Goal: Task Accomplishment & Management: Complete application form

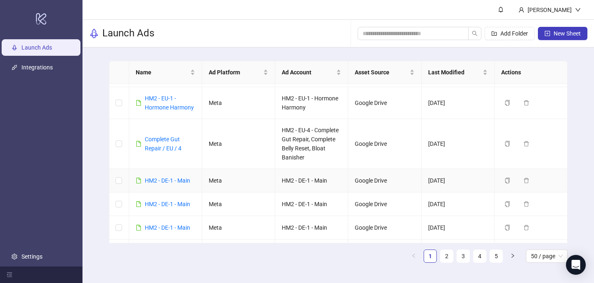
scroll to position [850, 0]
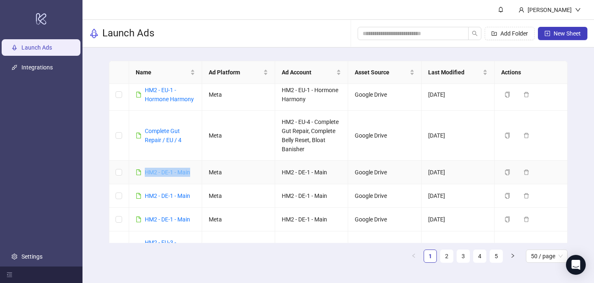
drag, startPoint x: 193, startPoint y: 174, endPoint x: 144, endPoint y: 170, distance: 48.8
click at [145, 173] on td "HM2 - DE-1 - Main" at bounding box center [165, 172] width 73 height 24
copy link "HM2 - DE-1 - Main"
click at [548, 38] on button "New Sheet" at bounding box center [562, 33] width 49 height 13
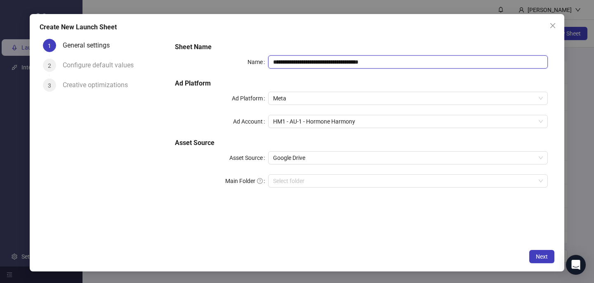
click at [319, 64] on input "**********" at bounding box center [408, 61] width 280 height 13
paste input "text"
type input "**********"
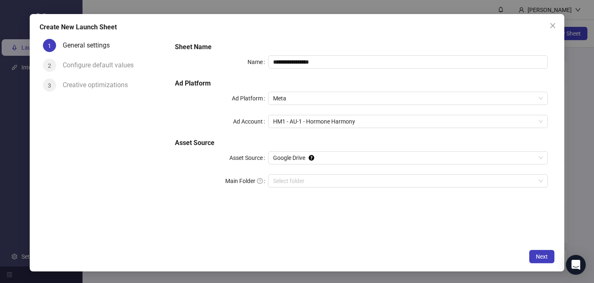
click at [321, 41] on div "**********" at bounding box center [361, 120] width 379 height 162
click at [325, 127] on div "HM1 - AU-1 - Hormone Harmony" at bounding box center [408, 121] width 280 height 13
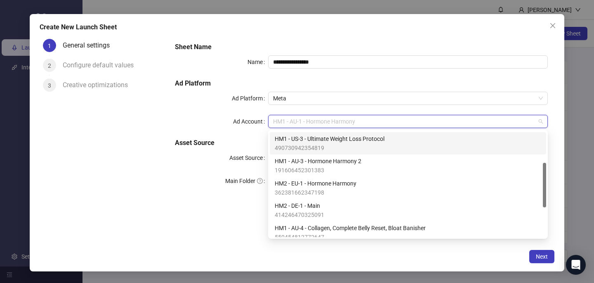
scroll to position [74, 0]
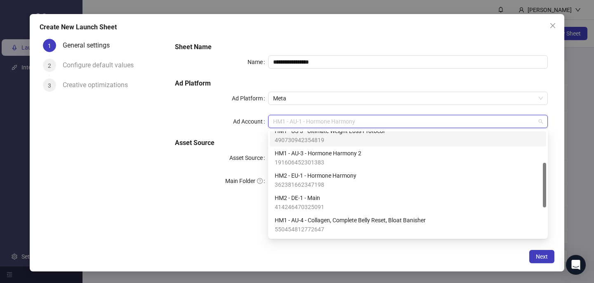
click at [319, 206] on span "414246470325091" at bounding box center [299, 206] width 49 height 9
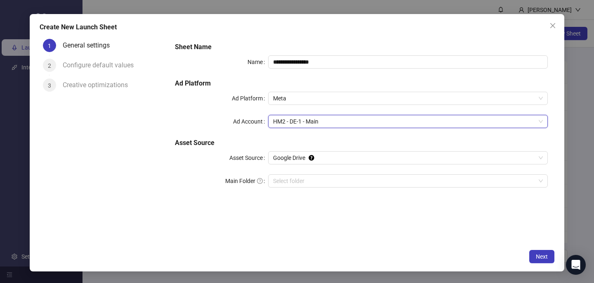
click at [382, 240] on div "**********" at bounding box center [361, 139] width 386 height 209
click at [541, 258] on span "Next" at bounding box center [542, 256] width 12 height 7
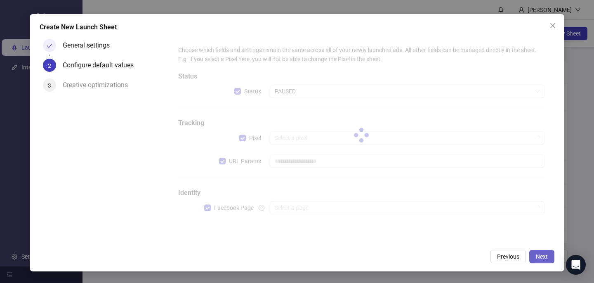
type input "**********"
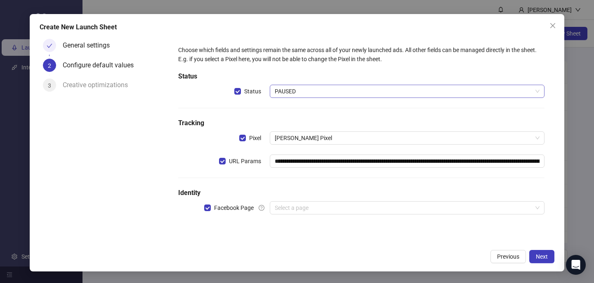
click at [313, 88] on span "PAUSED" at bounding box center [407, 91] width 265 height 12
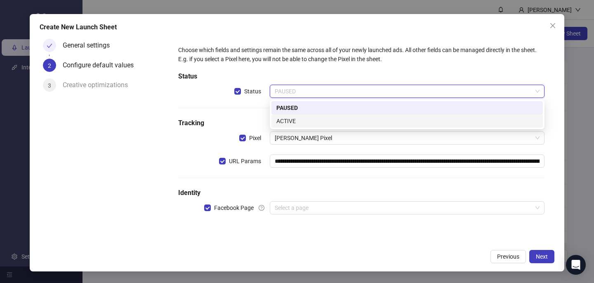
click at [302, 123] on div "ACTIVE" at bounding box center [406, 120] width 261 height 9
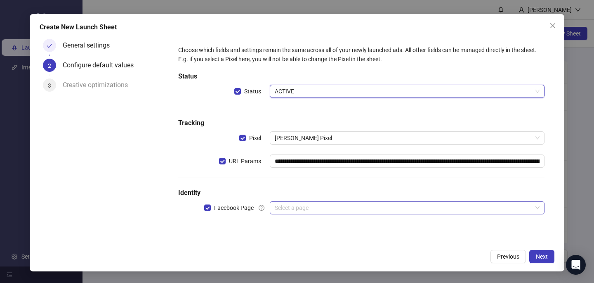
click at [304, 210] on input "search" at bounding box center [403, 207] width 257 height 12
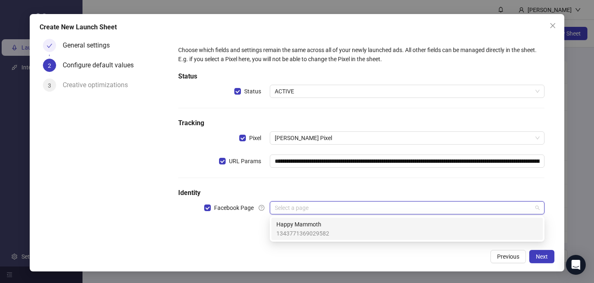
click at [305, 228] on span "Happy Mammoth" at bounding box center [302, 223] width 53 height 9
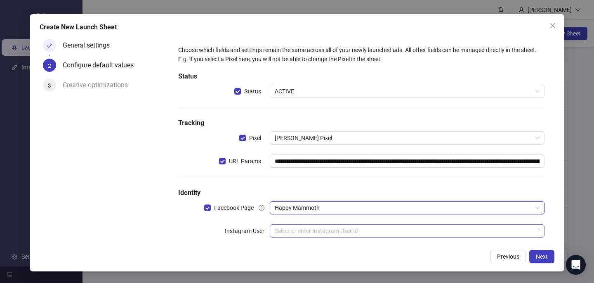
click at [304, 230] on input "search" at bounding box center [403, 230] width 257 height 12
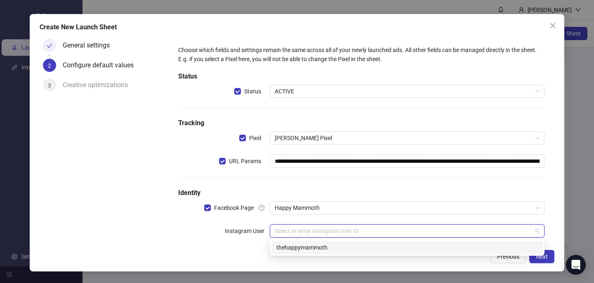
click at [306, 246] on div "thehappymammoth" at bounding box center [406, 247] width 261 height 9
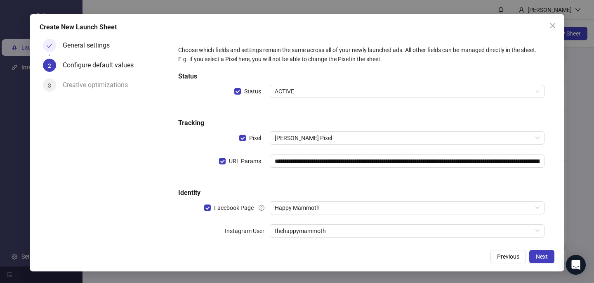
click at [338, 255] on div "Previous Next" at bounding box center [297, 256] width 515 height 13
click at [547, 251] on button "Next" at bounding box center [541, 256] width 25 height 13
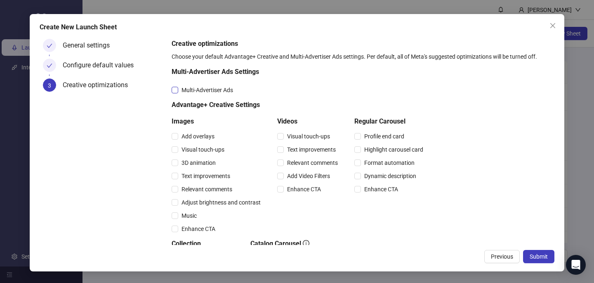
click at [222, 91] on span "Multi-Advertiser Ads" at bounding box center [207, 89] width 58 height 9
click at [218, 193] on span "Relevant comments" at bounding box center [206, 188] width 57 height 9
click at [337, 163] on span "Relevant comments" at bounding box center [312, 162] width 57 height 9
click at [541, 254] on span "Submit" at bounding box center [539, 256] width 18 height 7
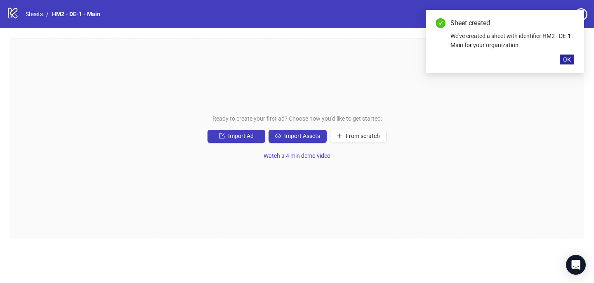
click at [571, 59] on button "OK" at bounding box center [567, 59] width 14 height 10
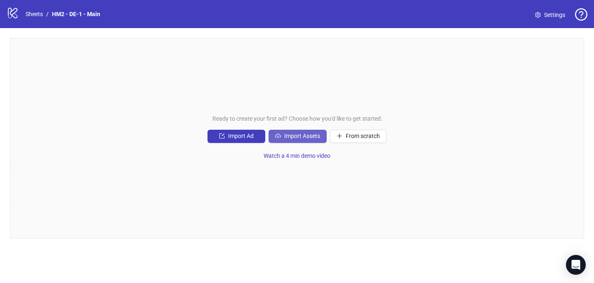
click at [316, 138] on span "Import Assets" at bounding box center [302, 135] width 36 height 7
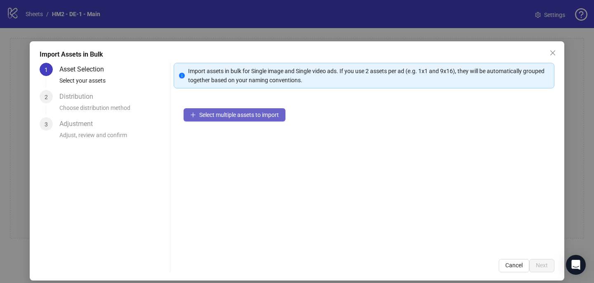
click at [233, 113] on span "Select multiple assets to import" at bounding box center [239, 114] width 80 height 7
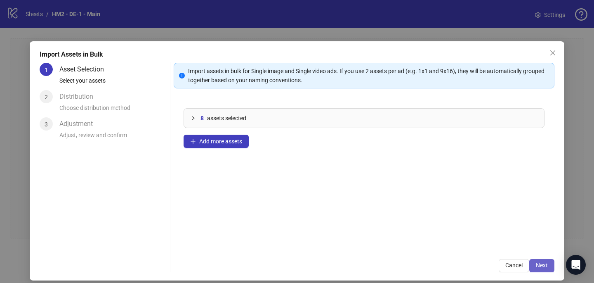
click at [542, 268] on span "Next" at bounding box center [542, 264] width 12 height 7
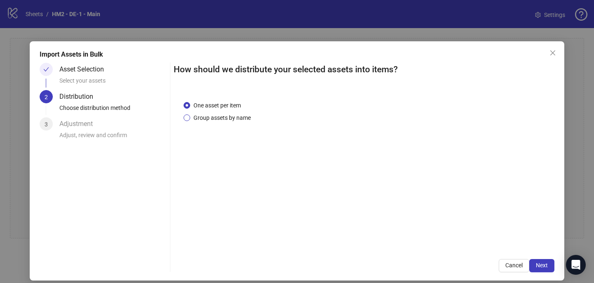
click at [234, 117] on span "Group assets by name" at bounding box center [222, 117] width 64 height 9
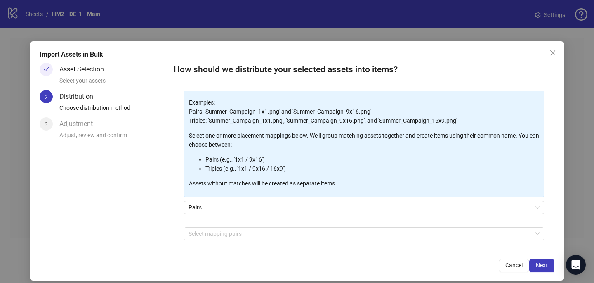
scroll to position [52, 0]
click at [233, 233] on div at bounding box center [359, 234] width 349 height 12
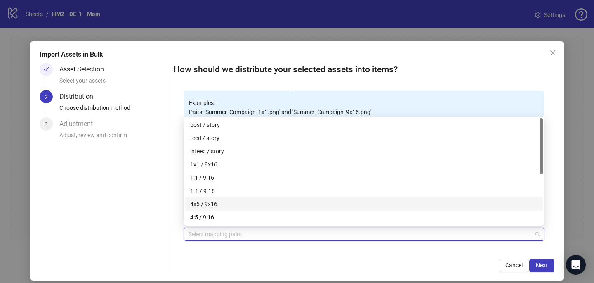
click at [233, 207] on div "4x5 / 9x16" at bounding box center [364, 203] width 348 height 9
click at [292, 250] on div "How should we distribute your selected assets into items? One asset per item Gr…" at bounding box center [364, 167] width 381 height 209
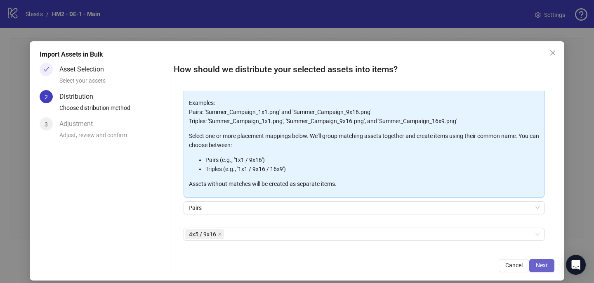
click at [548, 268] on button "Next" at bounding box center [541, 265] width 25 height 13
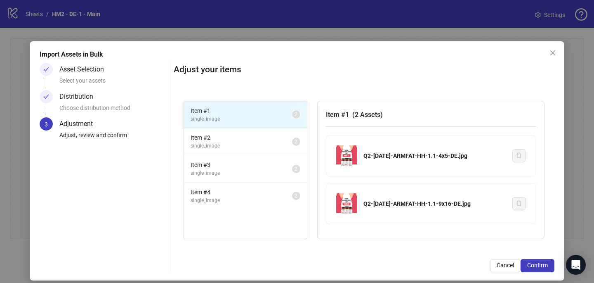
click at [549, 268] on button "Confirm" at bounding box center [537, 265] width 34 height 13
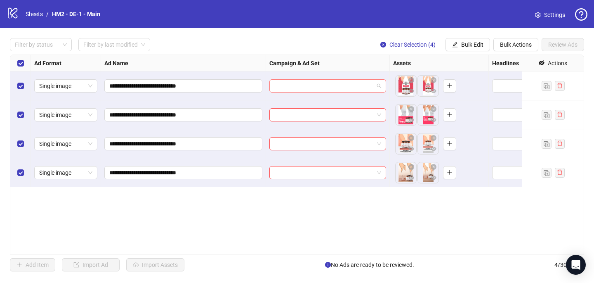
click at [327, 86] on input "search" at bounding box center [323, 86] width 99 height 12
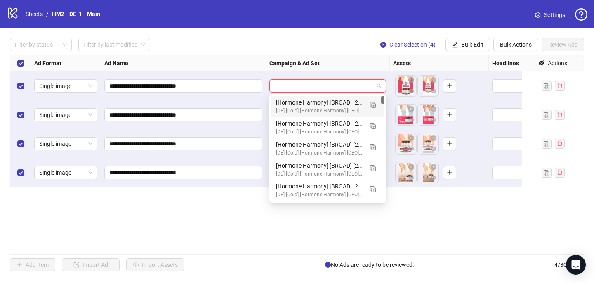
paste input "**********"
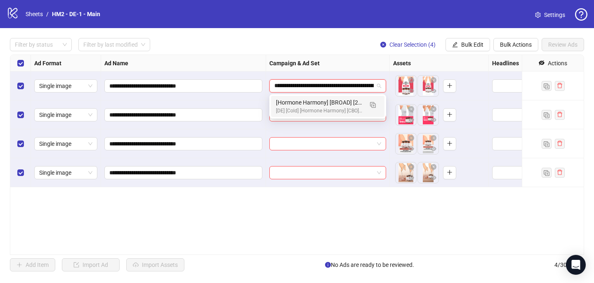
scroll to position [0, 402]
click at [373, 101] on span "button" at bounding box center [373, 104] width 6 height 7
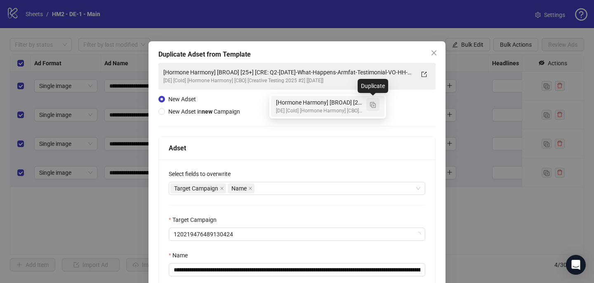
type input "**********"
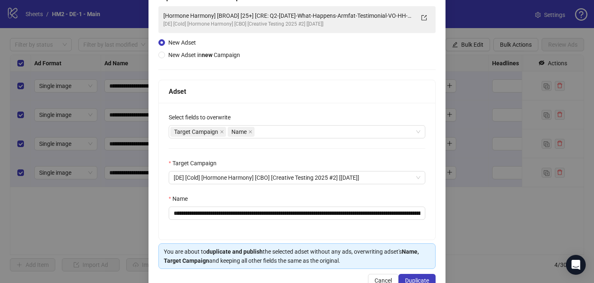
scroll to position [57, 0]
click at [301, 128] on div "Target Campaign Name" at bounding box center [292, 131] width 245 height 12
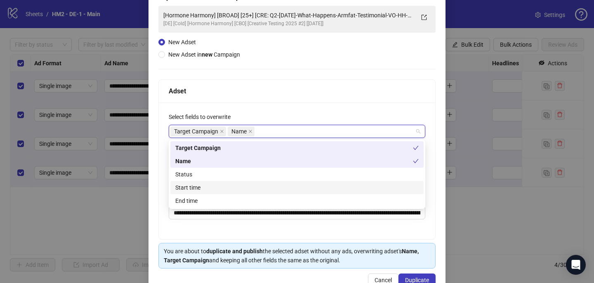
click at [274, 186] on div "Start time" at bounding box center [296, 187] width 243 height 9
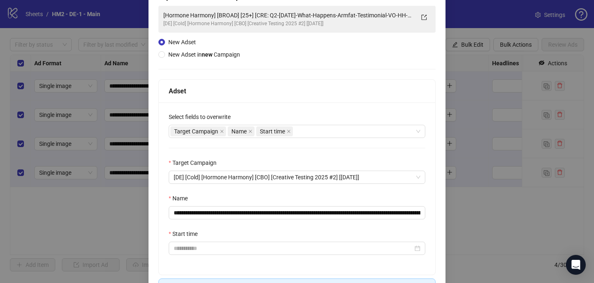
click at [248, 256] on div "**********" at bounding box center [297, 188] width 276 height 172
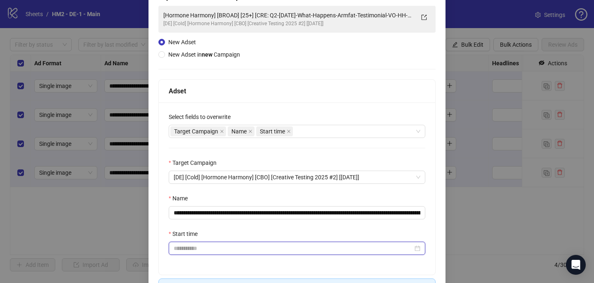
click at [248, 250] on input "Start time" at bounding box center [293, 247] width 239 height 9
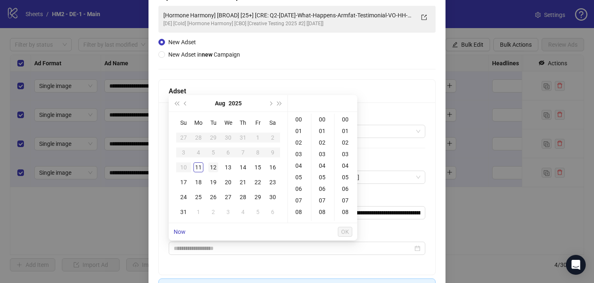
click at [214, 165] on div "12" at bounding box center [213, 167] width 10 height 10
type input "**********"
click at [343, 229] on span "OK" at bounding box center [345, 231] width 8 height 7
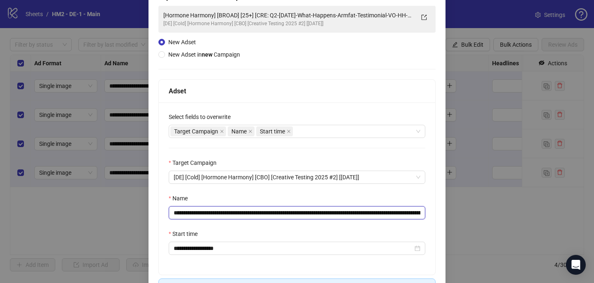
drag, startPoint x: 399, startPoint y: 215, endPoint x: 318, endPoint y: 210, distance: 81.8
click at [318, 213] on input "**********" at bounding box center [297, 212] width 257 height 13
click at [356, 212] on input "**********" at bounding box center [297, 212] width 257 height 13
drag, startPoint x: 357, startPoint y: 212, endPoint x: 279, endPoint y: 212, distance: 78.0
click at [279, 212] on input "**********" at bounding box center [297, 212] width 257 height 13
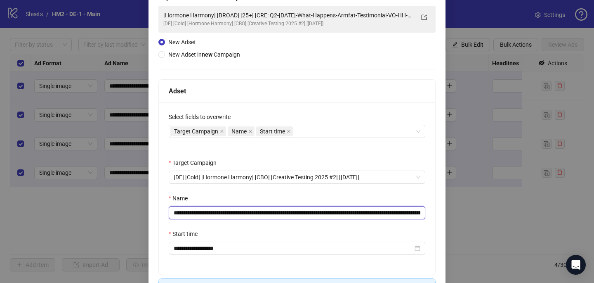
paste input "text"
click at [402, 211] on input "**********" at bounding box center [297, 212] width 257 height 13
drag, startPoint x: 404, startPoint y: 212, endPoint x: 422, endPoint y: 212, distance: 18.2
click at [422, 213] on input "**********" at bounding box center [297, 212] width 257 height 13
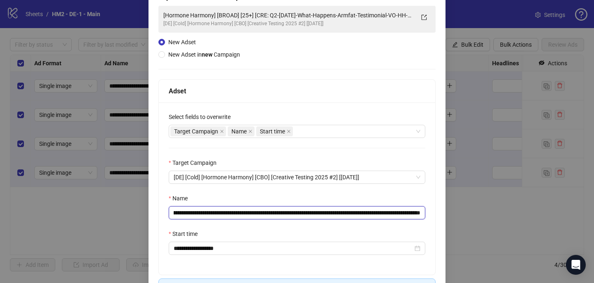
scroll to position [0, 108]
click at [397, 212] on input "**********" at bounding box center [297, 212] width 257 height 13
click at [398, 213] on input "**********" at bounding box center [297, 212] width 257 height 13
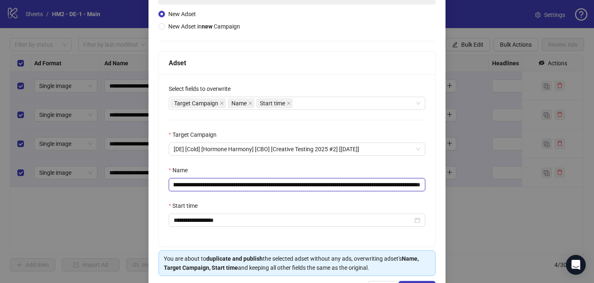
scroll to position [115, 0]
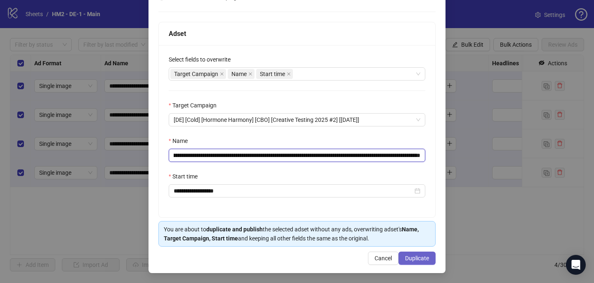
type input "**********"
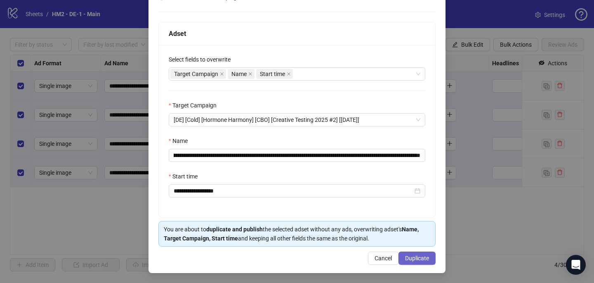
click at [426, 259] on span "Duplicate" at bounding box center [417, 257] width 24 height 7
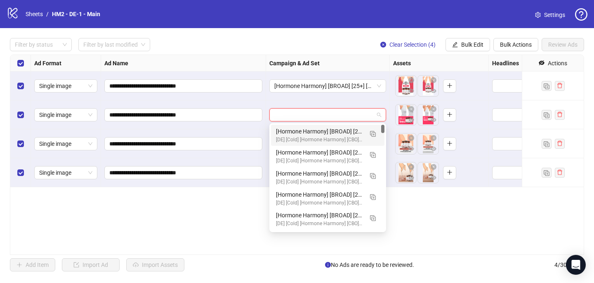
click at [333, 112] on input "search" at bounding box center [323, 114] width 99 height 12
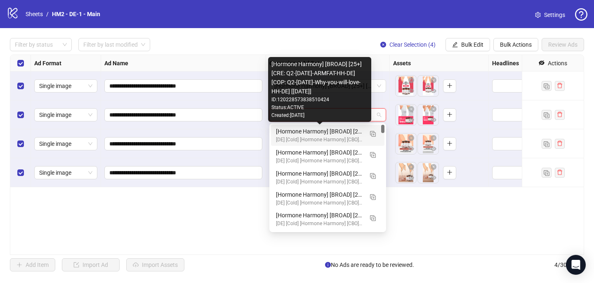
click at [333, 130] on div "[Hormone Harmony] [BROAD] [25+] [CRE: Q2-07-JUL-2025-ARMFAT-HH-DE] [COP: Q2-05-…" at bounding box center [319, 131] width 87 height 9
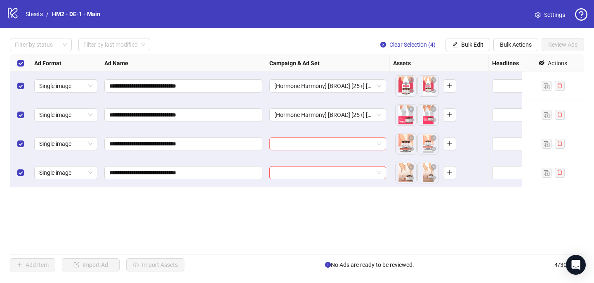
click at [329, 144] on input "search" at bounding box center [323, 143] width 99 height 12
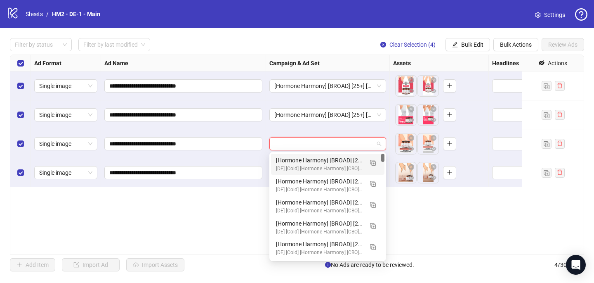
click at [333, 158] on div "[Hormone Harmony] [BROAD] [25+] [CRE: Q2-07-JUL-2025-ARMFAT-HH-DE] [COP: Q2-05-…" at bounding box center [319, 159] width 87 height 9
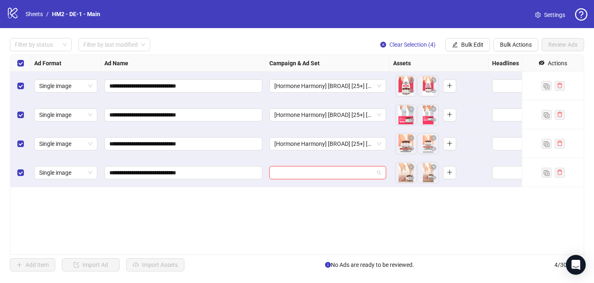
click at [326, 174] on input "search" at bounding box center [323, 172] width 99 height 12
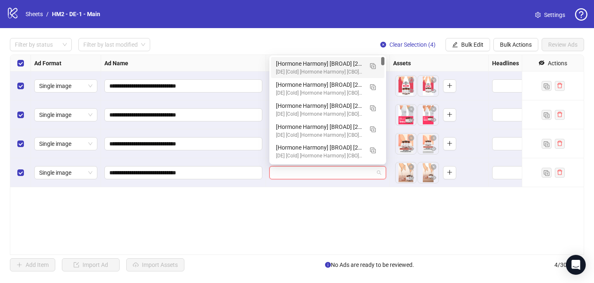
click at [345, 61] on div "[Hormone Harmony] [BROAD] [25+] [CRE: Q2-07-JUL-2025-ARMFAT-HH-DE] [COP: Q2-05-…" at bounding box center [319, 63] width 87 height 9
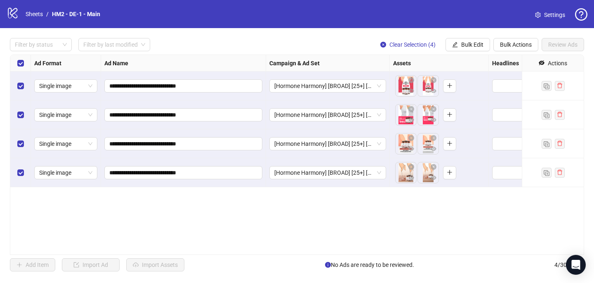
click at [204, 248] on div "**********" at bounding box center [297, 154] width 574 height 200
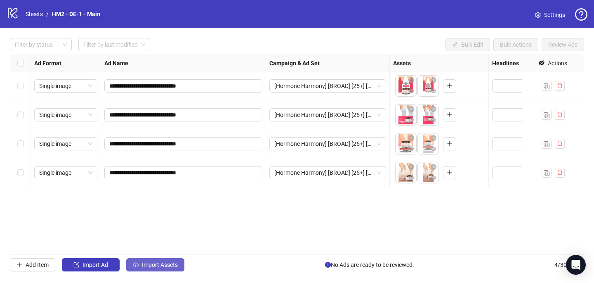
click at [169, 262] on span "Import Assets" at bounding box center [160, 264] width 36 height 7
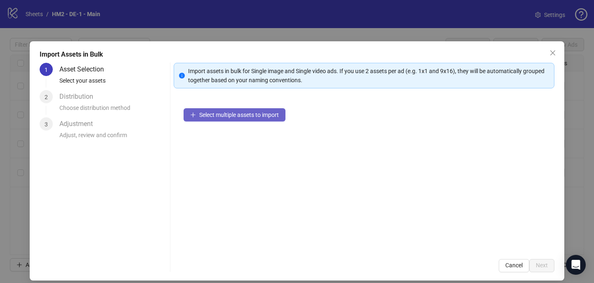
click at [264, 120] on button "Select multiple assets to import" at bounding box center [235, 114] width 102 height 13
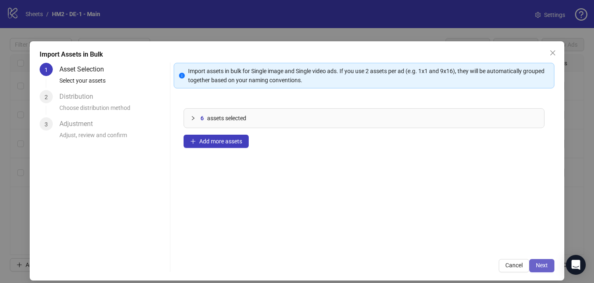
click at [537, 261] on span "Next" at bounding box center [542, 264] width 12 height 7
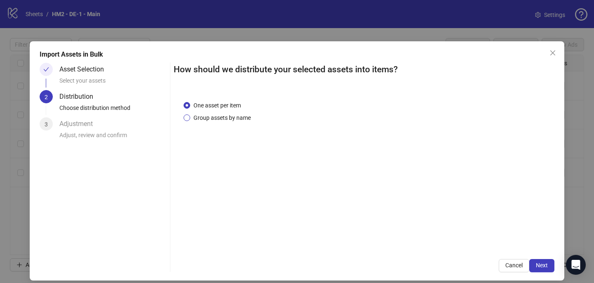
click at [245, 119] on span "Group assets by name" at bounding box center [222, 117] width 64 height 9
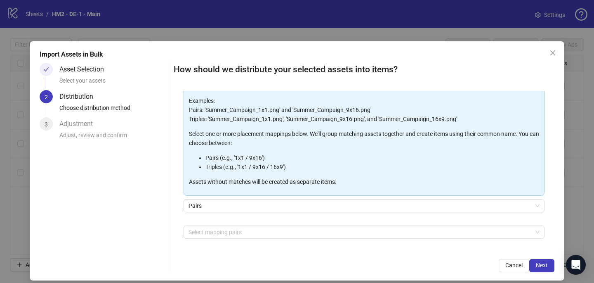
scroll to position [82, 0]
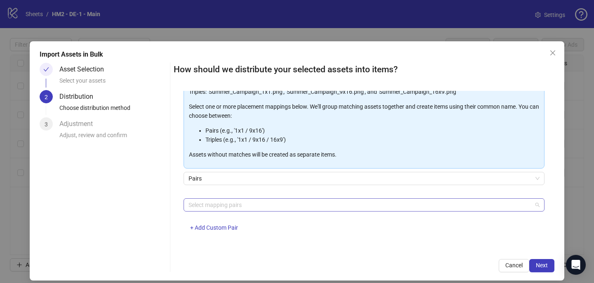
click at [238, 205] on div at bounding box center [359, 205] width 349 height 12
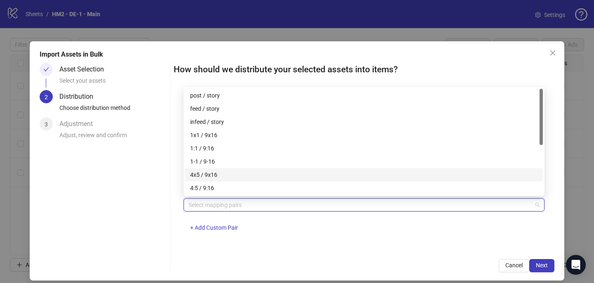
click at [236, 172] on div "4x5 / 9x16" at bounding box center [364, 174] width 348 height 9
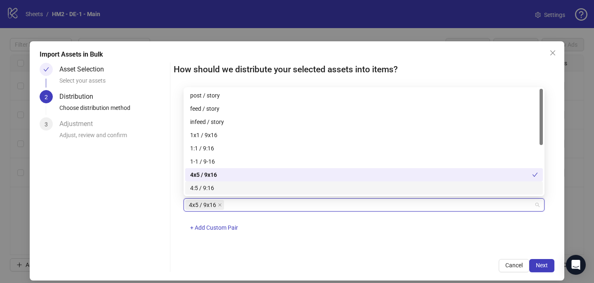
click at [318, 244] on div "One asset per item Group assets by name Assets must follow a consistent naming …" at bounding box center [364, 170] width 381 height 158
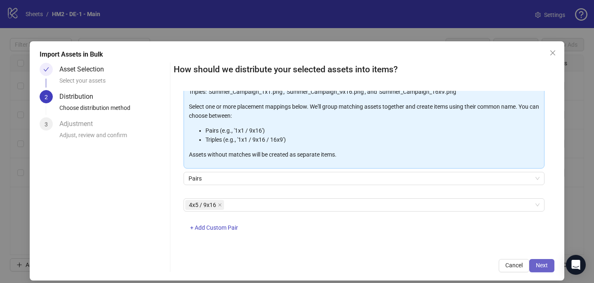
click at [548, 261] on button "Next" at bounding box center [541, 265] width 25 height 13
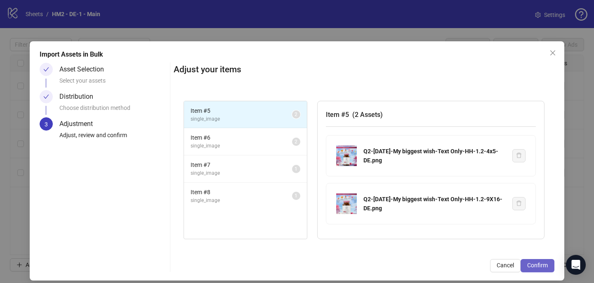
click at [537, 266] on span "Confirm" at bounding box center [537, 264] width 21 height 7
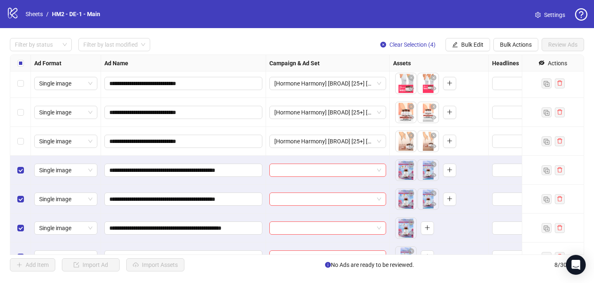
scroll to position [48, 0]
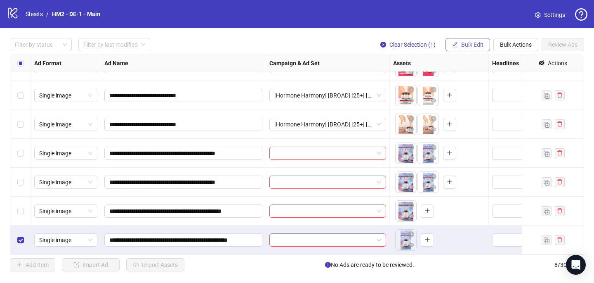
click at [475, 43] on span "Bulk Edit" at bounding box center [472, 44] width 22 height 7
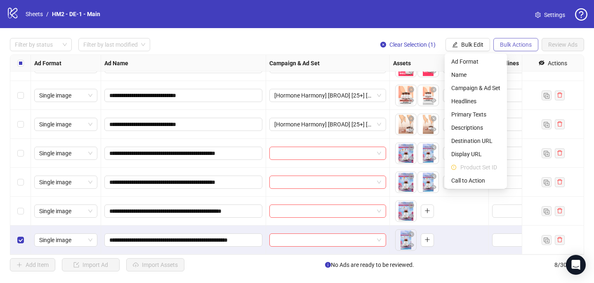
click at [500, 48] on span "Bulk Actions" at bounding box center [516, 44] width 32 height 7
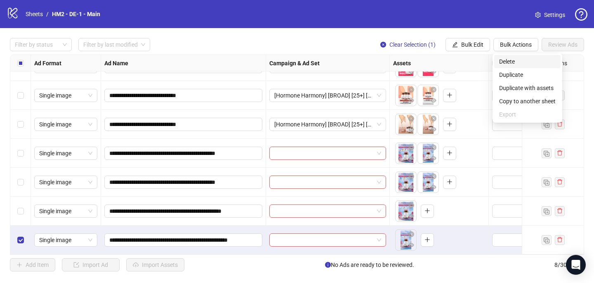
click at [502, 60] on span "Delete" at bounding box center [527, 61] width 57 height 9
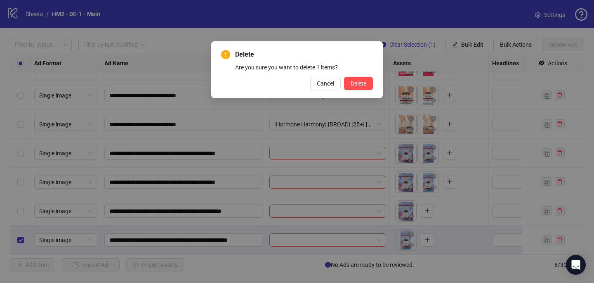
click at [349, 92] on div "Delete Are you sure you want to delete 1 items? Cancel Delete" at bounding box center [297, 69] width 172 height 57
click at [351, 86] on span "Delete" at bounding box center [359, 83] width 16 height 7
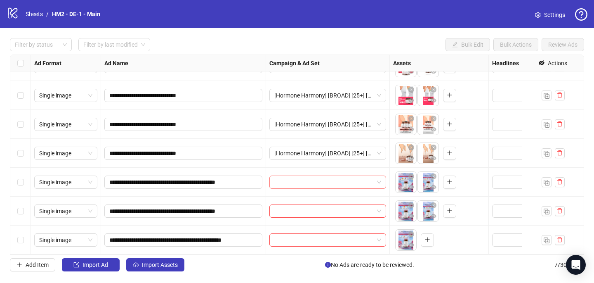
click at [294, 183] on input "search" at bounding box center [323, 182] width 99 height 12
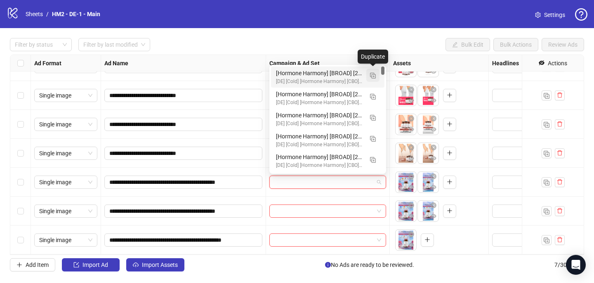
click at [377, 76] on button "button" at bounding box center [372, 74] width 13 height 13
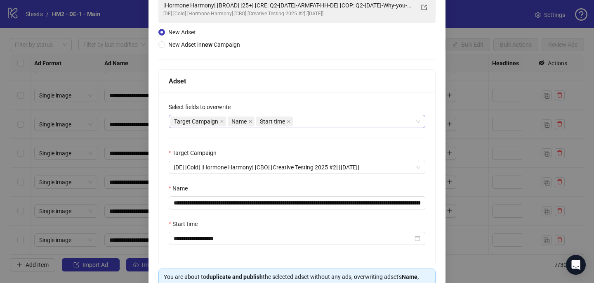
scroll to position [70, 0]
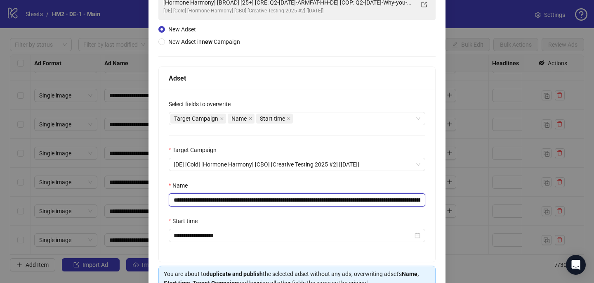
drag, startPoint x: 362, startPoint y: 200, endPoint x: 280, endPoint y: 200, distance: 81.7
click at [280, 200] on input "**********" at bounding box center [297, 199] width 257 height 13
paste input "**********"
click at [322, 167] on span "[DE] [Cold] [Hormone Harmony] [CBO] [Creative Testing 2025 #2] [6 Apr 2025]" at bounding box center [297, 164] width 247 height 12
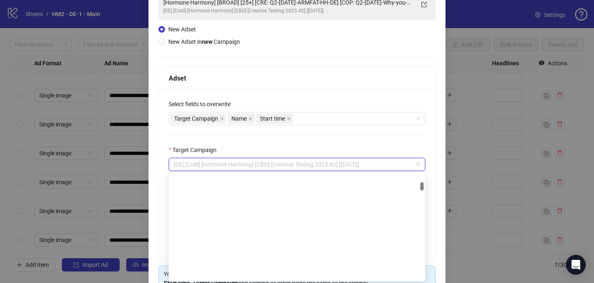
scroll to position [117, 0]
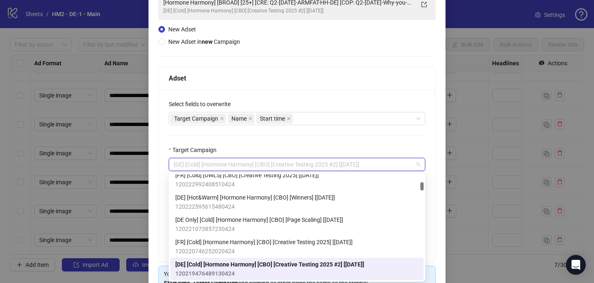
click at [330, 130] on div "**********" at bounding box center [297, 175] width 276 height 172
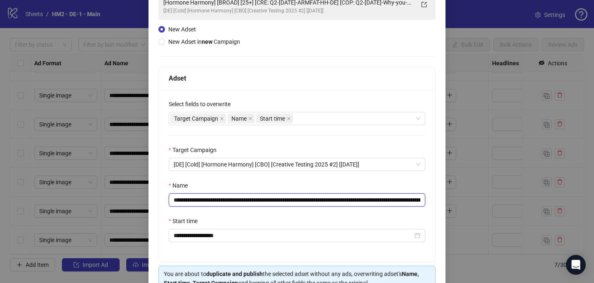
click at [282, 200] on input "**********" at bounding box center [297, 199] width 257 height 13
drag, startPoint x: 280, startPoint y: 199, endPoint x: 356, endPoint y: 196, distance: 76.4
click at [356, 196] on input "**********" at bounding box center [297, 199] width 257 height 13
paste input "text"
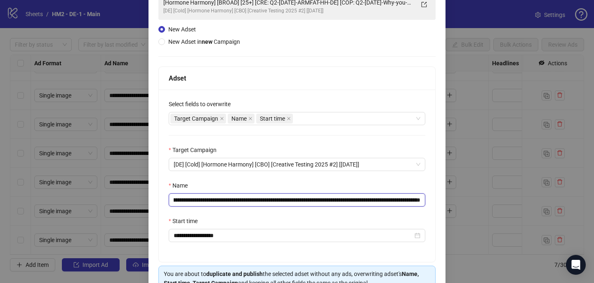
type input "**********"
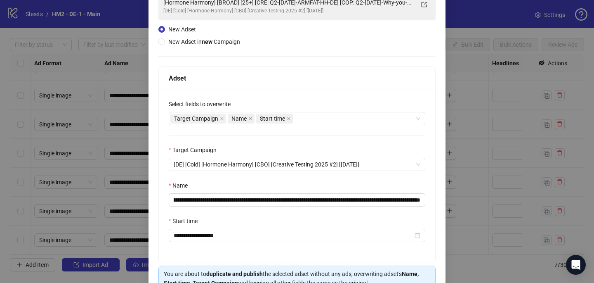
click at [351, 217] on div "Start time" at bounding box center [297, 222] width 257 height 12
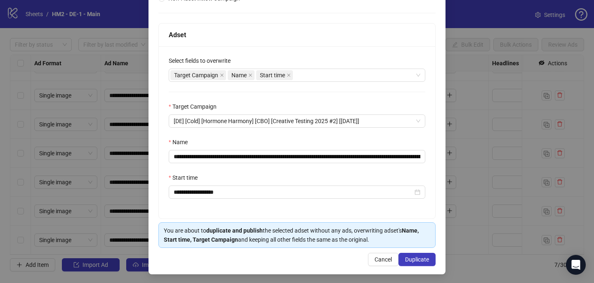
scroll to position [115, 0]
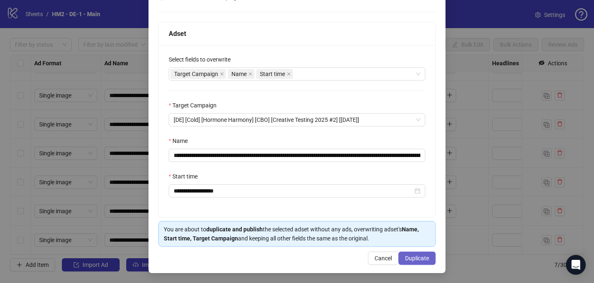
click at [425, 257] on span "Duplicate" at bounding box center [417, 257] width 24 height 7
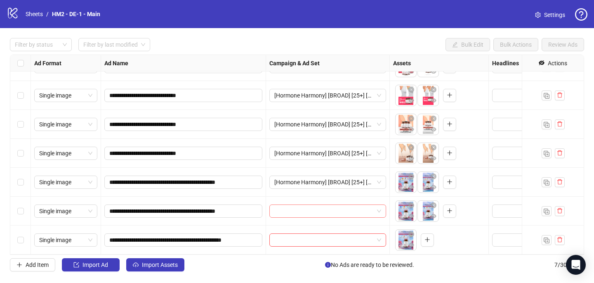
click at [320, 210] on input "search" at bounding box center [323, 211] width 99 height 12
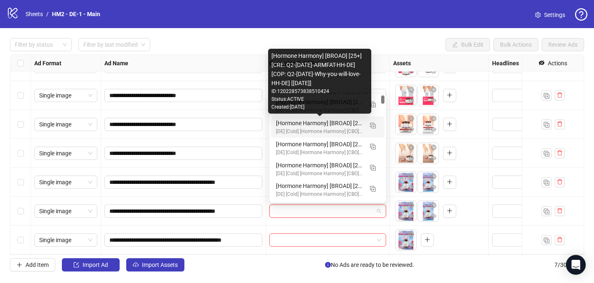
click at [319, 104] on div "Created: 2025-08-11" at bounding box center [319, 107] width 97 height 8
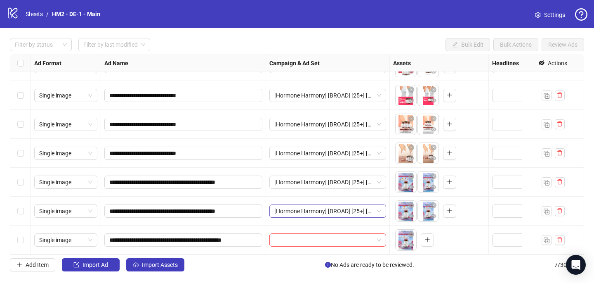
click at [320, 211] on span "[Hormone Harmony] [BROAD] [25+] [CRE: Q2-07-JUL-2025-ARMFAT-HH-DE] [COP: Q2-05-…" at bounding box center [327, 211] width 107 height 12
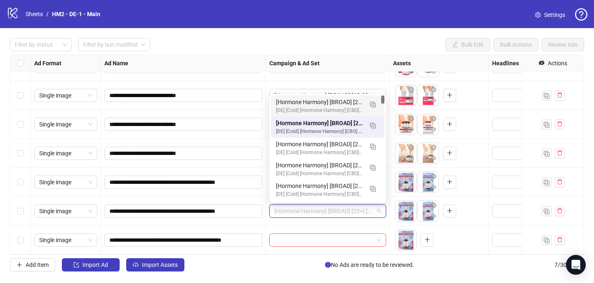
click at [338, 96] on div "[Hormone Harmony] [BROAD] [25+] [CRE: Q2-07-JUL-2025-My biggest wish-Text Only-…" at bounding box center [327, 105] width 113 height 21
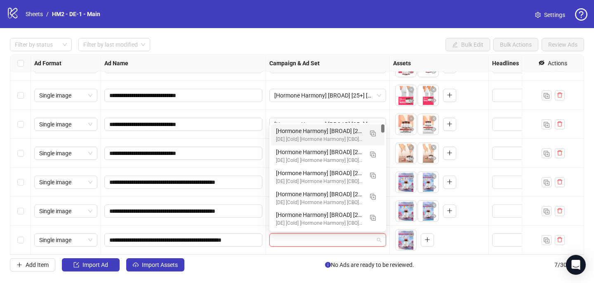
click at [323, 245] on input "search" at bounding box center [323, 239] width 99 height 12
click at [346, 131] on div "[Hormone Harmony] [BROAD] [25+] [CRE: Q2-07-JUL-2025-My biggest wish-Text Only-…" at bounding box center [319, 130] width 87 height 9
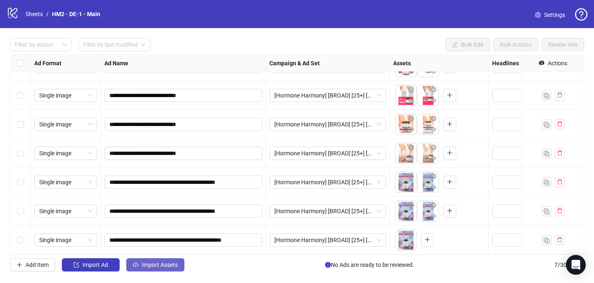
click at [171, 259] on button "Import Assets" at bounding box center [155, 264] width 58 height 13
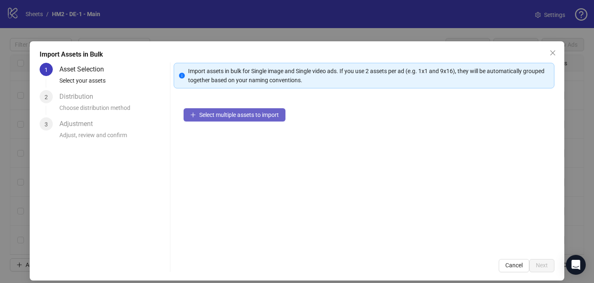
click at [246, 117] on span "Select multiple assets to import" at bounding box center [239, 114] width 80 height 7
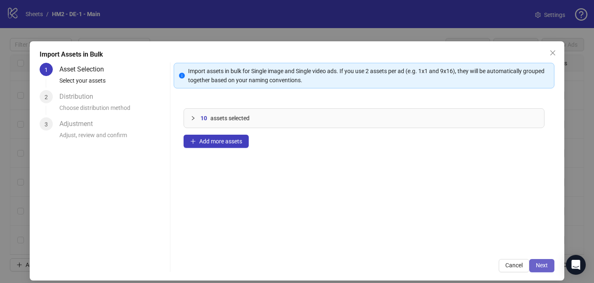
click at [545, 264] on span "Next" at bounding box center [542, 264] width 12 height 7
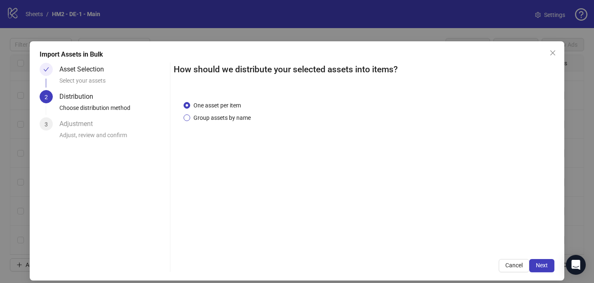
click at [245, 117] on span "Group assets by name" at bounding box center [222, 117] width 64 height 9
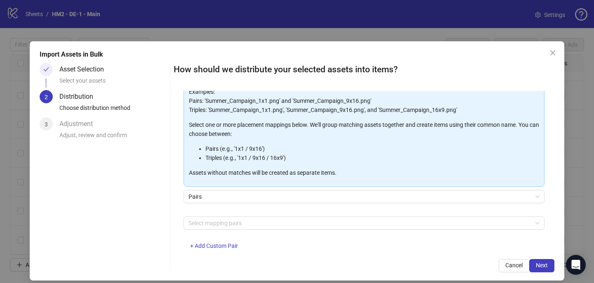
scroll to position [84, 0]
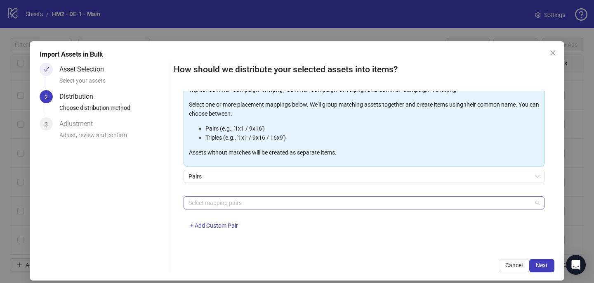
click at [239, 201] on div at bounding box center [359, 203] width 349 height 12
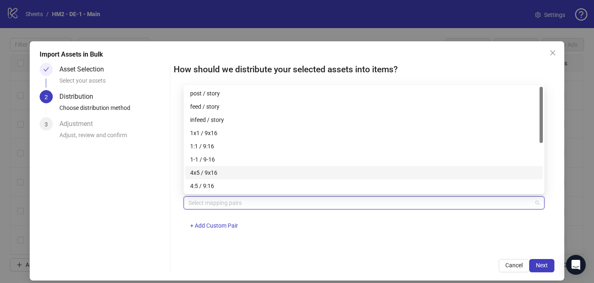
click at [241, 169] on div "4x5 / 9x16" at bounding box center [364, 172] width 348 height 9
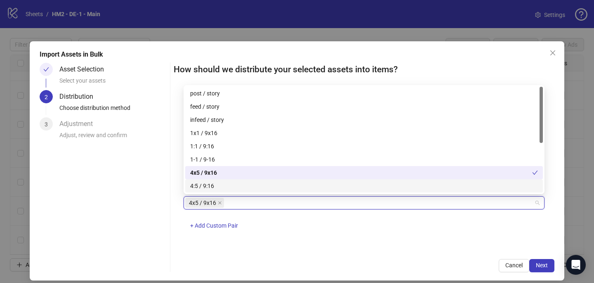
click at [341, 245] on div "One asset per item Group assets by name Assets must follow a consistent naming …" at bounding box center [364, 170] width 381 height 158
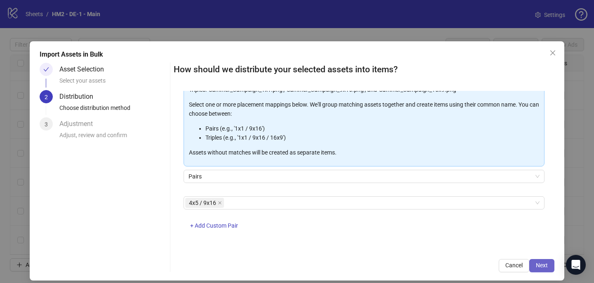
click at [545, 263] on span "Next" at bounding box center [542, 264] width 12 height 7
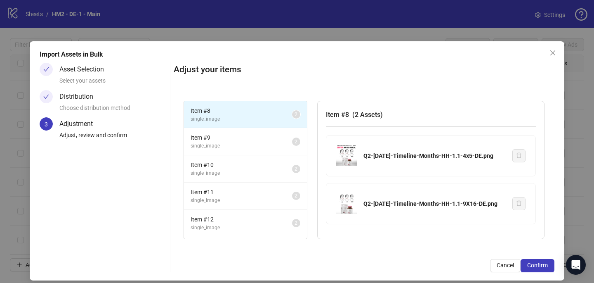
click at [545, 263] on span "Confirm" at bounding box center [537, 264] width 21 height 7
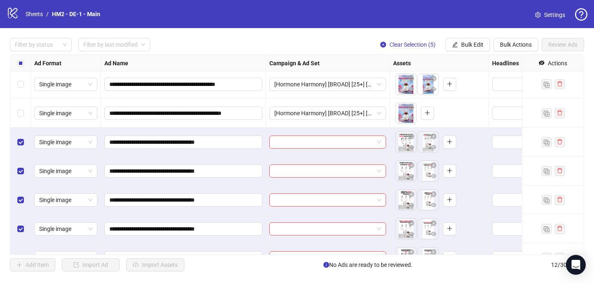
scroll to position [164, 0]
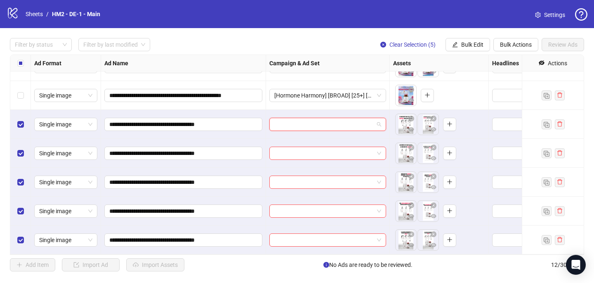
click at [292, 126] on input "search" at bounding box center [323, 124] width 99 height 12
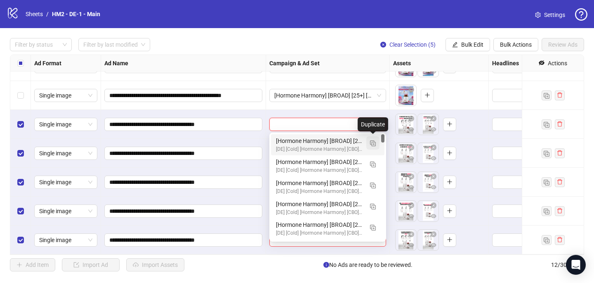
click at [372, 142] on img "button" at bounding box center [373, 143] width 6 height 6
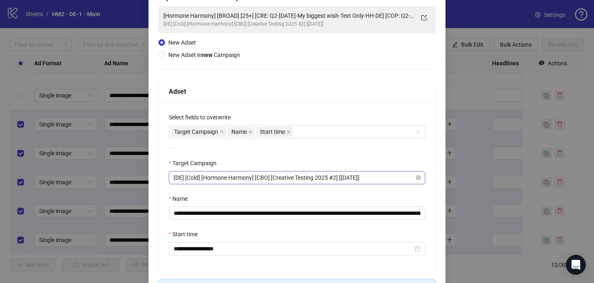
scroll to position [57, 0]
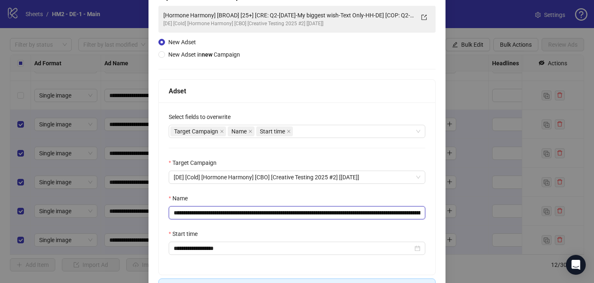
drag, startPoint x: 408, startPoint y: 214, endPoint x: 280, endPoint y: 211, distance: 127.5
click at [280, 211] on input "**********" at bounding box center [297, 212] width 257 height 13
paste input "text"
click at [415, 212] on input "**********" at bounding box center [297, 212] width 257 height 13
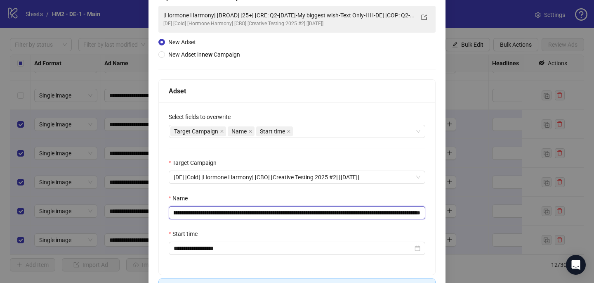
drag, startPoint x: 386, startPoint y: 210, endPoint x: 432, endPoint y: 209, distance: 46.2
click at [432, 209] on div "**********" at bounding box center [297, 188] width 276 height 172
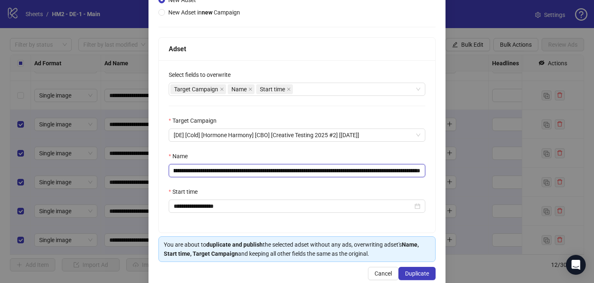
scroll to position [115, 0]
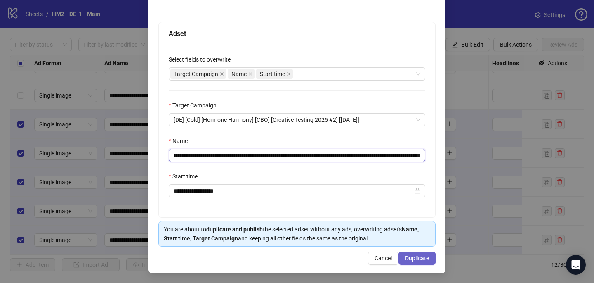
type input "**********"
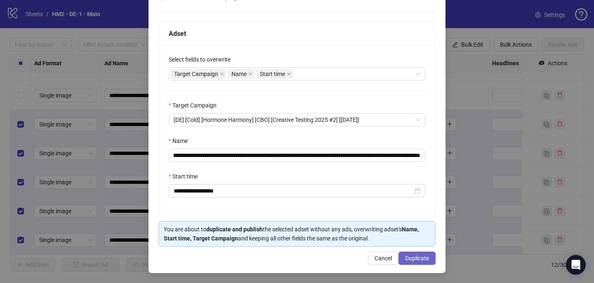
click at [417, 261] on span "Duplicate" at bounding box center [417, 257] width 24 height 7
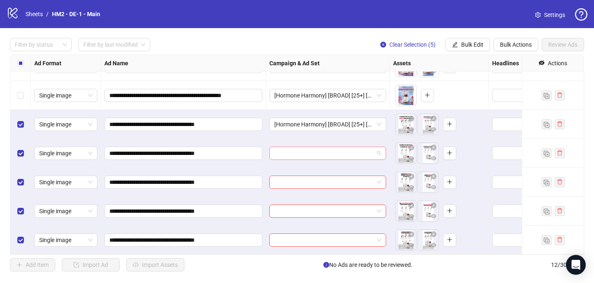
click at [314, 151] on input "search" at bounding box center [323, 153] width 99 height 12
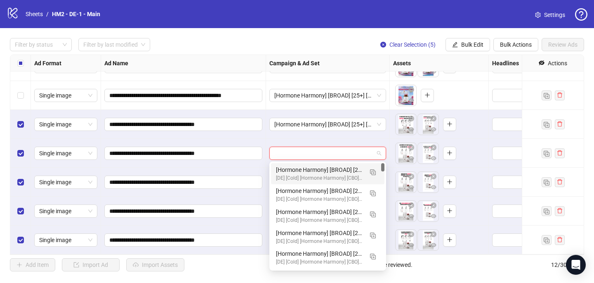
click at [315, 167] on div "[Hormone Harmony] [BROAD] [25+] [CRE: Q2-07-JUL-2025-Timeline-Months-HH-DE] [CO…" at bounding box center [319, 169] width 87 height 9
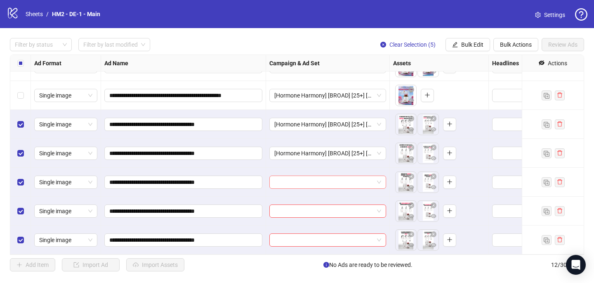
click at [312, 184] on input "search" at bounding box center [323, 182] width 99 height 12
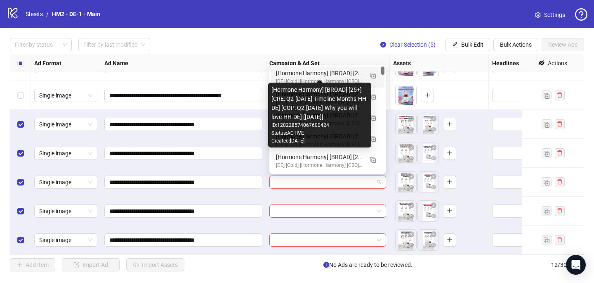
click at [340, 77] on div "[Hormone Harmony] [BROAD] [25+] [CRE: Q2-07-JUL-2025-Timeline-Months-HH-DE] [CO…" at bounding box center [319, 72] width 87 height 9
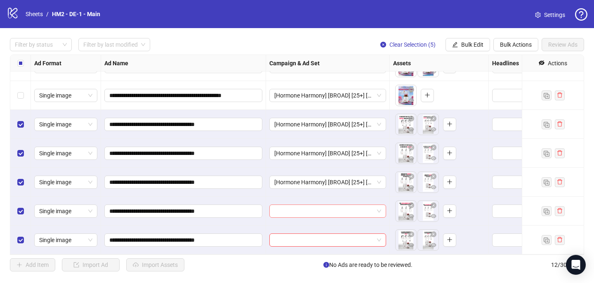
click at [290, 206] on input "search" at bounding box center [323, 211] width 99 height 12
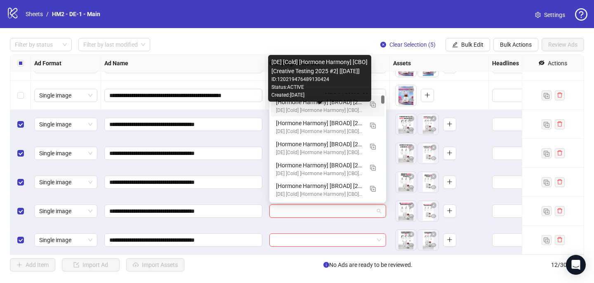
click at [319, 108] on div "[DE] [Cold] [Hormone Harmony] [CBO] [Creative Testing 2025 #2] [6 Apr 2025]" at bounding box center [319, 110] width 87 height 8
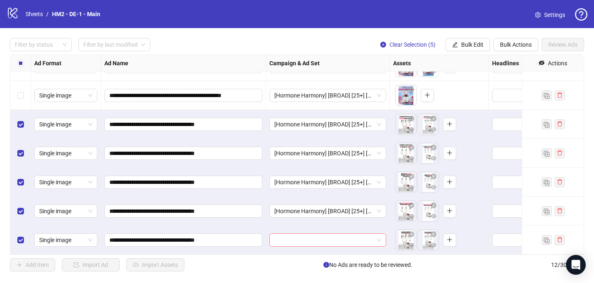
click at [290, 240] on input "search" at bounding box center [323, 239] width 99 height 12
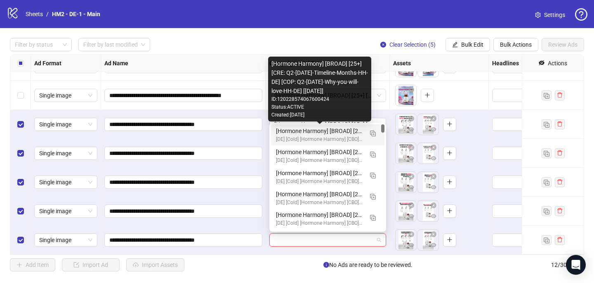
click at [329, 133] on div "[Hormone Harmony] [BROAD] [25+] [CRE: Q2-07-JUL-2025-Timeline-Months-HH-DE] [CO…" at bounding box center [319, 130] width 87 height 9
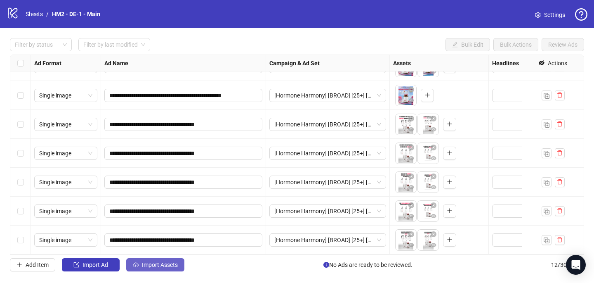
click at [146, 268] on button "Import Assets" at bounding box center [155, 264] width 58 height 13
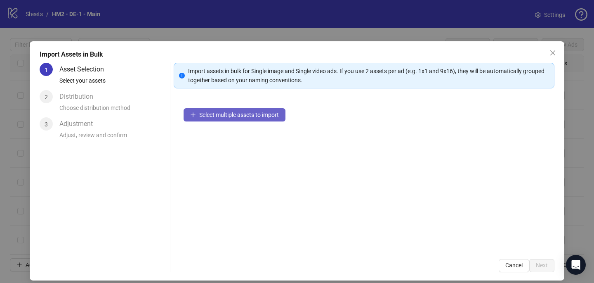
click at [245, 109] on button "Select multiple assets to import" at bounding box center [235, 114] width 102 height 13
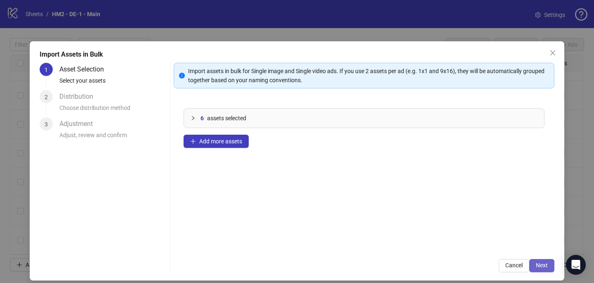
click at [544, 261] on span "Next" at bounding box center [542, 264] width 12 height 7
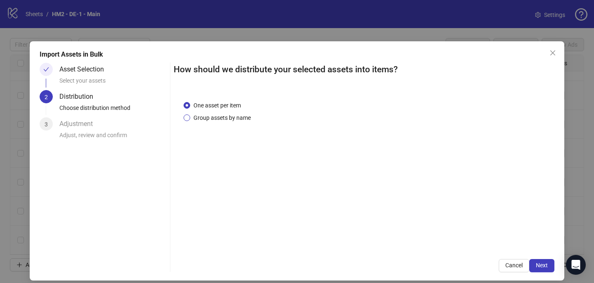
click at [238, 114] on span "Group assets by name" at bounding box center [222, 117] width 64 height 9
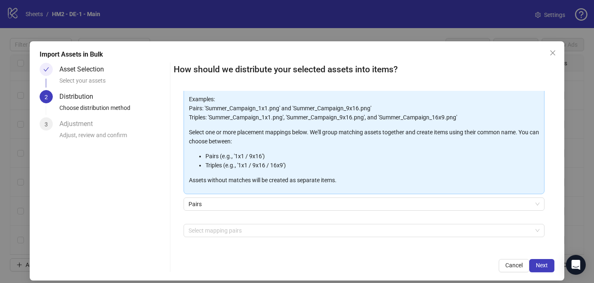
scroll to position [84, 0]
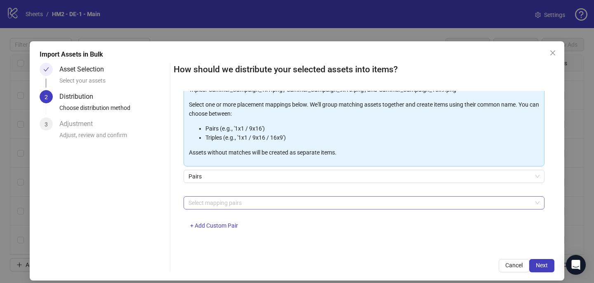
click at [215, 202] on div at bounding box center [359, 203] width 349 height 12
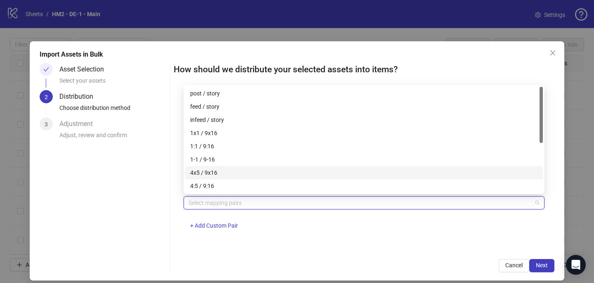
click at [220, 177] on div "4x5 / 9x16" at bounding box center [364, 172] width 358 height 13
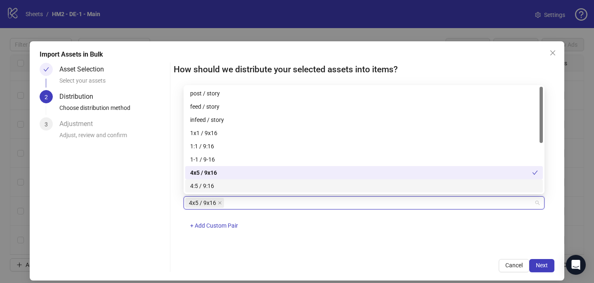
click at [349, 237] on div "4x5 / 9x16 + Add Custom Pair" at bounding box center [364, 217] width 361 height 43
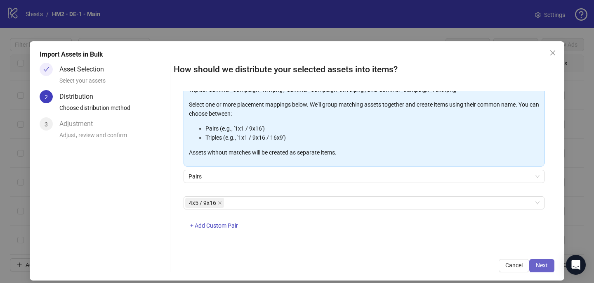
click at [546, 264] on span "Next" at bounding box center [542, 264] width 12 height 7
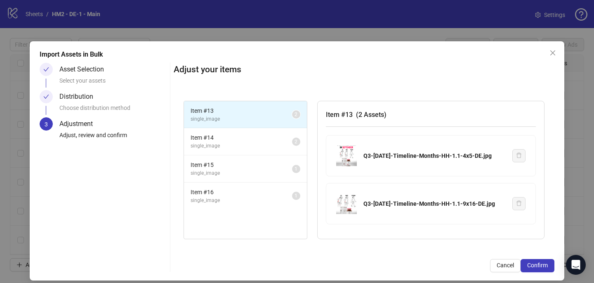
click at [546, 264] on span "Confirm" at bounding box center [537, 264] width 21 height 7
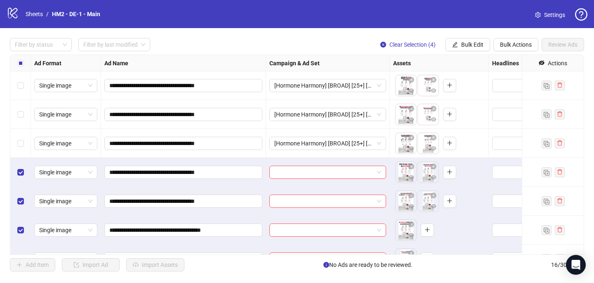
scroll to position [279, 0]
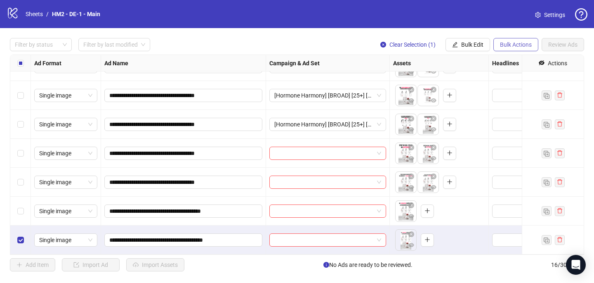
click at [511, 48] on button "Bulk Actions" at bounding box center [515, 44] width 45 height 13
click at [506, 59] on span "Delete" at bounding box center [527, 61] width 57 height 9
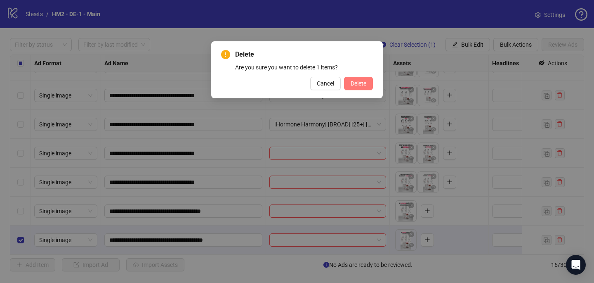
click at [354, 85] on span "Delete" at bounding box center [359, 83] width 16 height 7
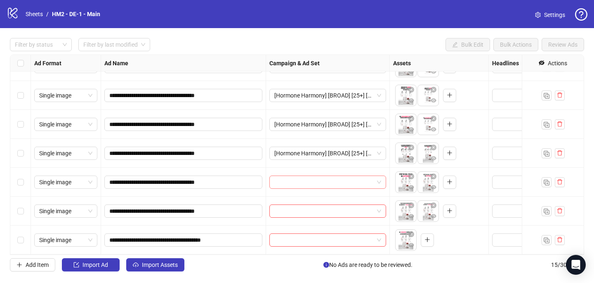
click at [330, 182] on input "search" at bounding box center [323, 182] width 99 height 12
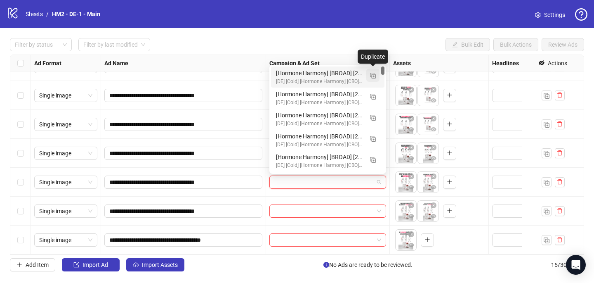
click at [374, 73] on img "button" at bounding box center [373, 76] width 6 height 6
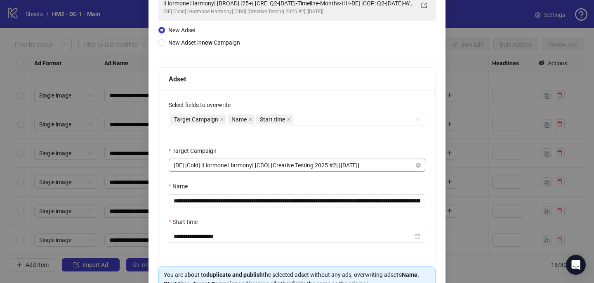
scroll to position [71, 0]
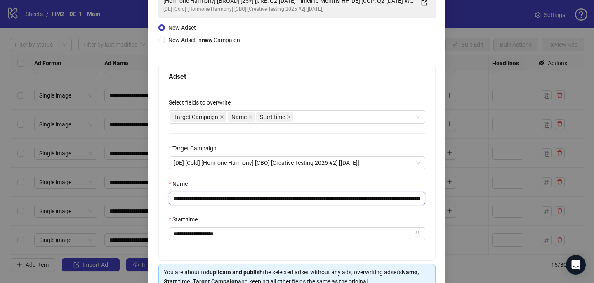
drag, startPoint x: 384, startPoint y: 197, endPoint x: 280, endPoint y: 196, distance: 104.3
click at [280, 196] on input "**********" at bounding box center [297, 197] width 257 height 13
paste input "text"
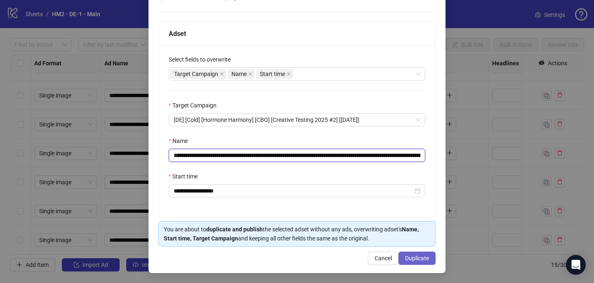
type input "**********"
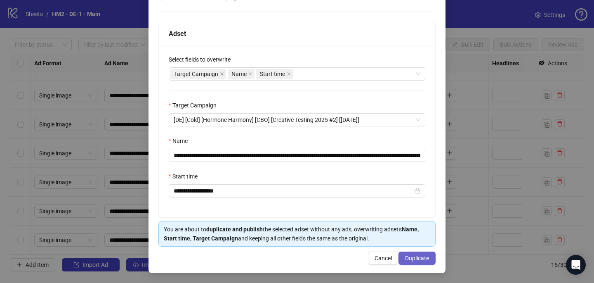
click at [416, 258] on span "Duplicate" at bounding box center [417, 257] width 24 height 7
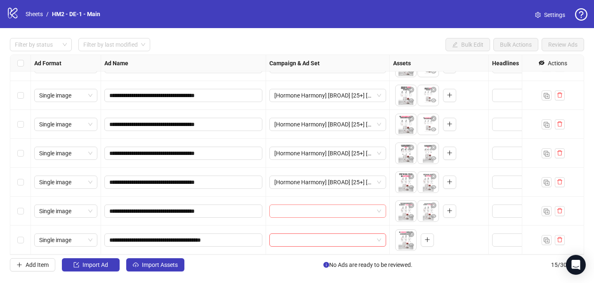
click at [322, 214] on input "search" at bounding box center [323, 211] width 99 height 12
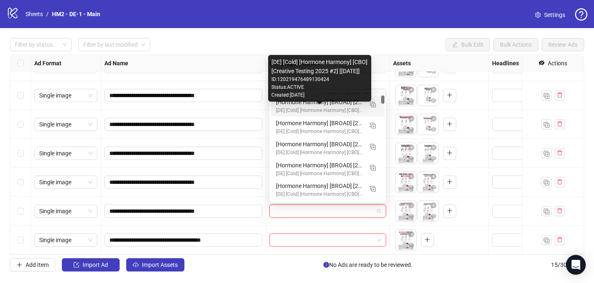
click at [344, 108] on div "[DE] [Cold] [Hormone Harmony] [CBO] [Creative Testing 2025 #2] [6 Apr 2025]" at bounding box center [319, 110] width 87 height 8
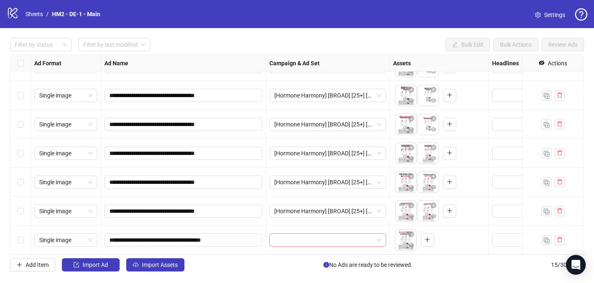
click at [300, 241] on input "search" at bounding box center [323, 239] width 99 height 12
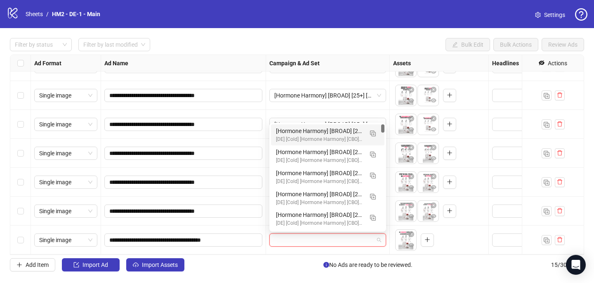
click at [325, 132] on div "[Hormone Harmony] [BROAD] [25+] [CRE: Q3-08-AUG-2025-Timeline-Months-HH-DE] [CO…" at bounding box center [319, 130] width 87 height 9
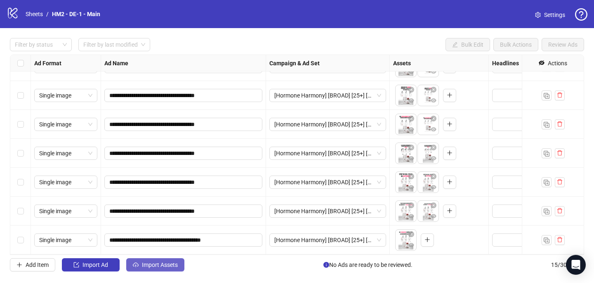
click at [167, 265] on span "Import Assets" at bounding box center [160, 264] width 36 height 7
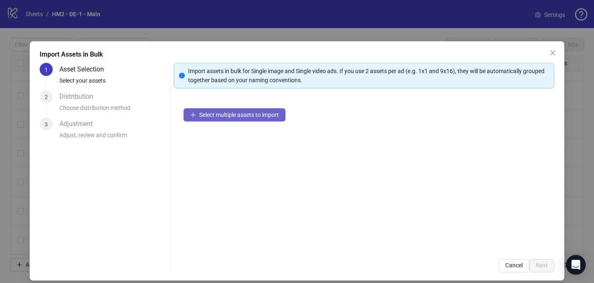
click at [276, 112] on span "Select multiple assets to import" at bounding box center [239, 114] width 80 height 7
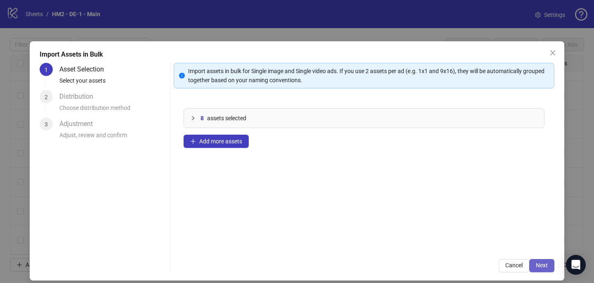
click at [545, 267] on span "Next" at bounding box center [542, 264] width 12 height 7
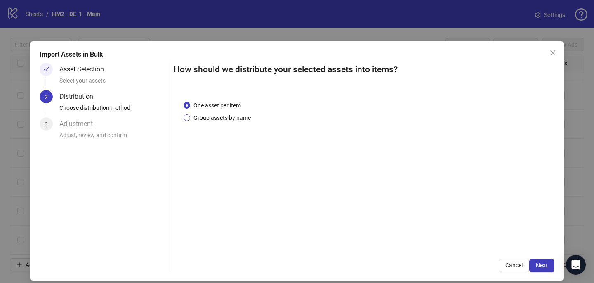
click at [238, 120] on span "Group assets by name" at bounding box center [222, 117] width 64 height 9
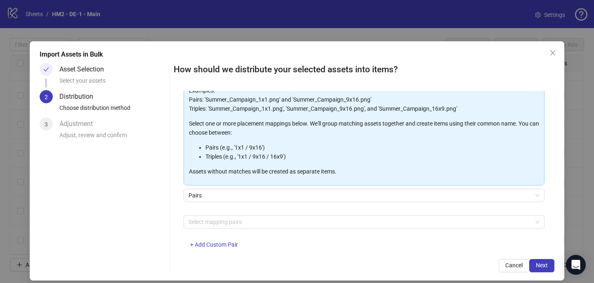
scroll to position [73, 0]
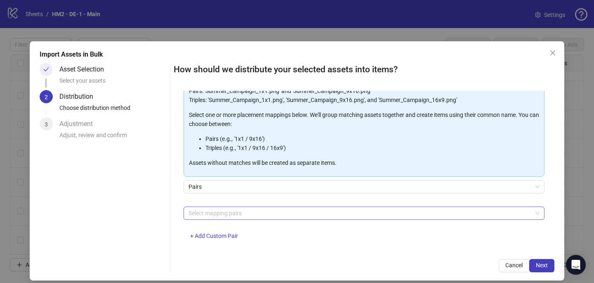
click at [233, 210] on div at bounding box center [359, 213] width 349 height 12
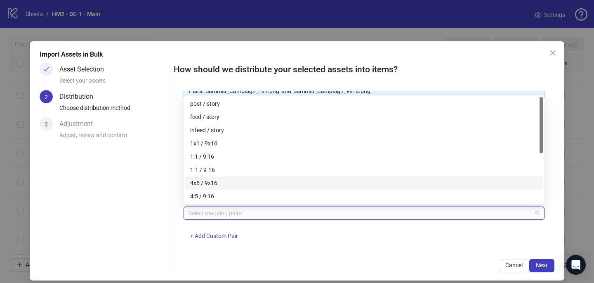
click at [240, 179] on div "4x5 / 9x16" at bounding box center [364, 182] width 348 height 9
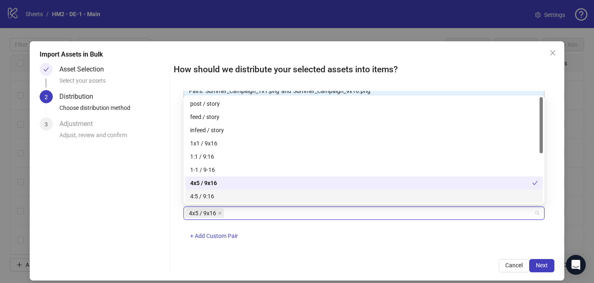
click at [349, 243] on div "4x5 / 9x16 + Add Custom Pair" at bounding box center [364, 227] width 361 height 43
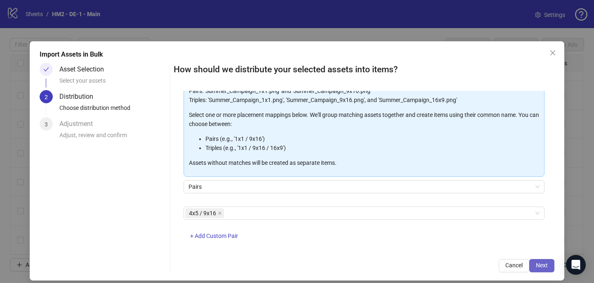
click at [545, 264] on span "Next" at bounding box center [542, 264] width 12 height 7
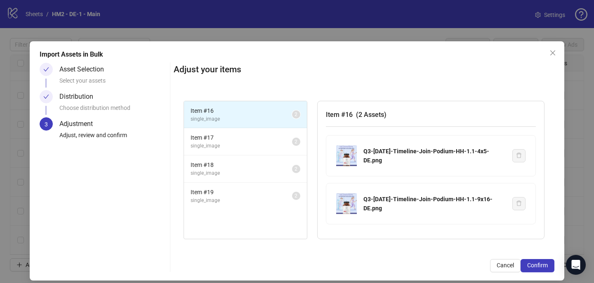
click at [545, 264] on span "Confirm" at bounding box center [537, 264] width 21 height 7
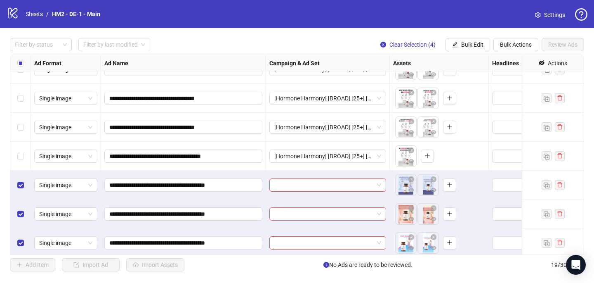
scroll to position [366, 0]
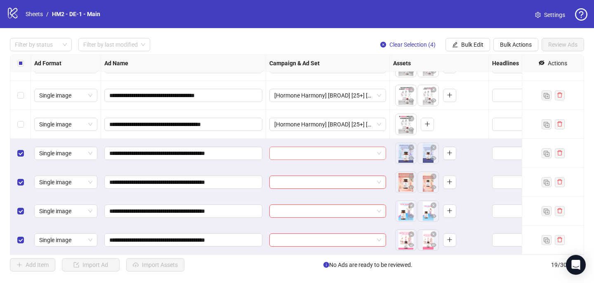
click at [297, 150] on input "search" at bounding box center [323, 153] width 99 height 12
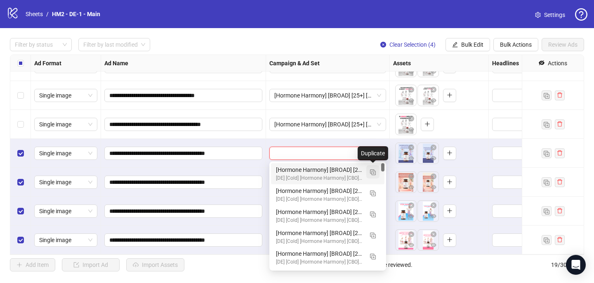
click at [374, 175] on button "button" at bounding box center [372, 171] width 13 height 13
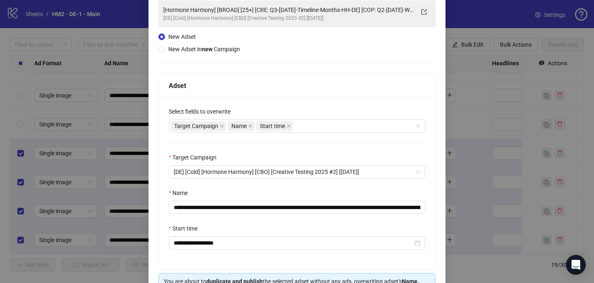
scroll to position [63, 0]
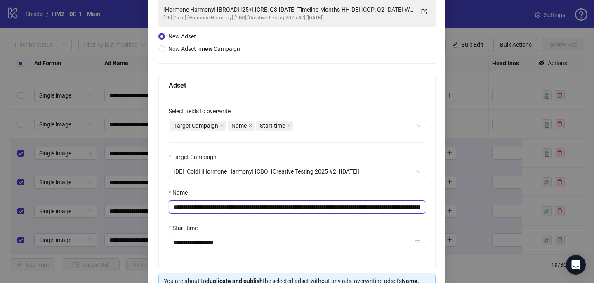
drag, startPoint x: 386, startPoint y: 207, endPoint x: 282, endPoint y: 207, distance: 103.5
click at [280, 207] on input "**********" at bounding box center [297, 206] width 257 height 13
paste input "*****"
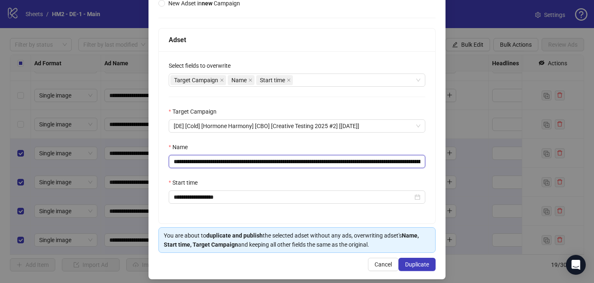
scroll to position [115, 0]
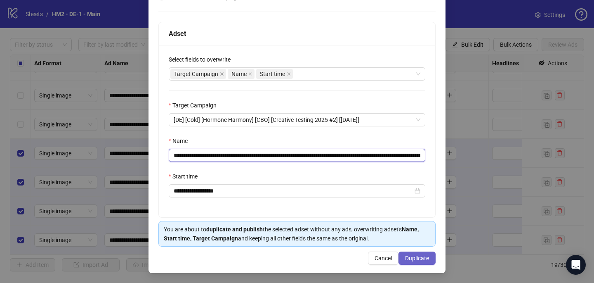
type input "**********"
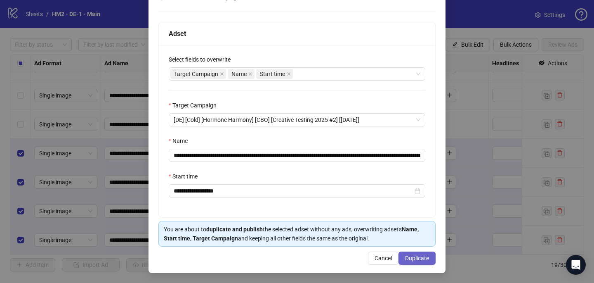
click at [418, 252] on button "Duplicate" at bounding box center [416, 257] width 37 height 13
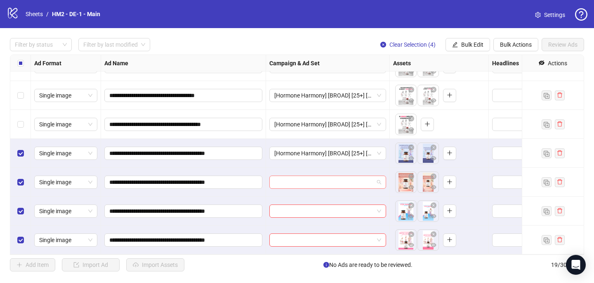
click at [322, 184] on input "search" at bounding box center [323, 182] width 99 height 12
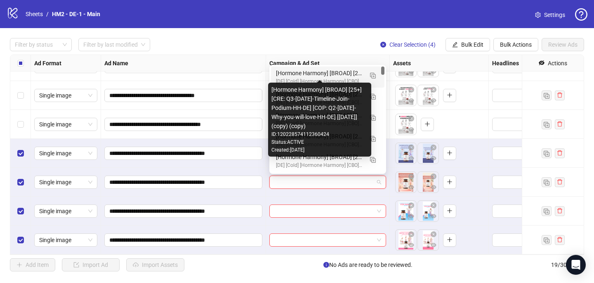
click at [339, 71] on div "[Hormone Harmony] [BROAD] [25+] [CRE: Q3-08-AUG-2025-Timeline-Join-Podium-HH-DE…" at bounding box center [319, 72] width 87 height 9
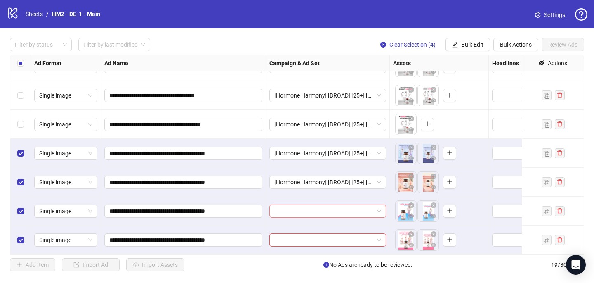
click at [304, 217] on input "search" at bounding box center [323, 211] width 99 height 12
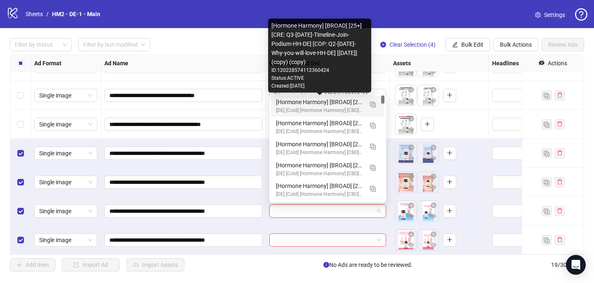
click at [331, 106] on div "[Hormone Harmony] [BROAD] [25+] [CRE: Q3-08-AUG-2025-Timeline-Join-Podium-HH-DE…" at bounding box center [319, 101] width 87 height 9
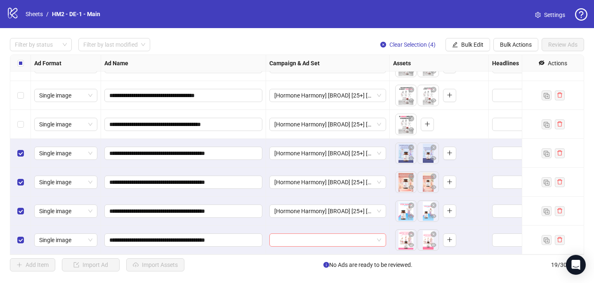
click at [289, 241] on input "search" at bounding box center [323, 239] width 99 height 12
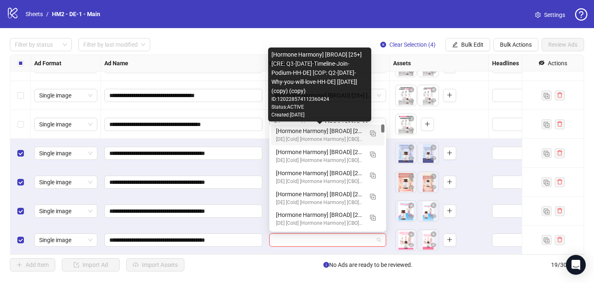
click at [323, 132] on div "[Hormone Harmony] [BROAD] [25+] [CRE: Q3-08-AUG-2025-Timeline-Join-Podium-HH-DE…" at bounding box center [319, 130] width 87 height 9
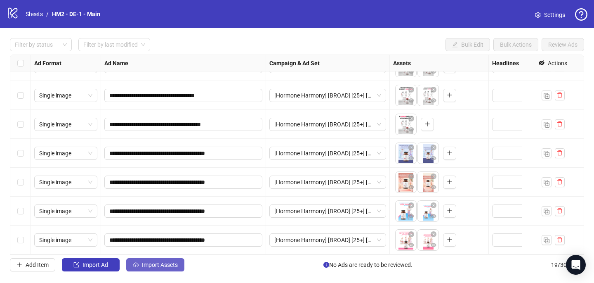
click at [176, 268] on button "Import Assets" at bounding box center [155, 264] width 58 height 13
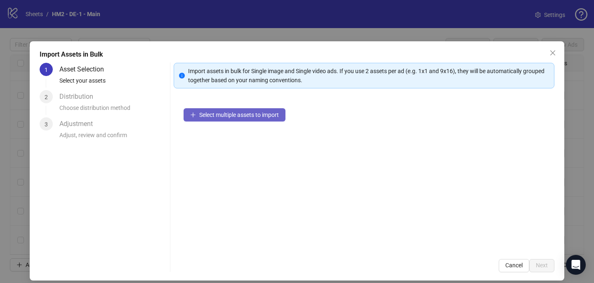
click at [247, 120] on button "Select multiple assets to import" at bounding box center [235, 114] width 102 height 13
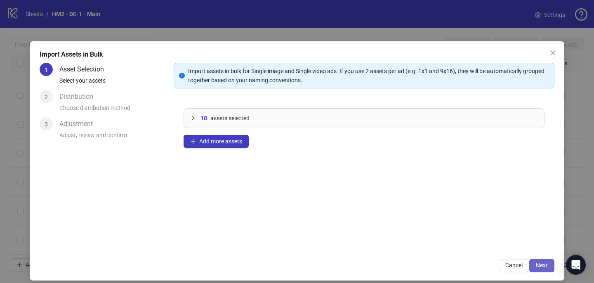
click at [544, 261] on span "Next" at bounding box center [542, 264] width 12 height 7
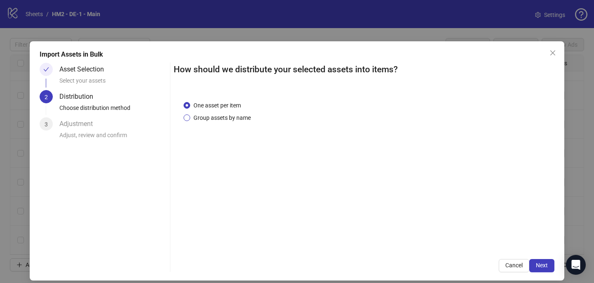
click at [250, 119] on span "Group assets by name" at bounding box center [222, 117] width 64 height 9
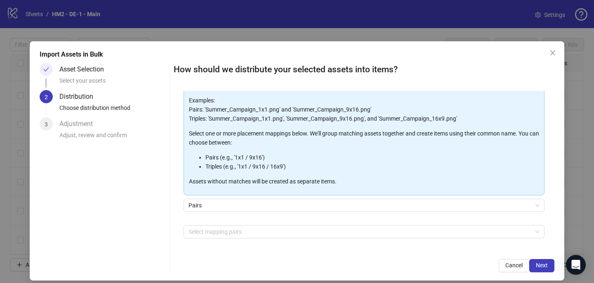
scroll to position [84, 0]
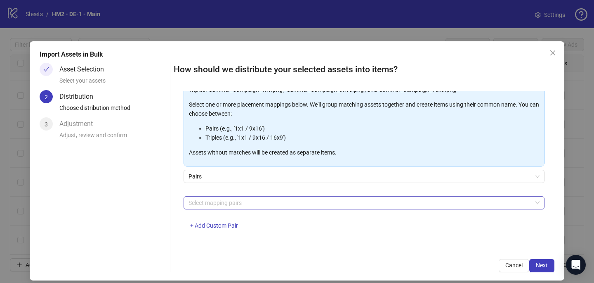
click at [262, 202] on div at bounding box center [359, 203] width 349 height 12
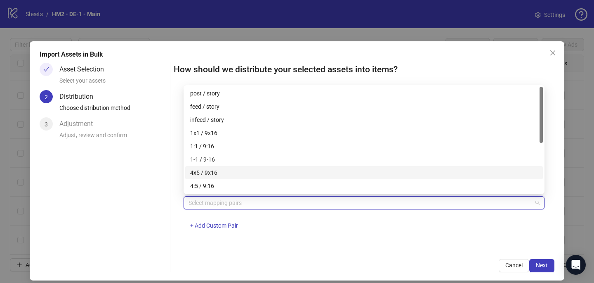
click at [264, 173] on div "4x5 / 9x16" at bounding box center [364, 172] width 348 height 9
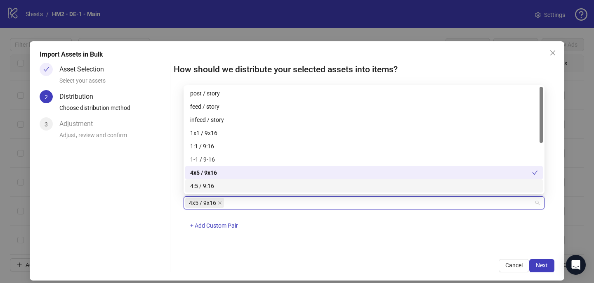
click at [398, 222] on div "4x5 / 9x16 + Add Custom Pair" at bounding box center [364, 217] width 361 height 43
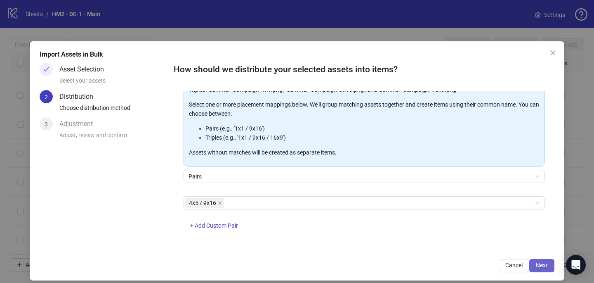
click at [545, 261] on span "Next" at bounding box center [542, 264] width 12 height 7
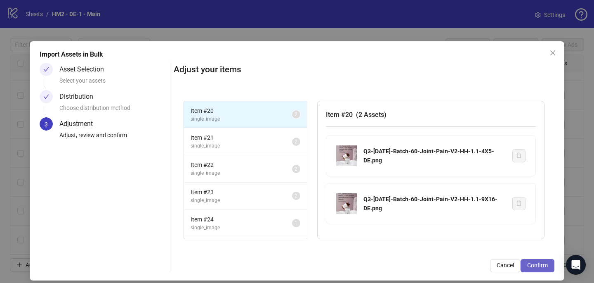
click at [531, 261] on button "Confirm" at bounding box center [537, 265] width 34 height 13
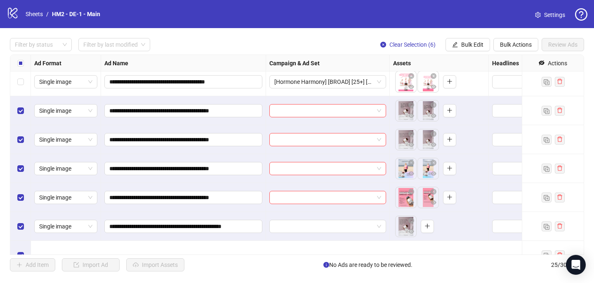
scroll to position [539, 0]
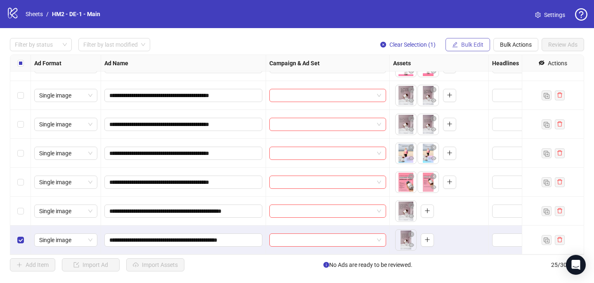
click at [482, 41] on button "Bulk Edit" at bounding box center [467, 44] width 45 height 13
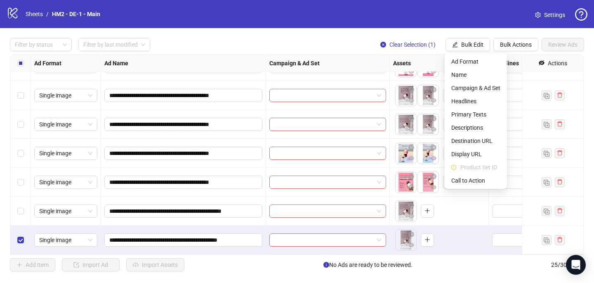
click at [518, 53] on div "**********" at bounding box center [297, 154] width 594 height 253
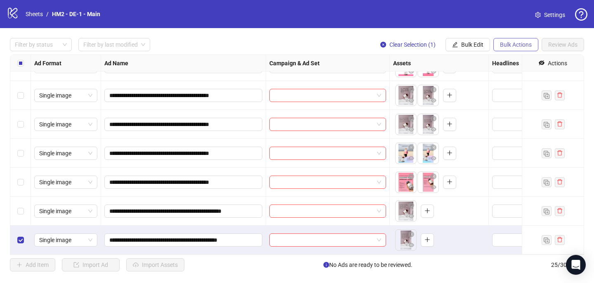
click at [518, 49] on button "Bulk Actions" at bounding box center [515, 44] width 45 height 13
click at [511, 60] on span "Delete" at bounding box center [527, 61] width 57 height 9
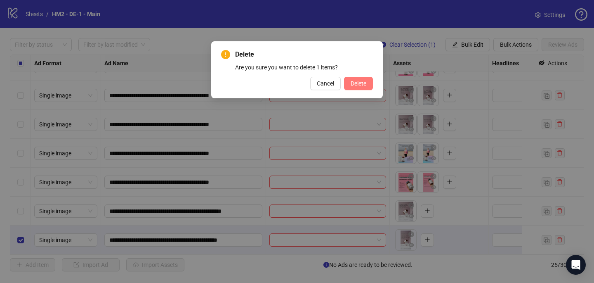
click at [363, 84] on span "Delete" at bounding box center [359, 83] width 16 height 7
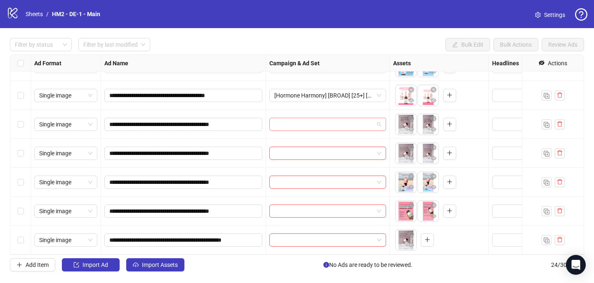
click at [325, 123] on input "search" at bounding box center [323, 124] width 99 height 12
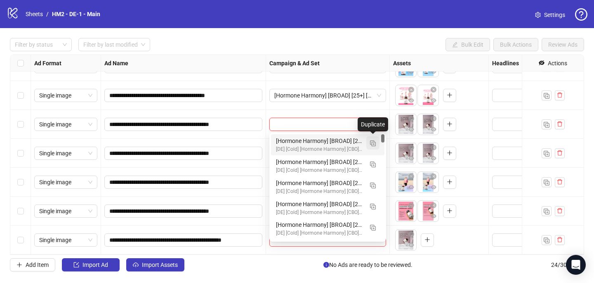
click at [376, 143] on button "button" at bounding box center [372, 142] width 13 height 13
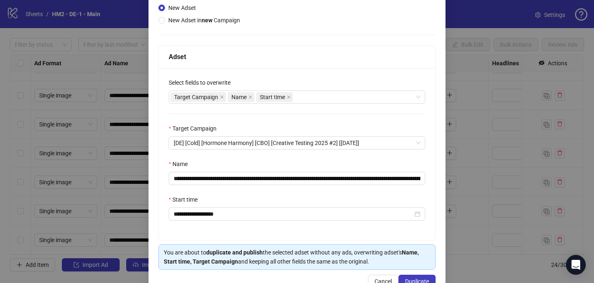
scroll to position [97, 0]
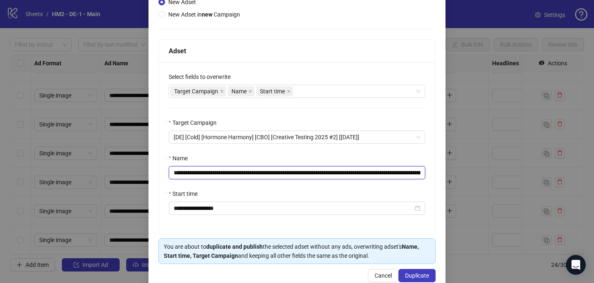
drag, startPoint x: 398, startPoint y: 172, endPoint x: 281, endPoint y: 173, distance: 117.1
click at [281, 173] on input "**********" at bounding box center [297, 172] width 257 height 13
paste input "**"
type input "**********"
click at [411, 271] on button "Duplicate" at bounding box center [416, 274] width 37 height 13
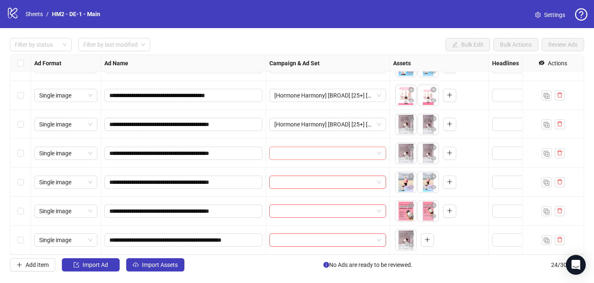
click at [317, 156] on input "search" at bounding box center [323, 153] width 99 height 12
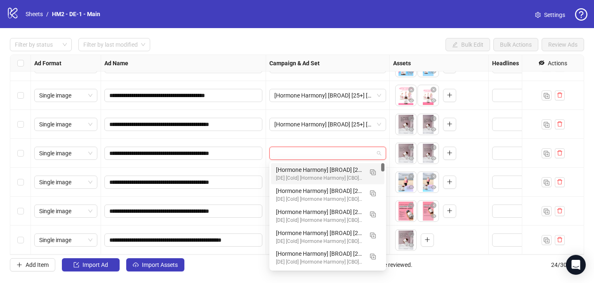
click at [317, 174] on div "[DE] [Cold] [Hormone Harmony] [CBO] [Creative Testing 2025 #2] [6 Apr 2025]" at bounding box center [319, 178] width 87 height 8
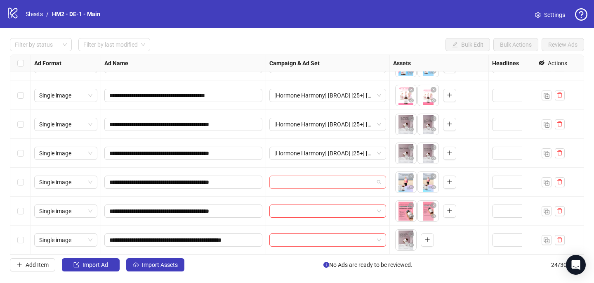
click at [311, 183] on input "search" at bounding box center [323, 182] width 99 height 12
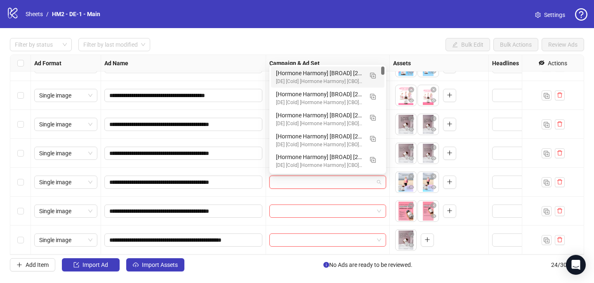
click at [328, 78] on div "[DE] [Cold] [Hormone Harmony] [CBO] [Creative Testing 2025 #2] [6 Apr 2025]" at bounding box center [319, 82] width 87 height 8
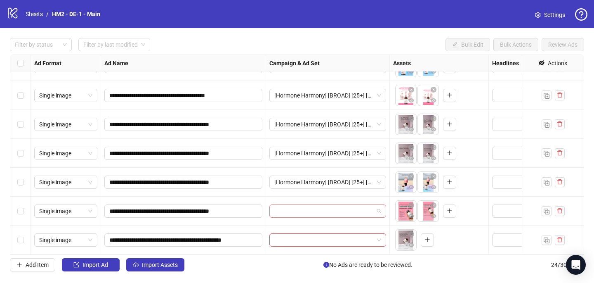
click at [292, 214] on input "search" at bounding box center [323, 211] width 99 height 12
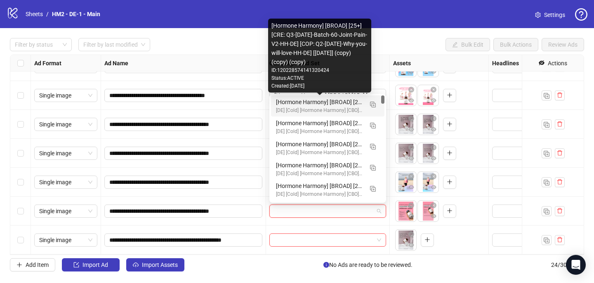
click at [319, 102] on div "[Hormone Harmony] [BROAD] [25+] [CRE: Q3-08-AUG-2025-Batch-60-Joint-Pain-V2-HH-…" at bounding box center [319, 101] width 87 height 9
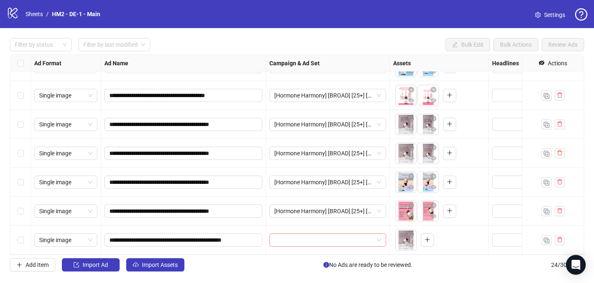
click at [284, 245] on input "search" at bounding box center [323, 239] width 99 height 12
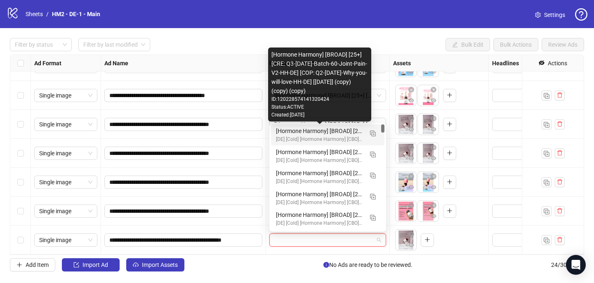
click at [316, 131] on div "[Hormone Harmony] [BROAD] [25+] [CRE: Q3-08-AUG-2025-Batch-60-Joint-Pain-V2-HH-…" at bounding box center [319, 130] width 87 height 9
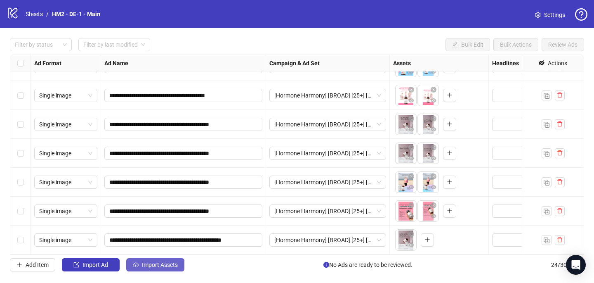
click at [167, 266] on span "Import Assets" at bounding box center [160, 264] width 36 height 7
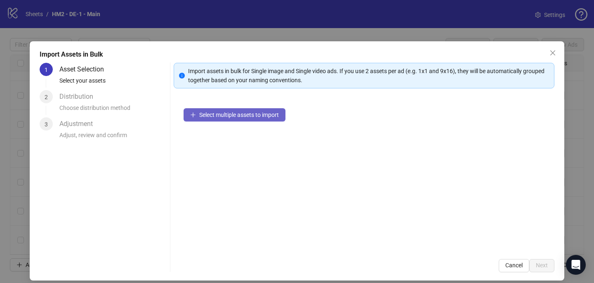
click at [241, 114] on span "Select multiple assets to import" at bounding box center [239, 114] width 80 height 7
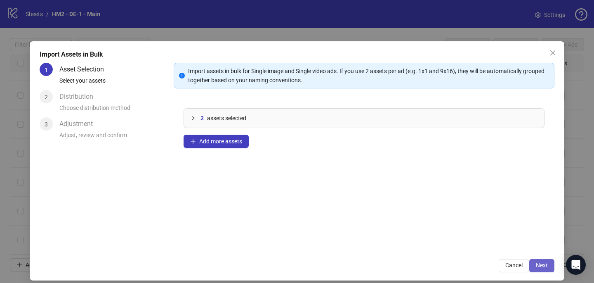
click at [550, 262] on button "Next" at bounding box center [541, 265] width 25 height 13
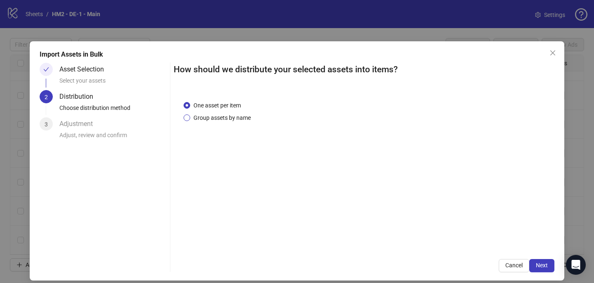
click at [224, 118] on span "Group assets by name" at bounding box center [222, 117] width 64 height 9
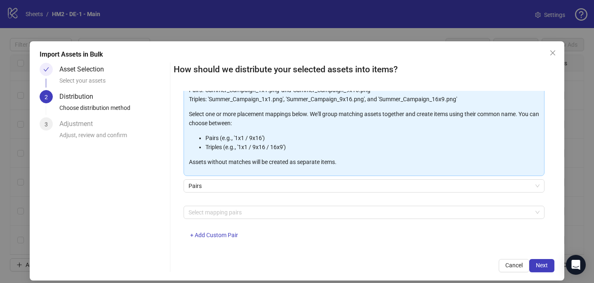
scroll to position [84, 0]
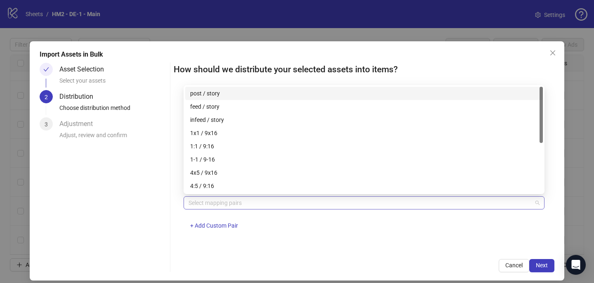
click at [215, 202] on div at bounding box center [359, 203] width 349 height 12
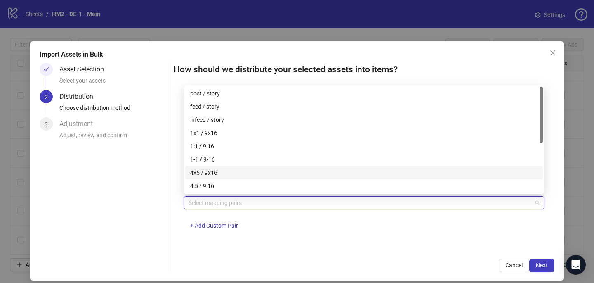
click at [221, 170] on div "4x5 / 9x16" at bounding box center [364, 172] width 348 height 9
click at [330, 250] on div "How should we distribute your selected assets into items? One asset per item Gr…" at bounding box center [364, 167] width 381 height 209
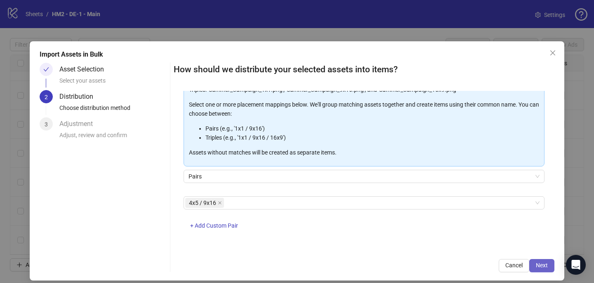
click at [533, 267] on button "Next" at bounding box center [541, 265] width 25 height 13
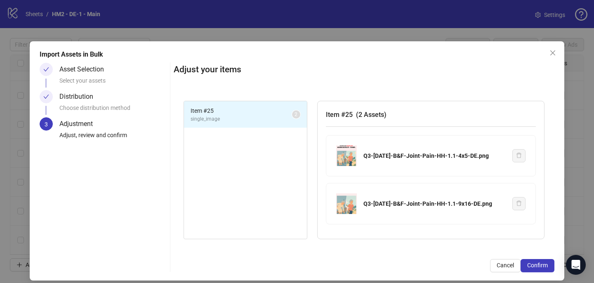
click at [533, 267] on span "Confirm" at bounding box center [537, 264] width 21 height 7
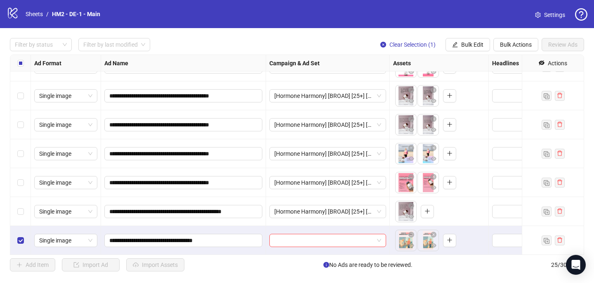
scroll to position [539, 0]
click at [289, 240] on input "search" at bounding box center [323, 239] width 99 height 12
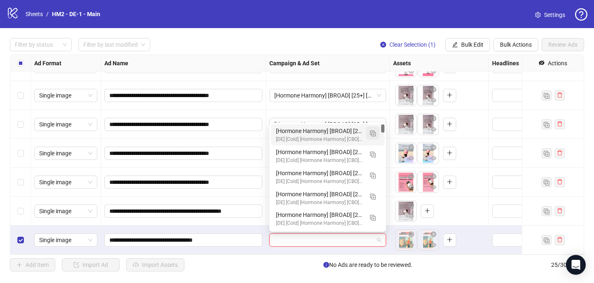
click at [374, 130] on span "button" at bounding box center [373, 133] width 6 height 7
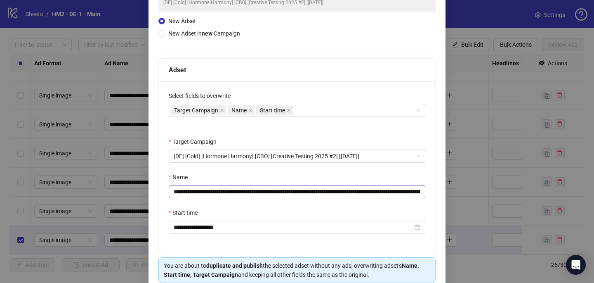
scroll to position [80, 0]
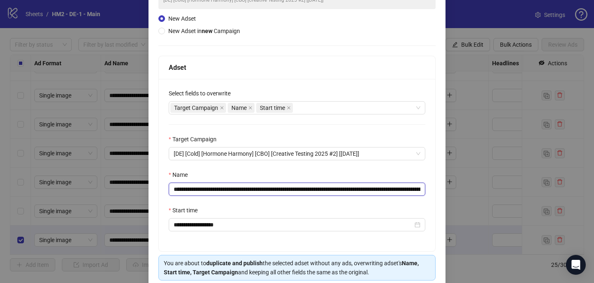
drag, startPoint x: 400, startPoint y: 188, endPoint x: 279, endPoint y: 188, distance: 121.3
click at [279, 188] on input "**********" at bounding box center [297, 188] width 257 height 13
paste input "text"
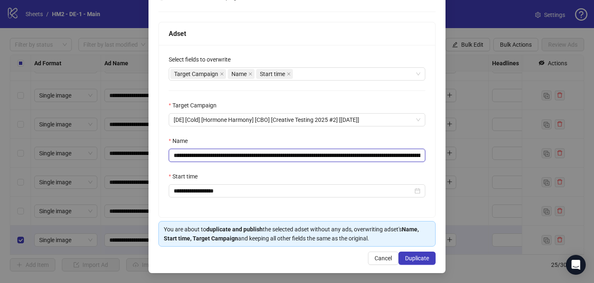
scroll to position [114, 0]
type input "**********"
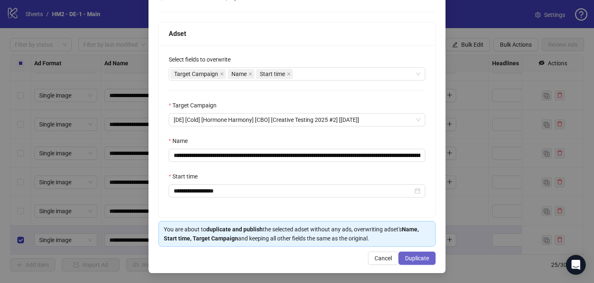
click at [425, 256] on span "Duplicate" at bounding box center [417, 257] width 24 height 7
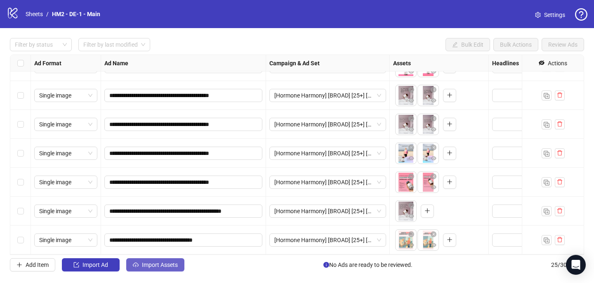
click at [150, 262] on span "Import Assets" at bounding box center [160, 264] width 36 height 7
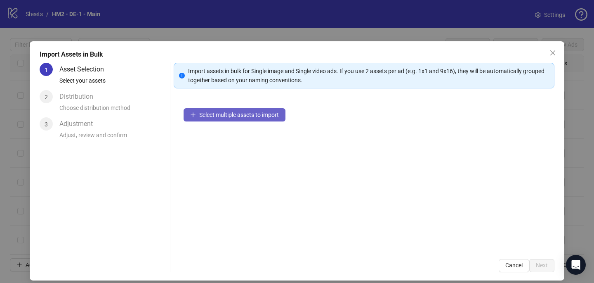
click at [196, 115] on button "Select multiple assets to import" at bounding box center [235, 114] width 102 height 13
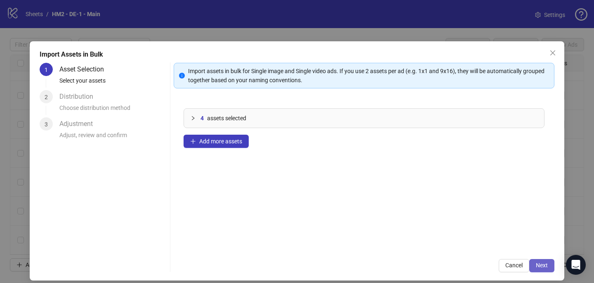
click at [547, 266] on button "Next" at bounding box center [541, 265] width 25 height 13
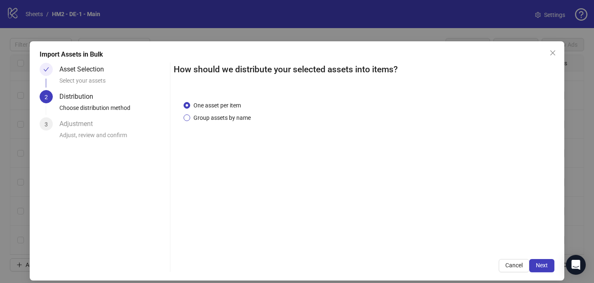
click at [219, 118] on span "Group assets by name" at bounding box center [222, 117] width 64 height 9
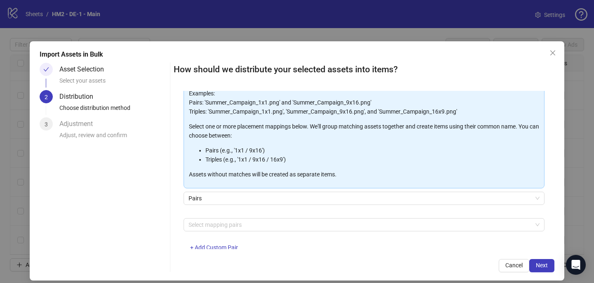
scroll to position [64, 0]
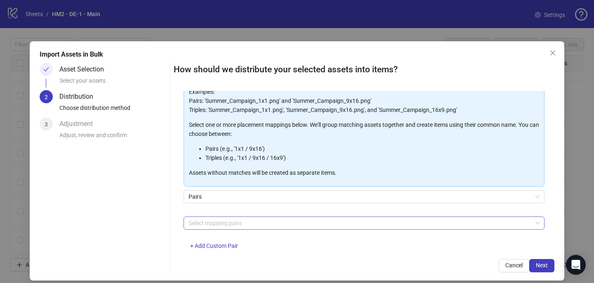
click at [214, 223] on div at bounding box center [359, 223] width 349 height 12
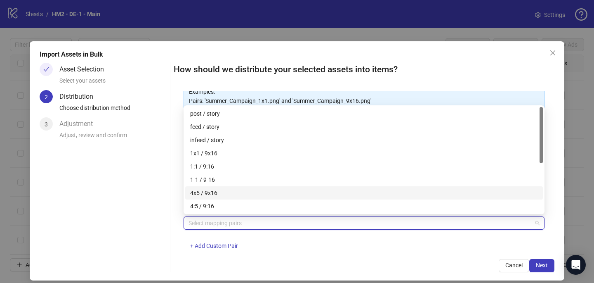
click at [218, 193] on div "4x5 / 9x16" at bounding box center [364, 192] width 348 height 9
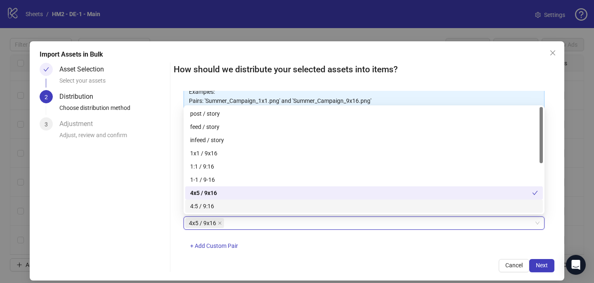
click at [319, 261] on div "Cancel Next" at bounding box center [364, 265] width 381 height 13
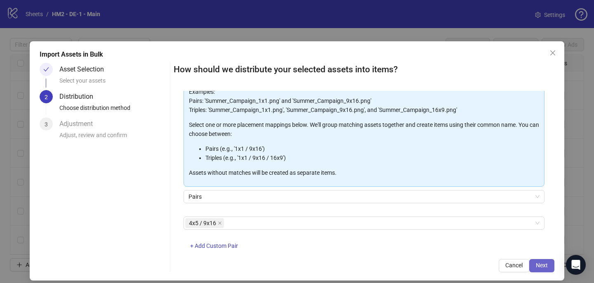
click at [542, 270] on button "Next" at bounding box center [541, 265] width 25 height 13
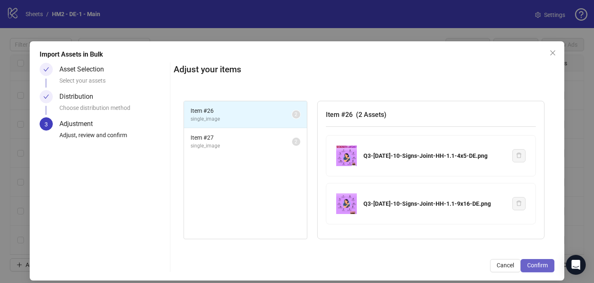
click at [531, 259] on button "Confirm" at bounding box center [537, 265] width 34 height 13
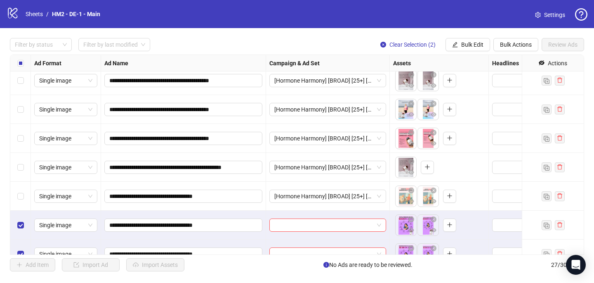
scroll to position [597, 0]
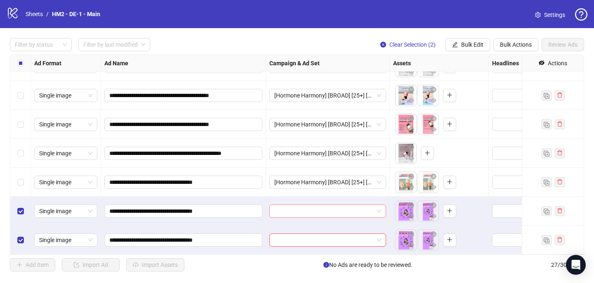
click at [274, 213] on input "search" at bounding box center [323, 211] width 99 height 12
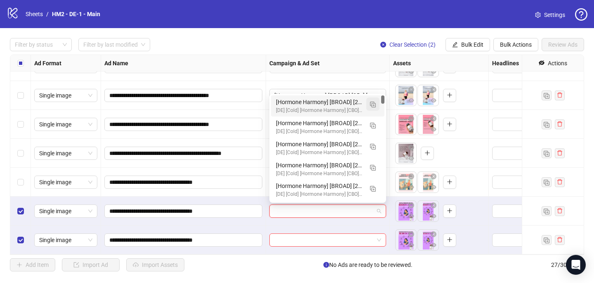
click at [371, 104] on img "button" at bounding box center [373, 104] width 6 height 6
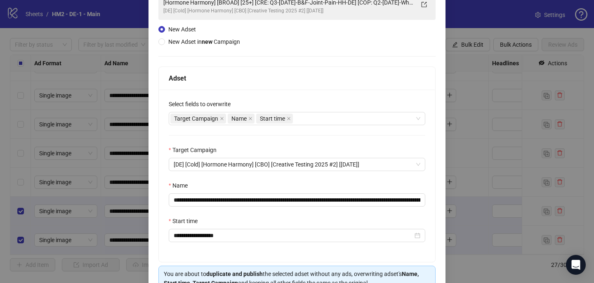
scroll to position [69, 0]
drag, startPoint x: 380, startPoint y: 200, endPoint x: 280, endPoint y: 200, distance: 100.2
click at [280, 201] on input "**********" at bounding box center [297, 199] width 257 height 13
paste input "text"
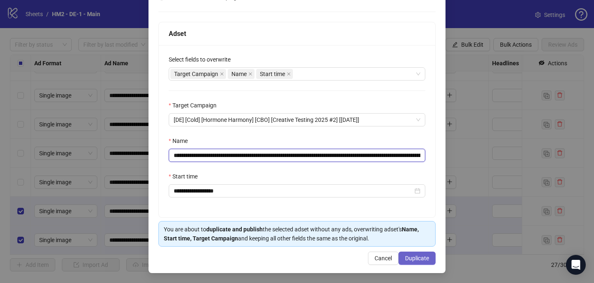
type input "**********"
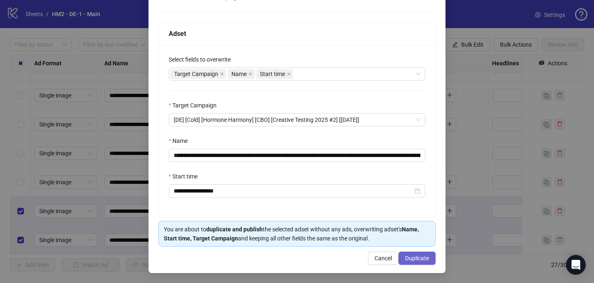
click at [415, 254] on button "Duplicate" at bounding box center [416, 257] width 37 height 13
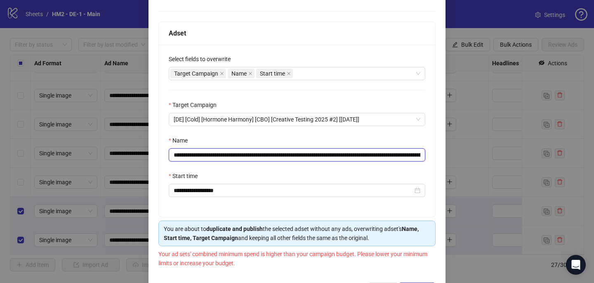
click at [360, 156] on input "**********" at bounding box center [297, 154] width 257 height 13
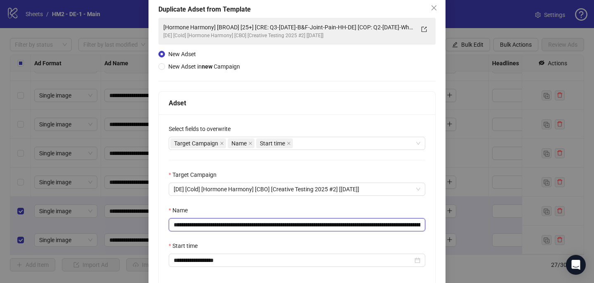
scroll to position [0, 0]
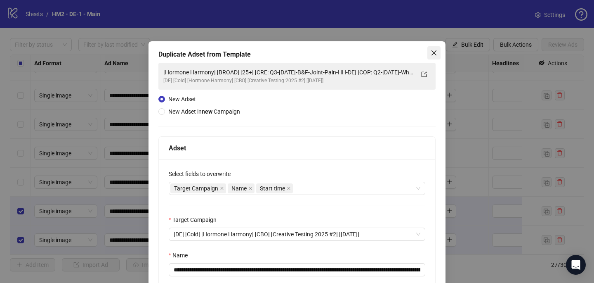
click at [435, 52] on icon "close" at bounding box center [434, 52] width 7 height 7
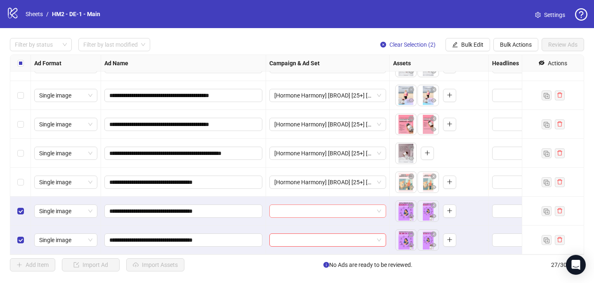
click at [299, 212] on input "search" at bounding box center [323, 211] width 99 height 12
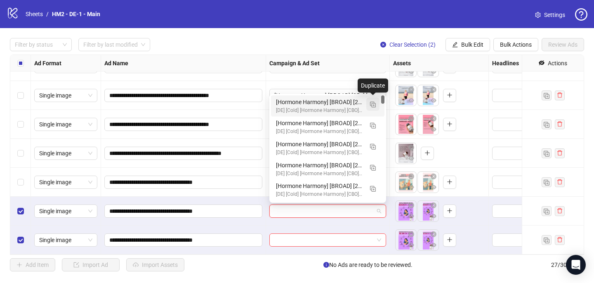
click at [374, 104] on img "button" at bounding box center [373, 104] width 6 height 6
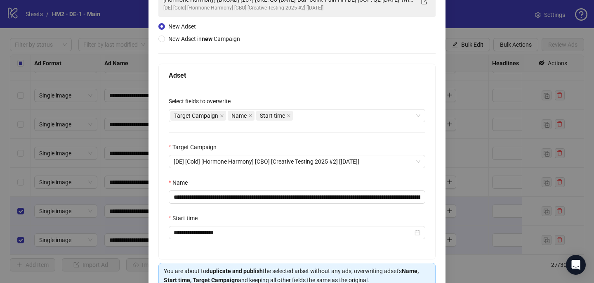
scroll to position [74, 0]
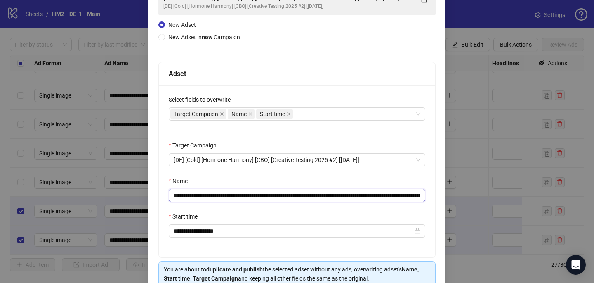
drag, startPoint x: 379, startPoint y: 193, endPoint x: 280, endPoint y: 192, distance: 99.4
click at [280, 193] on input "**********" at bounding box center [297, 194] width 257 height 13
paste input "text"
type input "**********"
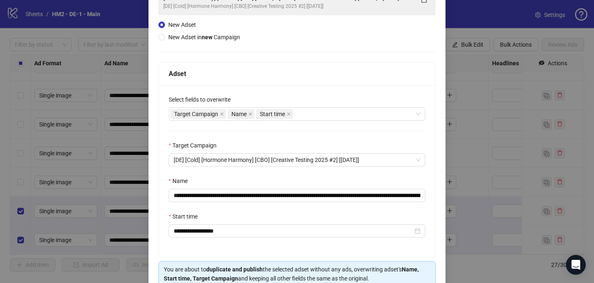
click at [371, 205] on div "**********" at bounding box center [297, 171] width 276 height 172
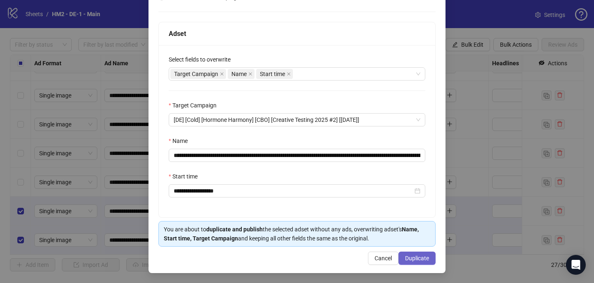
click at [426, 255] on span "Duplicate" at bounding box center [417, 257] width 24 height 7
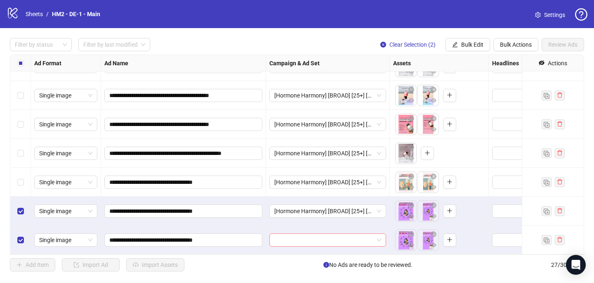
click at [346, 240] on input "search" at bounding box center [323, 239] width 99 height 12
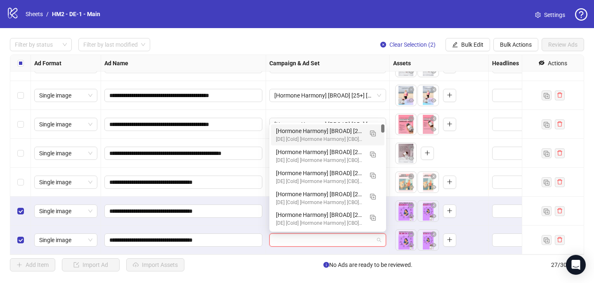
click at [362, 132] on div "[Hormone Harmony] [BROAD] [25+] [CRE: Q3-08-AUG-2025-10-Signs-Joint-HH-DE] [COP…" at bounding box center [319, 130] width 87 height 9
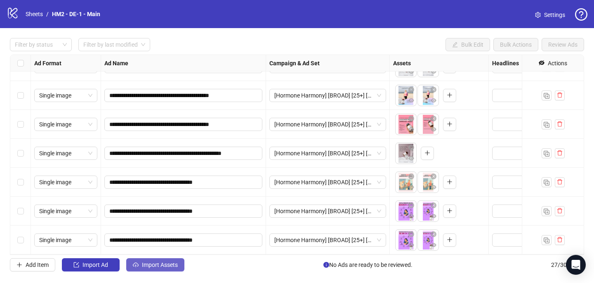
click at [143, 263] on span "Import Assets" at bounding box center [160, 264] width 36 height 7
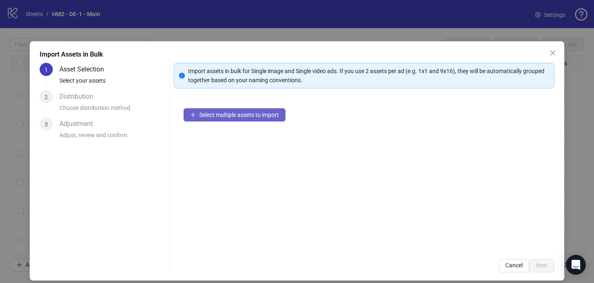
click at [230, 118] on button "Select multiple assets to import" at bounding box center [235, 114] width 102 height 13
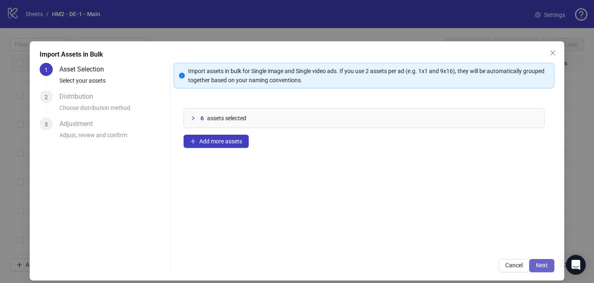
click at [548, 266] on button "Next" at bounding box center [541, 265] width 25 height 13
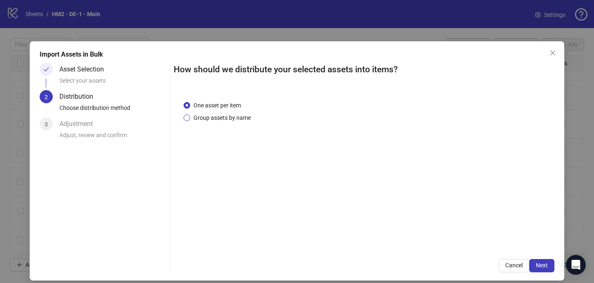
click at [243, 118] on span "Group assets by name" at bounding box center [222, 117] width 64 height 9
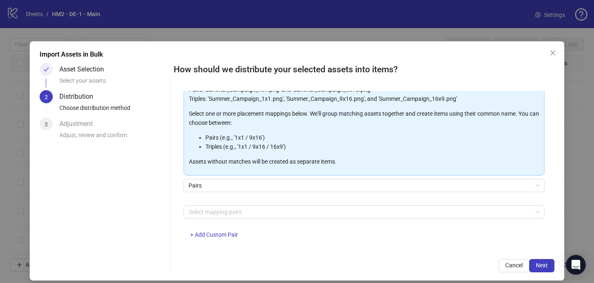
scroll to position [75, 0]
click at [237, 210] on div at bounding box center [359, 211] width 349 height 12
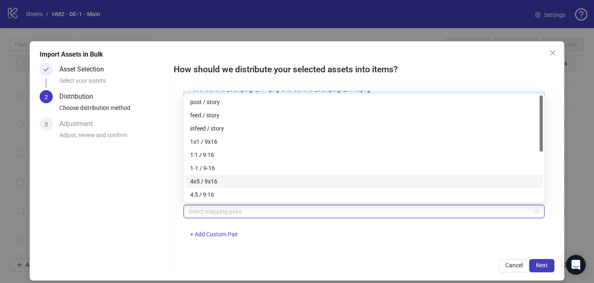
click at [238, 181] on div "4x5 / 9x16" at bounding box center [364, 181] width 348 height 9
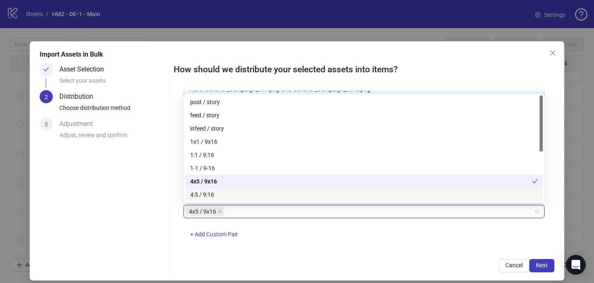
click at [299, 229] on div "4x5 / 9x16 + Add Custom Pair" at bounding box center [364, 226] width 361 height 43
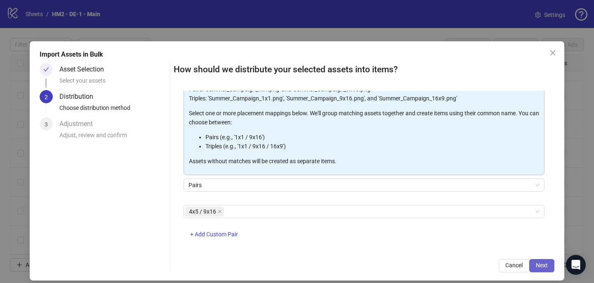
click at [544, 259] on button "Next" at bounding box center [541, 265] width 25 height 13
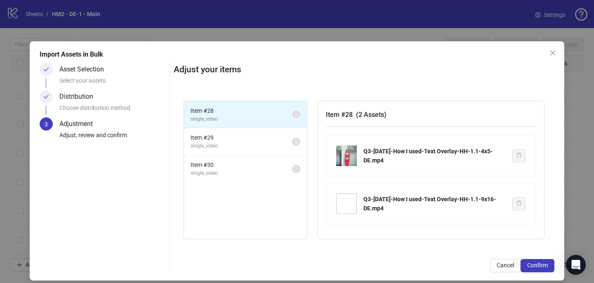
click at [544, 259] on button "Confirm" at bounding box center [537, 265] width 34 height 13
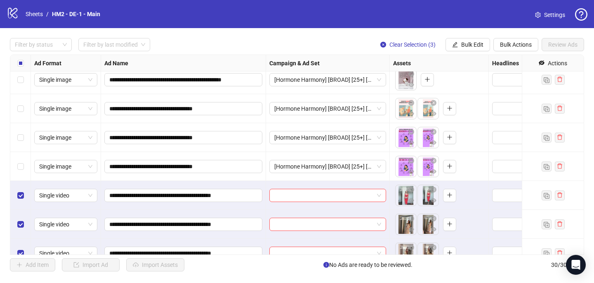
scroll to position [683, 0]
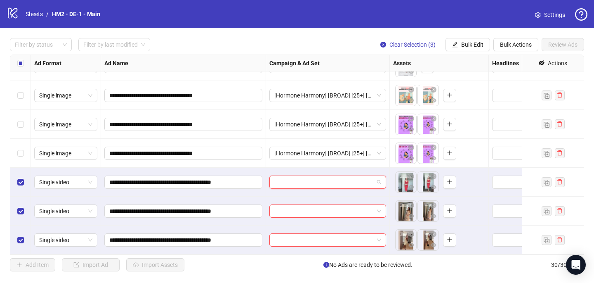
click at [294, 177] on input "search" at bounding box center [323, 182] width 99 height 12
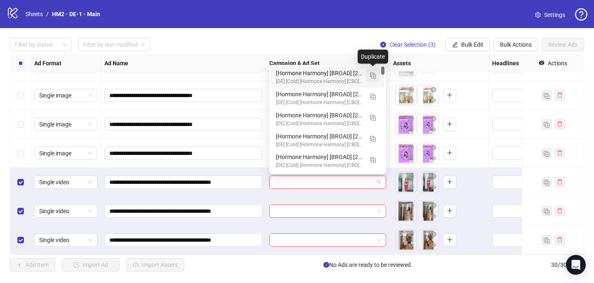
click at [373, 77] on img "button" at bounding box center [373, 76] width 6 height 6
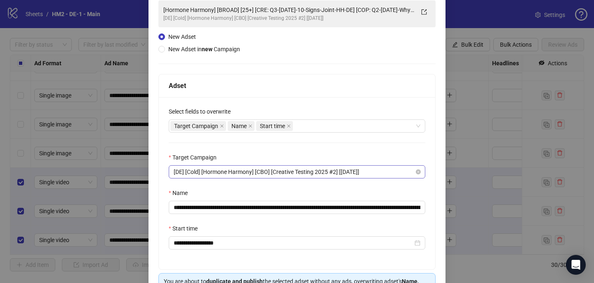
scroll to position [64, 0]
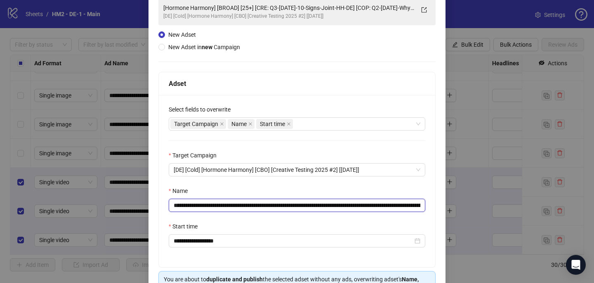
drag, startPoint x: 379, startPoint y: 205, endPoint x: 281, endPoint y: 206, distance: 98.6
click at [281, 206] on input "**********" at bounding box center [297, 204] width 257 height 13
paste input "*********"
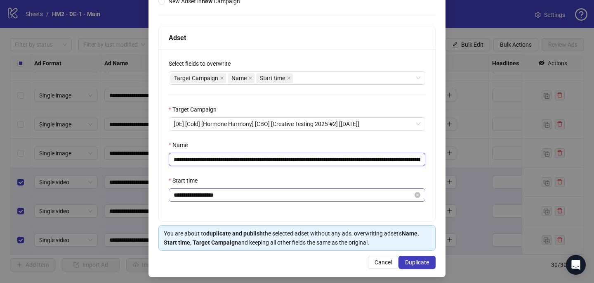
scroll to position [115, 0]
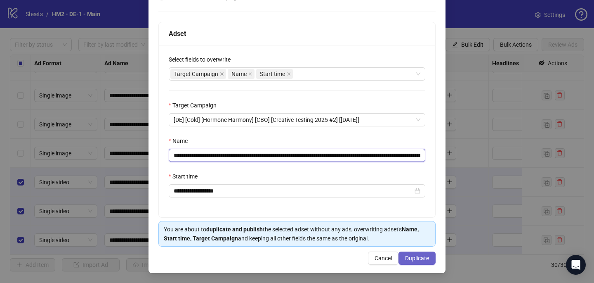
type input "**********"
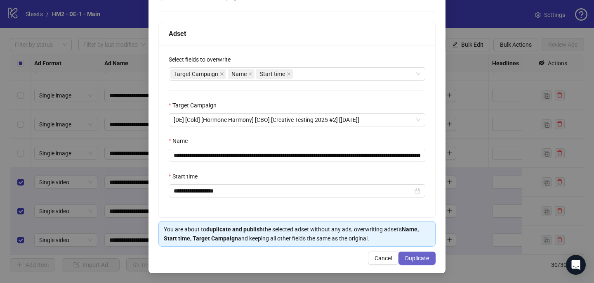
click at [419, 254] on button "Duplicate" at bounding box center [416, 257] width 37 height 13
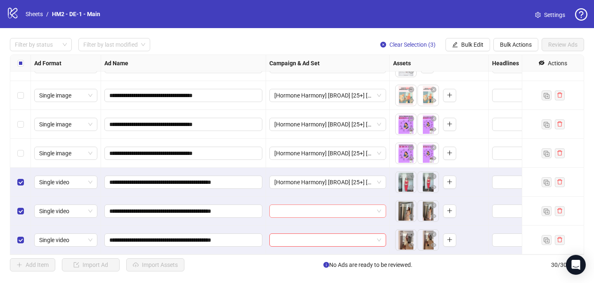
click at [322, 211] on input "search" at bounding box center [323, 211] width 99 height 12
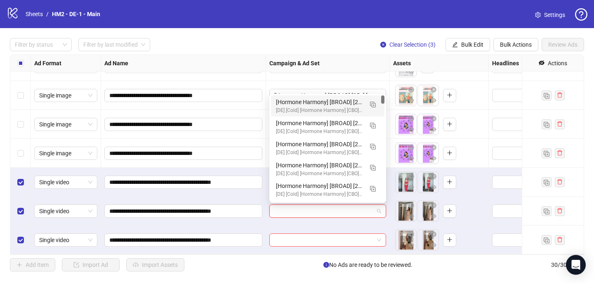
click at [342, 97] on div "[Hormone Harmony] [BROAD] [25+] [CRE: Q3-07-JUL-2025-How I used-Text Overlay-HH…" at bounding box center [319, 101] width 87 height 9
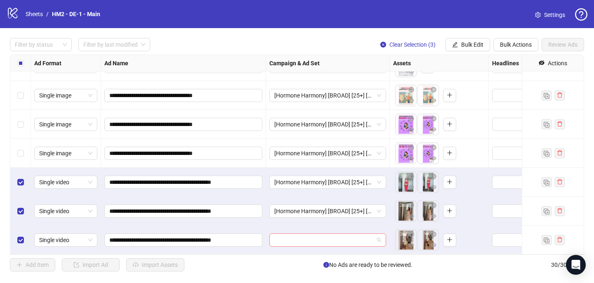
click at [317, 236] on input "search" at bounding box center [323, 239] width 99 height 12
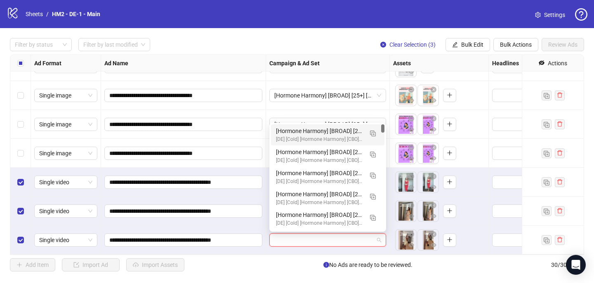
click at [337, 134] on div "[Hormone Harmony] [BROAD] [25+] [CRE: Q3-07-JUL-2025-How I used-Text Overlay-HH…" at bounding box center [319, 130] width 87 height 9
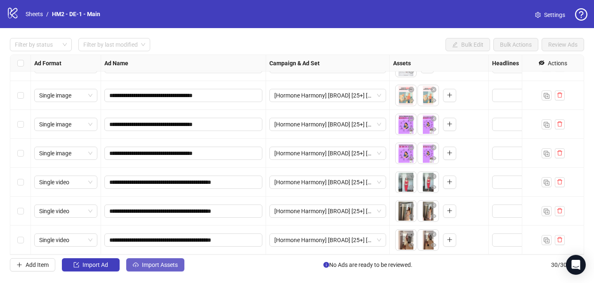
click at [162, 266] on span "Import Assets" at bounding box center [160, 264] width 36 height 7
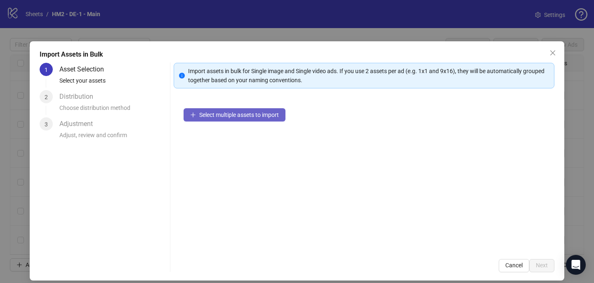
click at [217, 115] on span "Select multiple assets to import" at bounding box center [239, 114] width 80 height 7
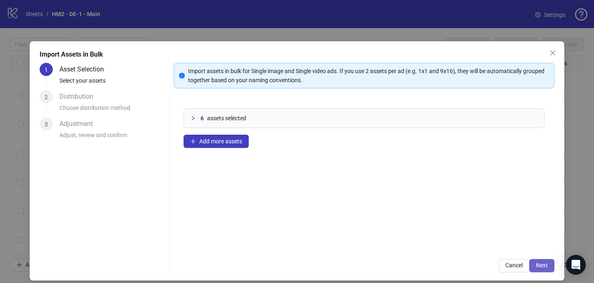
click at [549, 266] on button "Next" at bounding box center [541, 265] width 25 height 13
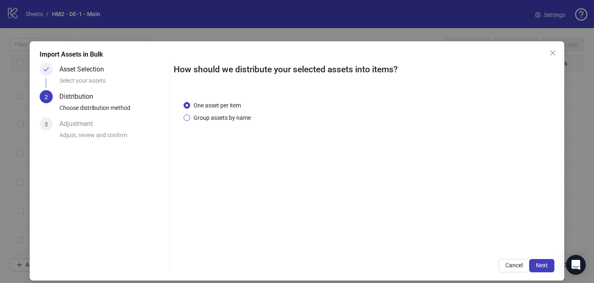
click at [233, 119] on span "Group assets by name" at bounding box center [222, 117] width 64 height 9
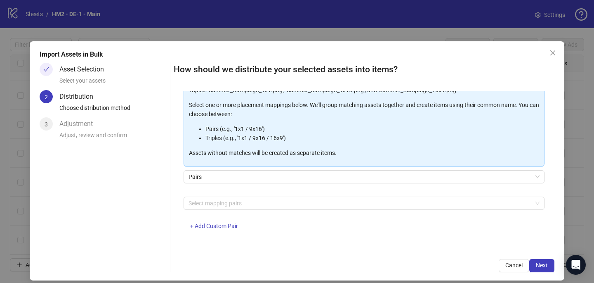
scroll to position [84, 0]
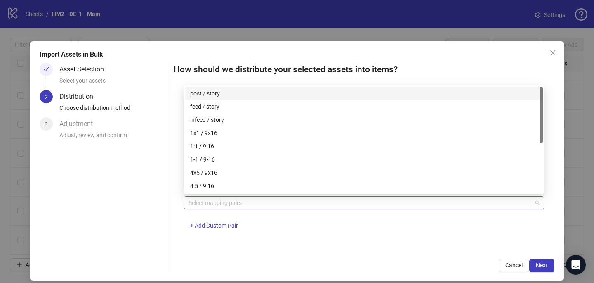
click at [223, 203] on div at bounding box center [359, 203] width 349 height 12
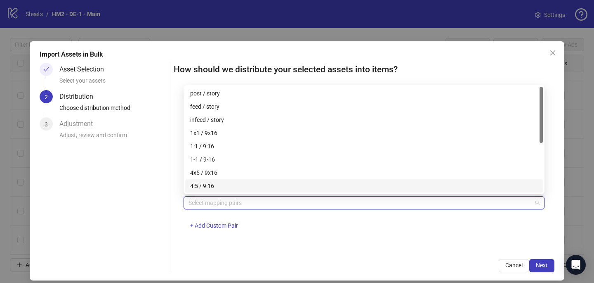
click at [235, 179] on div "4:5 / 9:16" at bounding box center [364, 185] width 358 height 13
click at [235, 184] on div "4:5 / 9:16" at bounding box center [361, 185] width 342 height 9
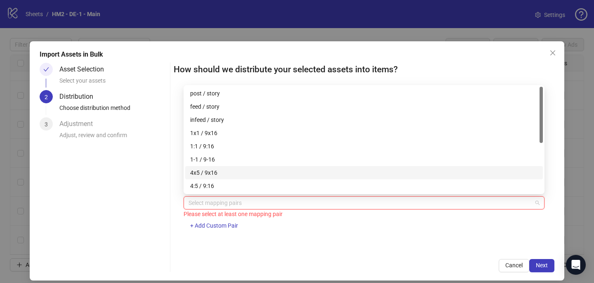
click at [234, 172] on div "4x5 / 9x16" at bounding box center [364, 172] width 348 height 9
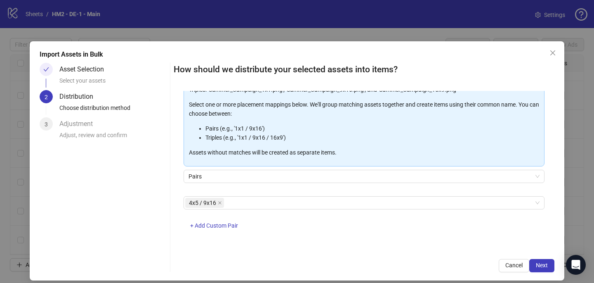
click at [346, 243] on div "One asset per item Group assets by name Assets must follow a consistent naming …" at bounding box center [364, 170] width 381 height 158
click at [538, 262] on span "Next" at bounding box center [542, 264] width 12 height 7
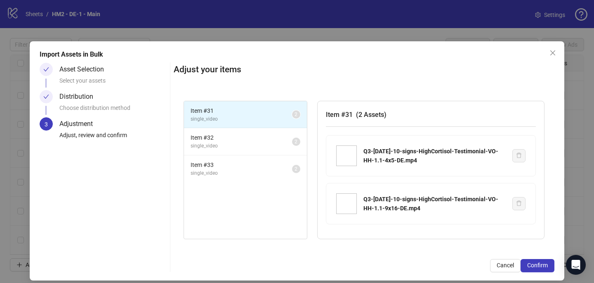
click at [538, 262] on span "Confirm" at bounding box center [537, 264] width 21 height 7
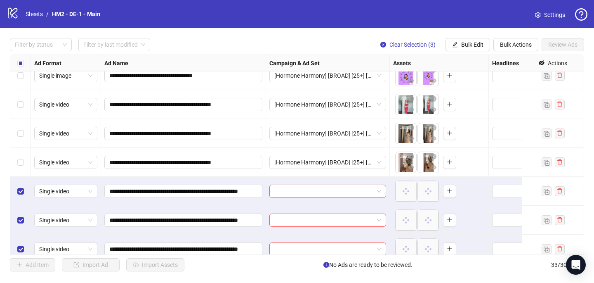
scroll to position [770, 0]
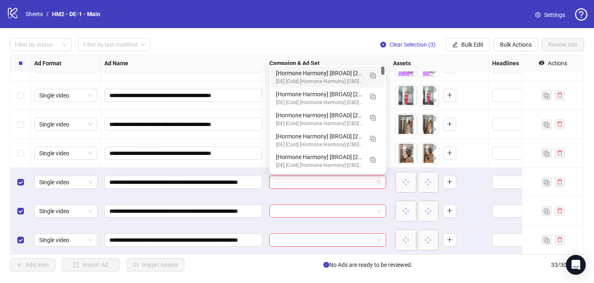
click at [292, 179] on input "search" at bounding box center [323, 182] width 99 height 12
click at [375, 78] on img "button" at bounding box center [373, 76] width 6 height 6
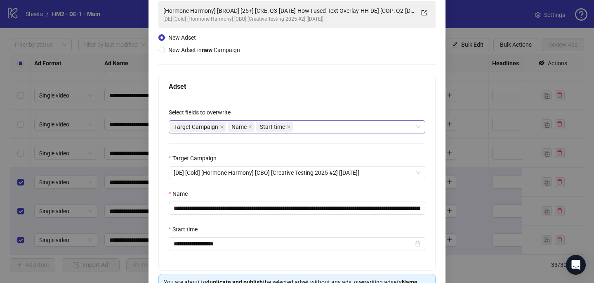
scroll to position [62, 0]
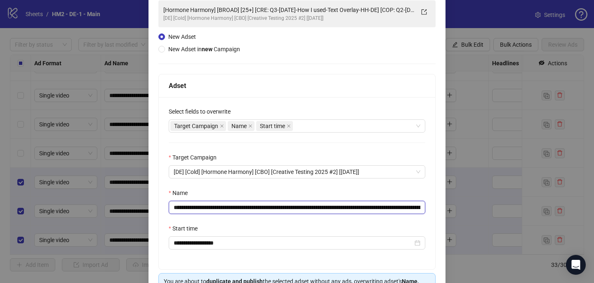
drag, startPoint x: 403, startPoint y: 206, endPoint x: 280, endPoint y: 205, distance: 122.1
click at [280, 205] on input "**********" at bounding box center [297, 206] width 257 height 13
paste input "**********"
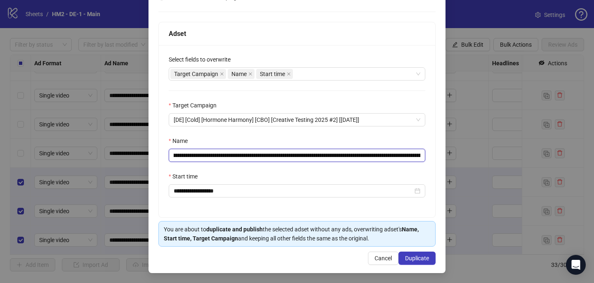
scroll to position [114, 0]
type input "**********"
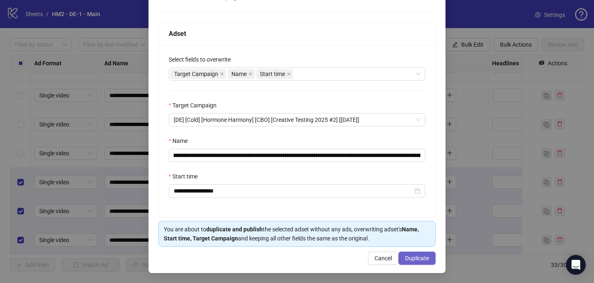
click at [415, 260] on span "Duplicate" at bounding box center [417, 257] width 24 height 7
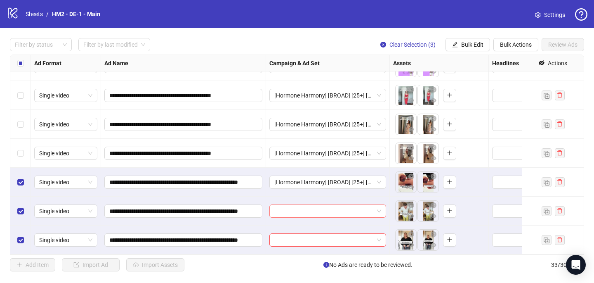
click at [345, 211] on input "search" at bounding box center [323, 211] width 99 height 12
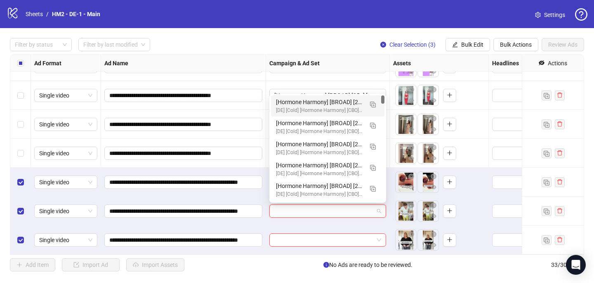
click at [360, 101] on div "[Hormone Harmony] [BROAD] [25+] [CRE: Q3-08-AUG-2025-10-signs-HighCortisol-Test…" at bounding box center [319, 101] width 87 height 9
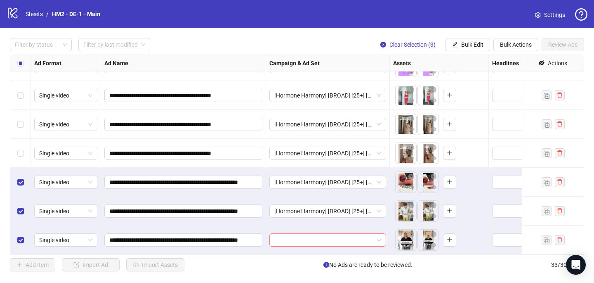
click at [320, 240] on input "search" at bounding box center [323, 239] width 99 height 12
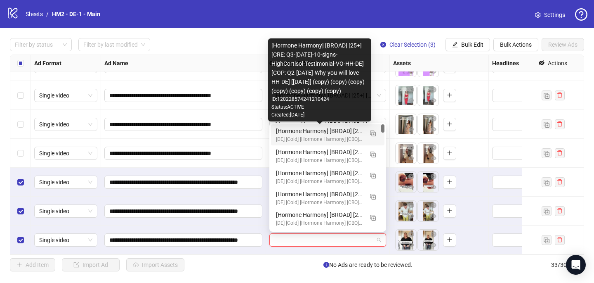
click at [352, 134] on div "[Hormone Harmony] [BROAD] [25+] [CRE: Q3-08-AUG-2025-10-signs-HighCortisol-Test…" at bounding box center [319, 130] width 87 height 9
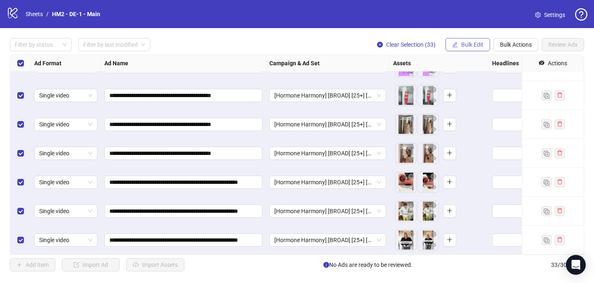
click at [459, 48] on button "Bulk Edit" at bounding box center [467, 44] width 45 height 13
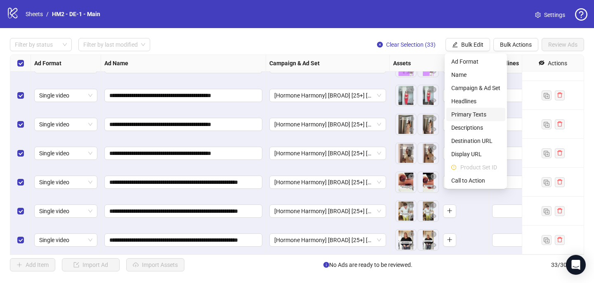
click at [466, 112] on span "Primary Texts" at bounding box center [475, 114] width 49 height 9
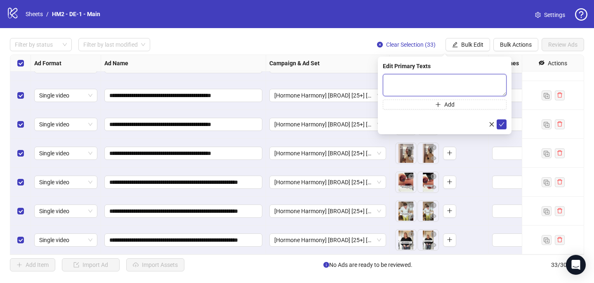
click at [388, 80] on textarea at bounding box center [445, 85] width 124 height 22
paste textarea "**********"
drag, startPoint x: 445, startPoint y: 93, endPoint x: 384, endPoint y: 84, distance: 61.3
click at [384, 84] on textarea at bounding box center [445, 85] width 124 height 22
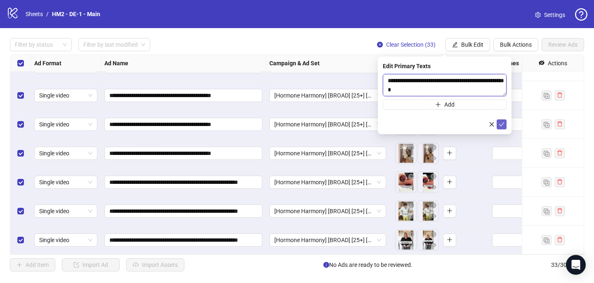
type textarea "**********"
click at [503, 125] on icon "check" at bounding box center [502, 124] width 6 height 6
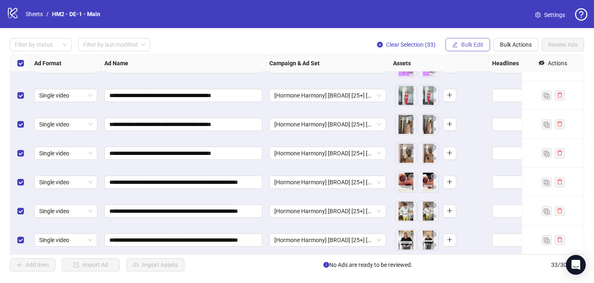
click at [471, 43] on span "Bulk Edit" at bounding box center [472, 44] width 22 height 7
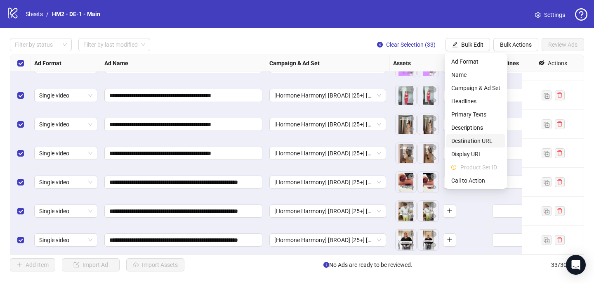
click at [470, 140] on span "Destination URL" at bounding box center [475, 140] width 49 height 9
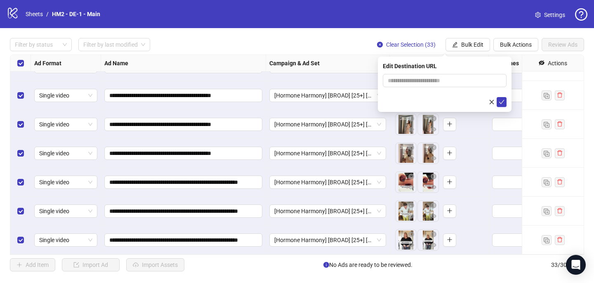
click at [439, 67] on div "Edit Destination URL" at bounding box center [445, 65] width 124 height 9
click at [439, 77] on input "text" at bounding box center [441, 80] width 107 height 9
paste input "**********"
type input "**********"
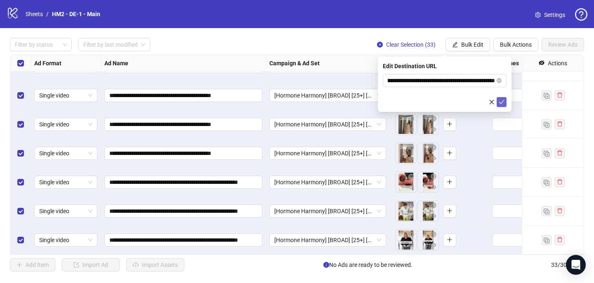
scroll to position [0, 0]
click at [502, 101] on icon "check" at bounding box center [501, 102] width 5 height 4
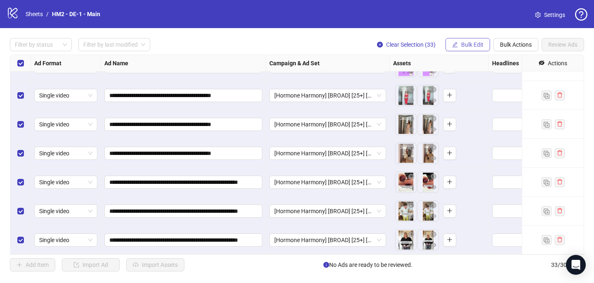
click at [473, 44] on span "Bulk Edit" at bounding box center [472, 44] width 22 height 7
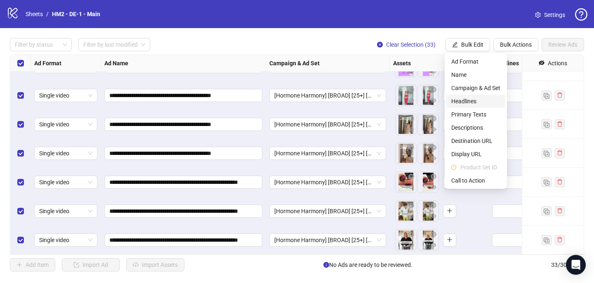
click at [474, 105] on span "Headlines" at bounding box center [475, 101] width 49 height 9
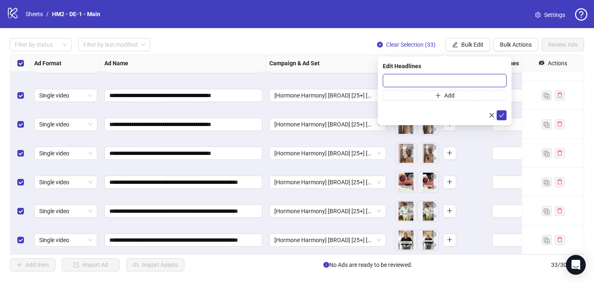
click at [400, 78] on input "text" at bounding box center [445, 80] width 124 height 13
paste input "**********"
type input "**********"
click at [504, 115] on icon "check" at bounding box center [502, 115] width 6 height 6
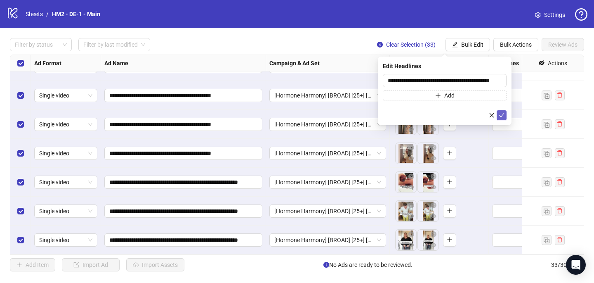
scroll to position [0, 0]
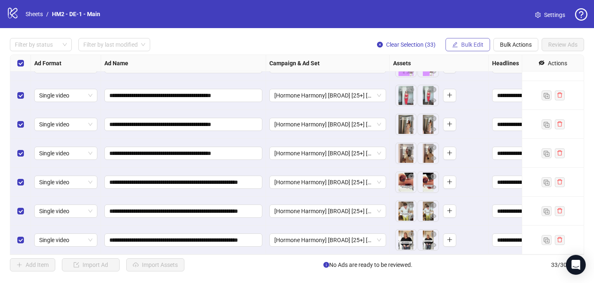
click at [474, 45] on span "Bulk Edit" at bounding box center [472, 44] width 22 height 7
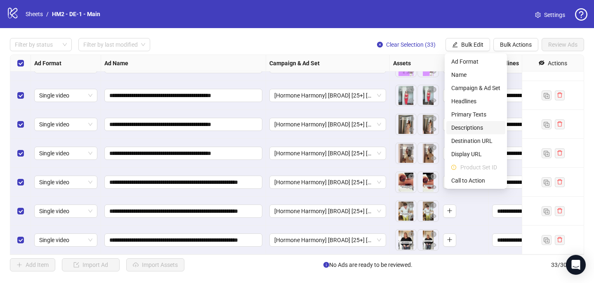
click at [465, 128] on span "Descriptions" at bounding box center [475, 127] width 49 height 9
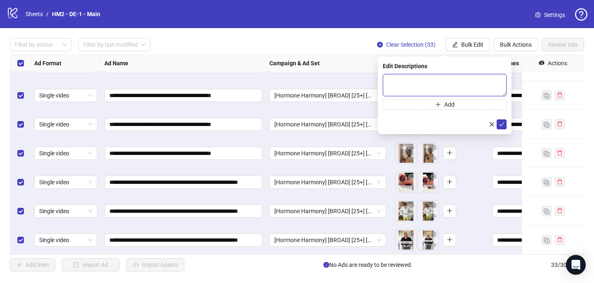
click at [445, 78] on textarea at bounding box center [445, 85] width 124 height 22
click at [502, 123] on icon "check" at bounding box center [502, 124] width 6 height 6
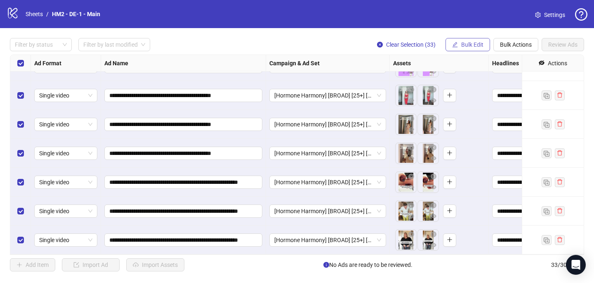
click at [465, 43] on span "Bulk Edit" at bounding box center [472, 44] width 22 height 7
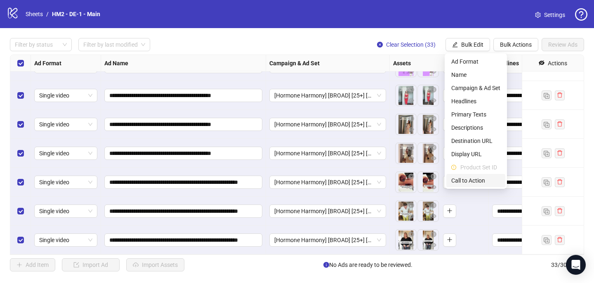
click at [460, 177] on span "Call to Action" at bounding box center [475, 180] width 49 height 9
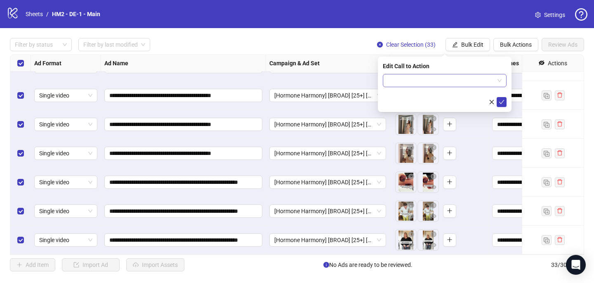
click at [431, 77] on input "search" at bounding box center [441, 80] width 106 height 12
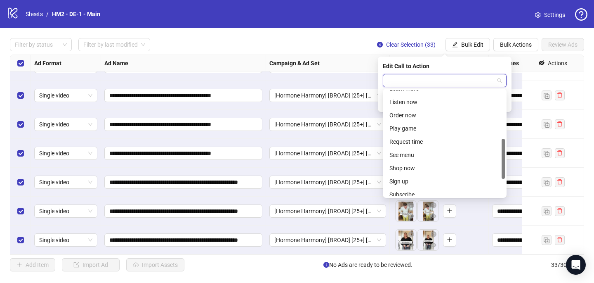
scroll to position [127, 0]
click at [416, 164] on div "Shop now" at bounding box center [444, 168] width 111 height 9
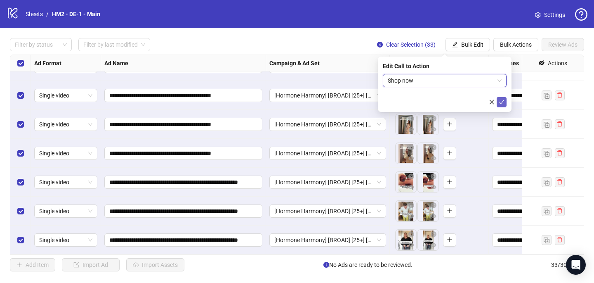
click at [502, 103] on icon "check" at bounding box center [502, 102] width 6 height 6
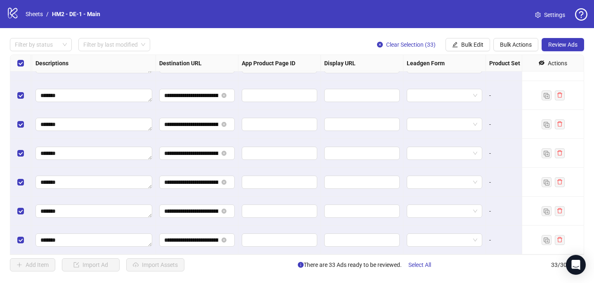
scroll to position [770, 775]
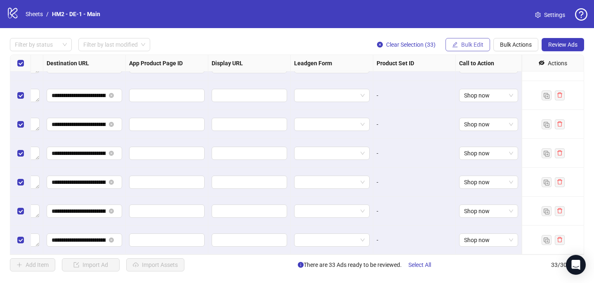
click at [464, 45] on span "Bulk Edit" at bounding box center [472, 44] width 22 height 7
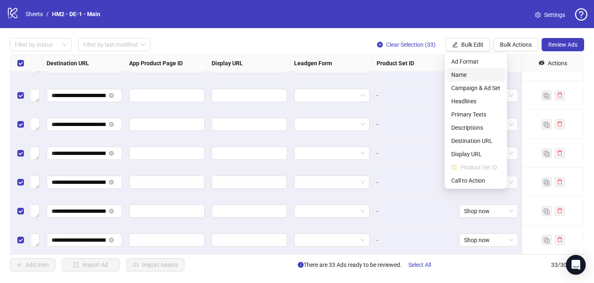
click at [463, 71] on span "Name" at bounding box center [475, 74] width 49 height 9
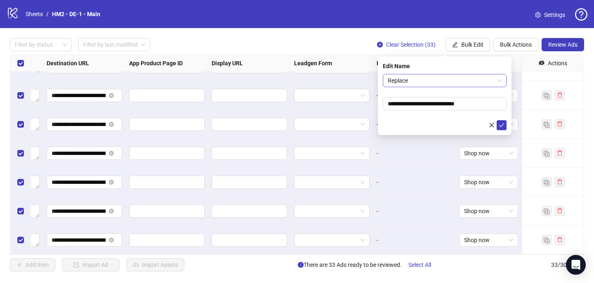
click at [437, 80] on span "Replace" at bounding box center [445, 80] width 114 height 12
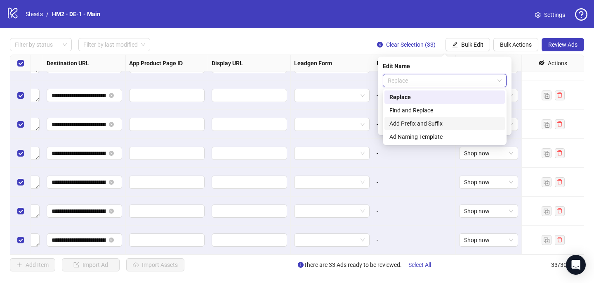
click at [435, 122] on div "Add Prefix and Suffix" at bounding box center [444, 123] width 111 height 9
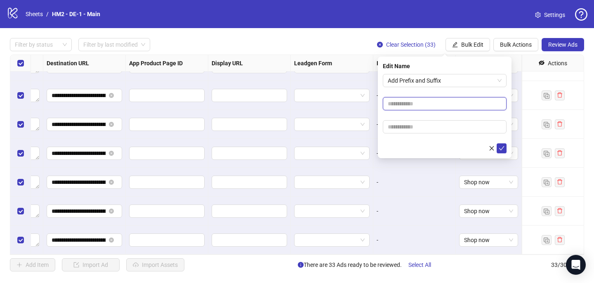
click at [419, 98] on input "text" at bounding box center [445, 103] width 124 height 13
paste input "**********"
click at [450, 101] on input "**********" at bounding box center [445, 103] width 124 height 13
click at [450, 102] on input "**********" at bounding box center [445, 103] width 124 height 13
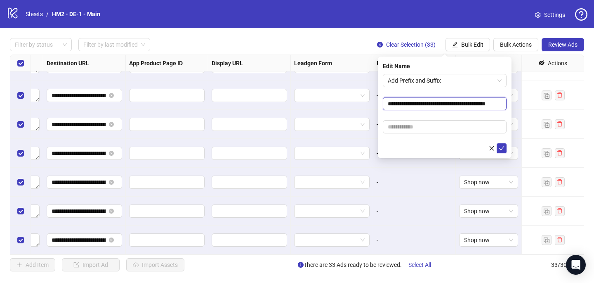
scroll to position [0, 16]
type input "**********"
click at [449, 114] on form "**********" at bounding box center [445, 113] width 124 height 79
click at [416, 125] on input "text" at bounding box center [445, 126] width 124 height 13
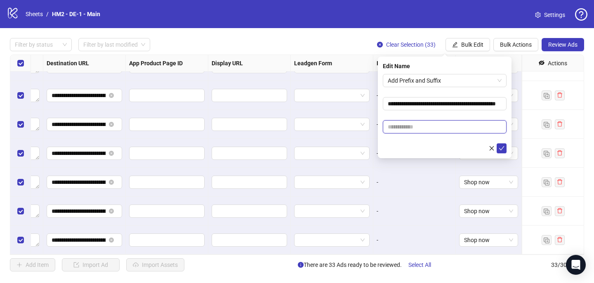
paste input "**********"
type input "**********"
click at [474, 116] on form "**********" at bounding box center [445, 113] width 124 height 79
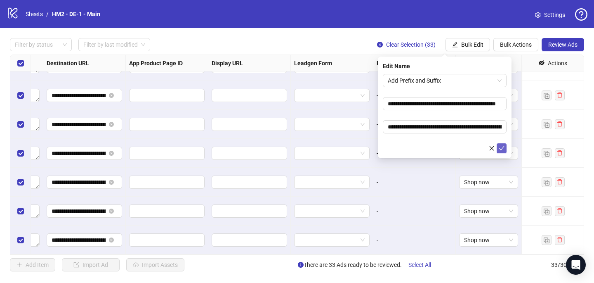
click at [505, 148] on button "submit" at bounding box center [502, 148] width 10 height 10
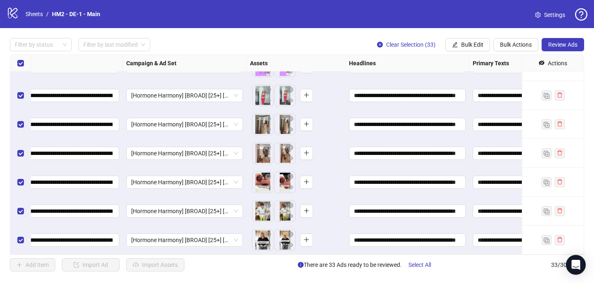
scroll to position [770, 0]
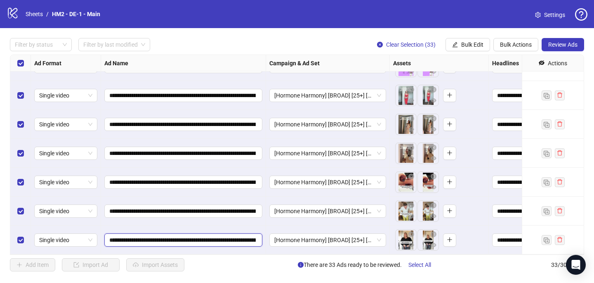
click at [195, 237] on input "**********" at bounding box center [182, 239] width 146 height 9
type input "**********"
click at [190, 239] on input "**********" at bounding box center [182, 239] width 146 height 9
click at [191, 239] on input "**********" at bounding box center [182, 239] width 146 height 9
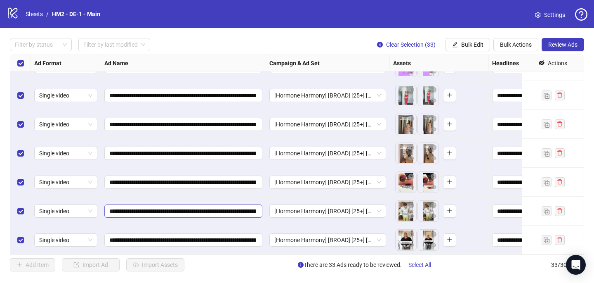
click at [193, 206] on span "**********" at bounding box center [183, 210] width 158 height 13
click at [186, 199] on div "**********" at bounding box center [183, 210] width 165 height 29
click at [199, 212] on input "**********" at bounding box center [182, 210] width 146 height 9
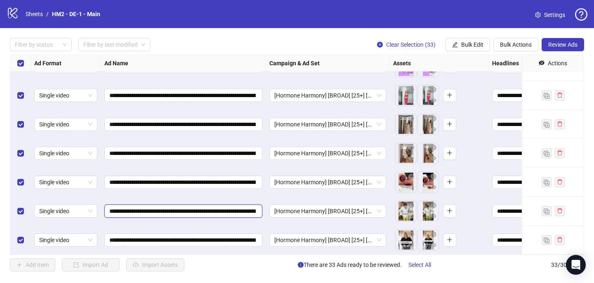
click at [199, 212] on input "**********" at bounding box center [182, 210] width 146 height 9
paste input "text"
type input "**********"
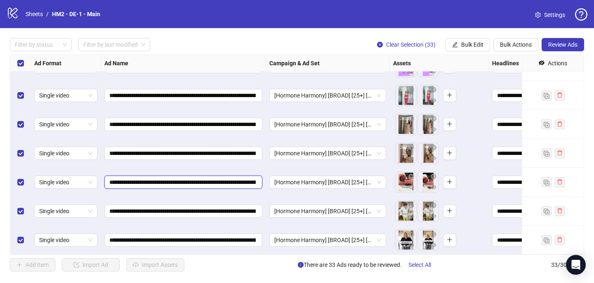
click at [193, 181] on input "**********" at bounding box center [182, 181] width 146 height 9
click at [194, 181] on input "**********" at bounding box center [182, 181] width 146 height 9
paste input "text"
type input "**********"
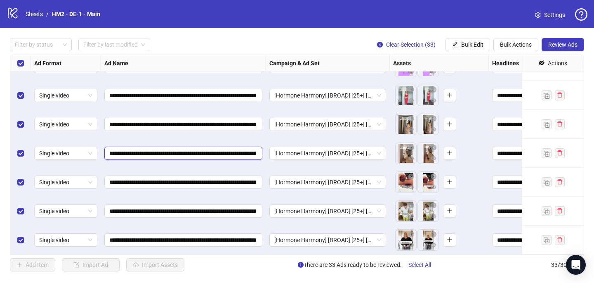
click at [195, 153] on input "**********" at bounding box center [182, 152] width 146 height 9
paste input "text"
type input "**********"
click at [192, 120] on input "**********" at bounding box center [182, 124] width 146 height 9
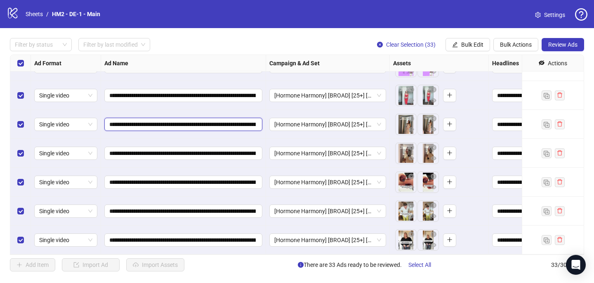
click at [192, 120] on input "**********" at bounding box center [182, 124] width 146 height 9
paste input "text"
type input "**********"
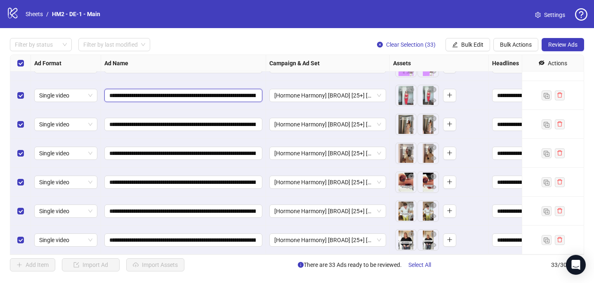
click at [194, 95] on input "**********" at bounding box center [182, 95] width 146 height 9
paste input "text"
type input "**********"
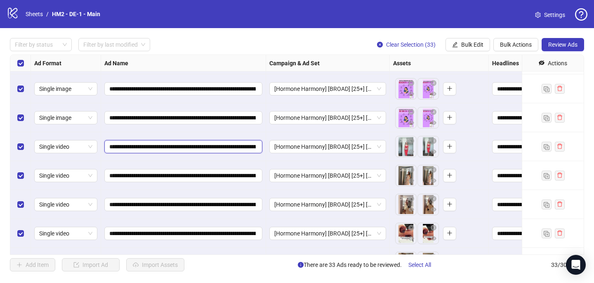
scroll to position [718, 0]
click at [558, 51] on button "Review Ads" at bounding box center [563, 44] width 42 height 13
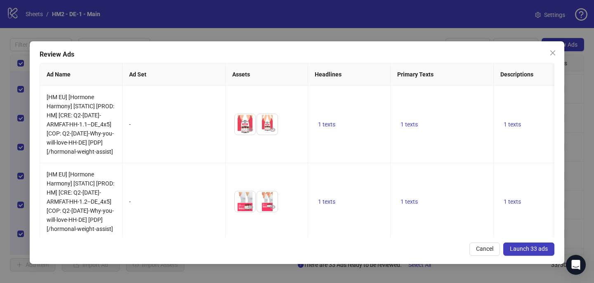
click at [530, 248] on span "Launch 33 ads" at bounding box center [529, 248] width 38 height 7
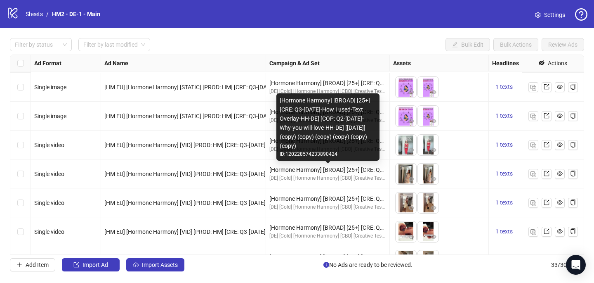
scroll to position [770, 0]
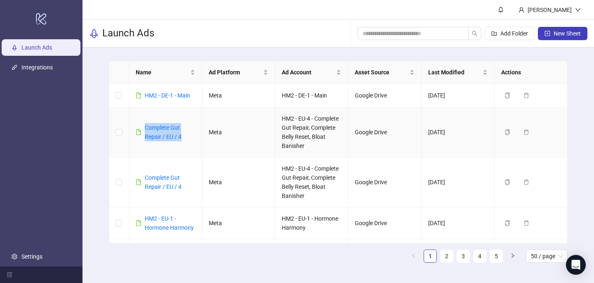
drag, startPoint x: 185, startPoint y: 134, endPoint x: 144, endPoint y: 127, distance: 41.8
click at [144, 127] on div "Complete Gut Repair / EU / 4" at bounding box center [165, 132] width 59 height 18
copy link "Complete Gut Repair / EU / 4"
click at [565, 29] on button "New Sheet" at bounding box center [562, 33] width 49 height 13
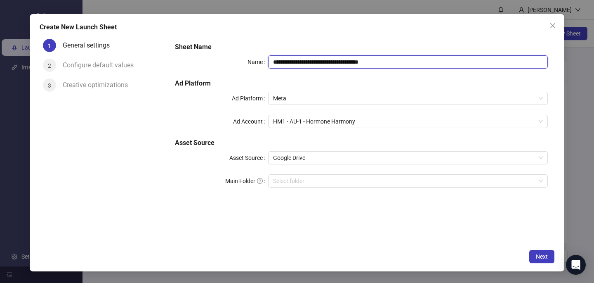
click at [325, 61] on input "**********" at bounding box center [408, 61] width 280 height 13
paste input "text"
click at [335, 125] on span "HM1 - AU-1 - Hormone Harmony" at bounding box center [408, 121] width 270 height 12
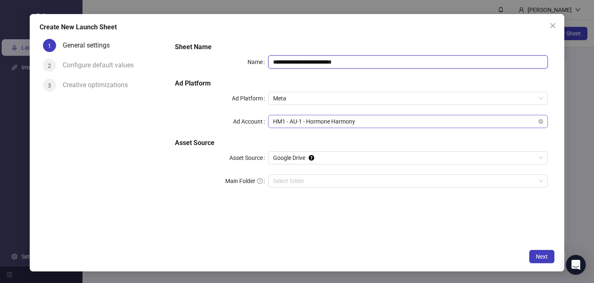
type input "**********"
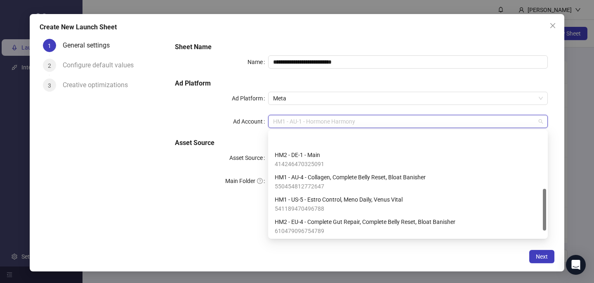
scroll to position [162, 0]
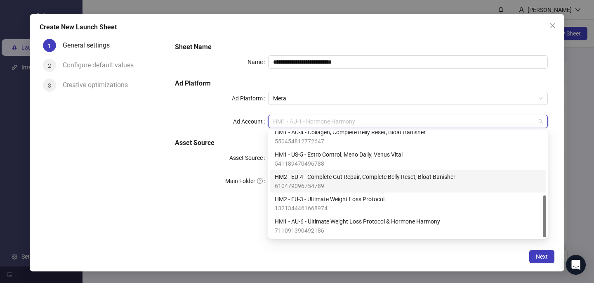
click at [323, 182] on span "610479096754789" at bounding box center [365, 185] width 181 height 9
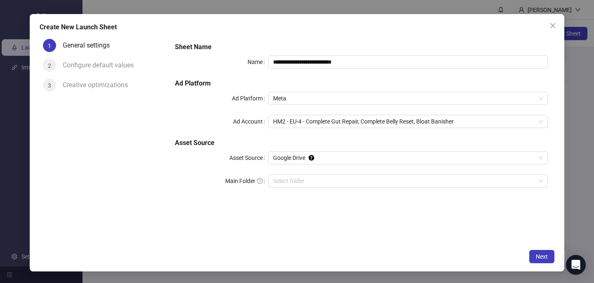
click at [400, 240] on div "**********" at bounding box center [361, 139] width 386 height 209
click at [544, 259] on span "Next" at bounding box center [542, 256] width 12 height 7
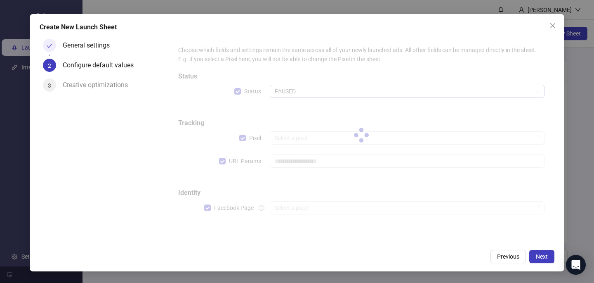
type input "**********"
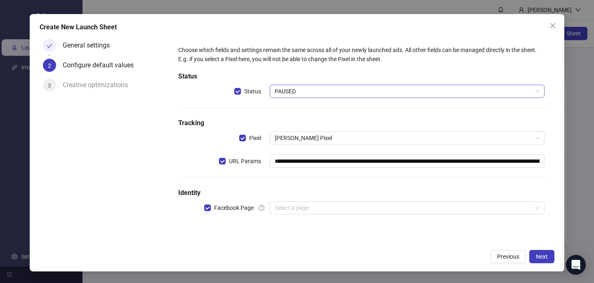
click at [341, 88] on span "PAUSED" at bounding box center [407, 91] width 265 height 12
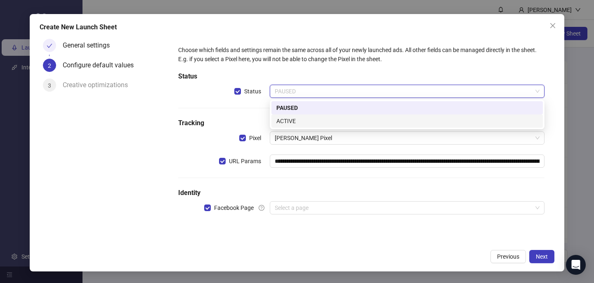
click at [331, 122] on div "ACTIVE" at bounding box center [406, 120] width 261 height 9
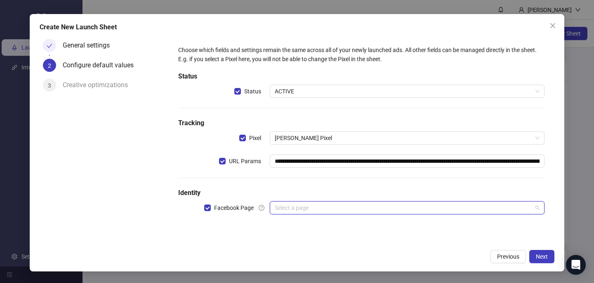
click at [317, 212] on input "search" at bounding box center [403, 207] width 257 height 12
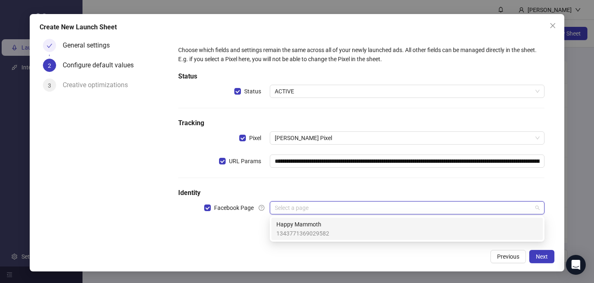
click at [318, 230] on span "1343771369029582" at bounding box center [302, 232] width 53 height 9
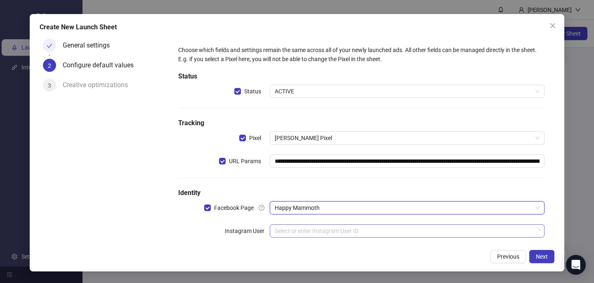
click at [316, 228] on input "search" at bounding box center [403, 230] width 257 height 12
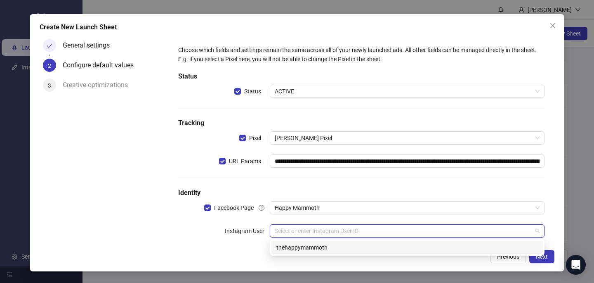
click at [316, 247] on div "thehappymammoth" at bounding box center [406, 247] width 261 height 9
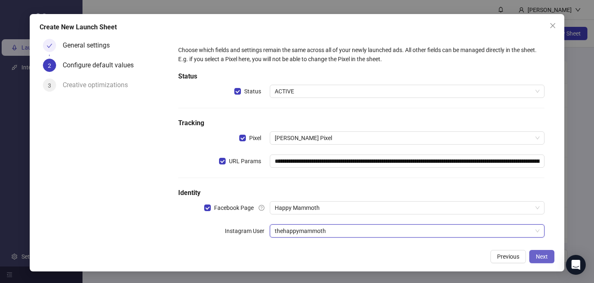
click at [537, 259] on button "Next" at bounding box center [541, 256] width 25 height 13
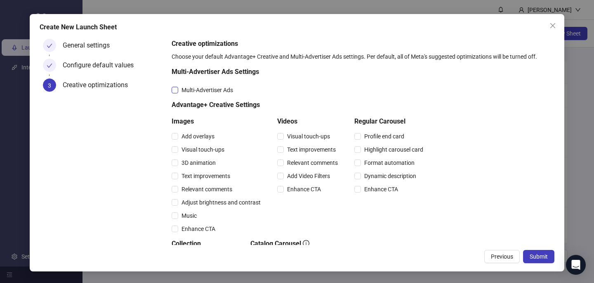
click at [190, 87] on span "Multi-Advertiser Ads" at bounding box center [207, 89] width 58 height 9
click at [199, 191] on span "Relevant comments" at bounding box center [206, 188] width 57 height 9
click at [330, 163] on span "Relevant comments" at bounding box center [312, 162] width 57 height 9
click at [549, 255] on button "Submit" at bounding box center [538, 256] width 31 height 13
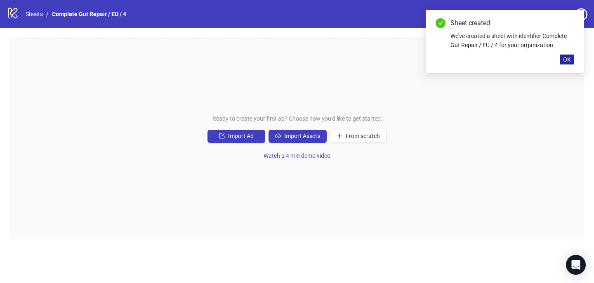
click at [564, 62] on span "OK" at bounding box center [567, 59] width 8 height 7
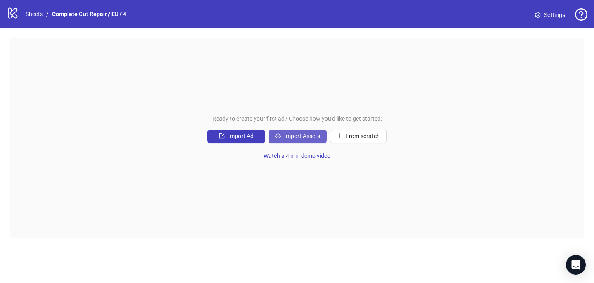
click at [319, 133] on span "Import Assets" at bounding box center [302, 135] width 36 height 7
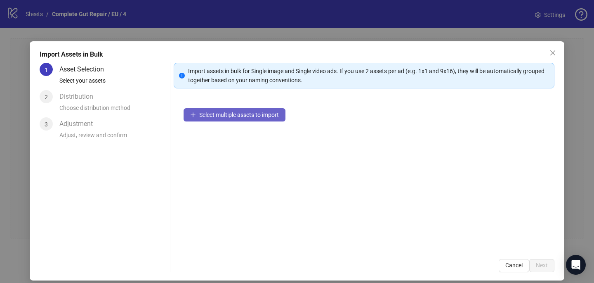
click at [205, 118] on button "Select multiple assets to import" at bounding box center [235, 114] width 102 height 13
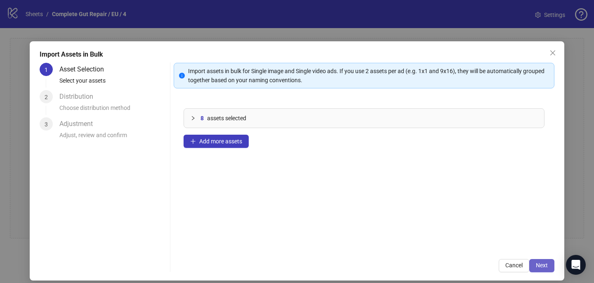
click at [538, 266] on span "Next" at bounding box center [542, 264] width 12 height 7
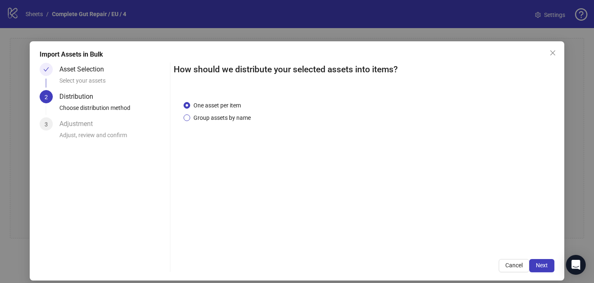
click at [235, 120] on span "Group assets by name" at bounding box center [222, 117] width 64 height 9
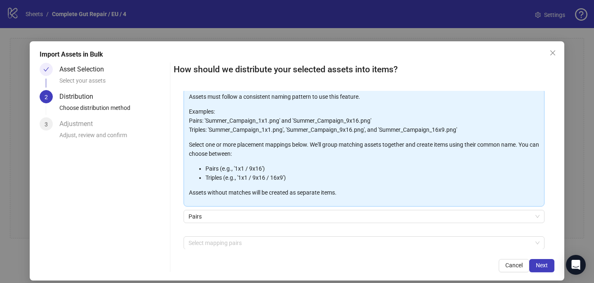
scroll to position [57, 0]
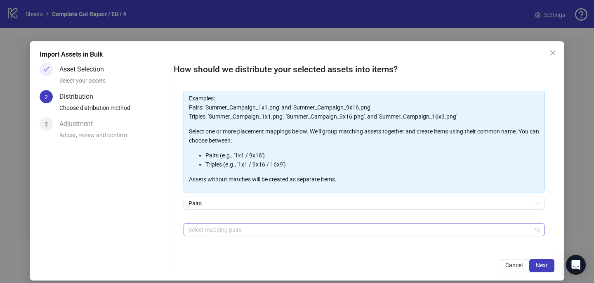
click at [221, 228] on div at bounding box center [359, 230] width 349 height 12
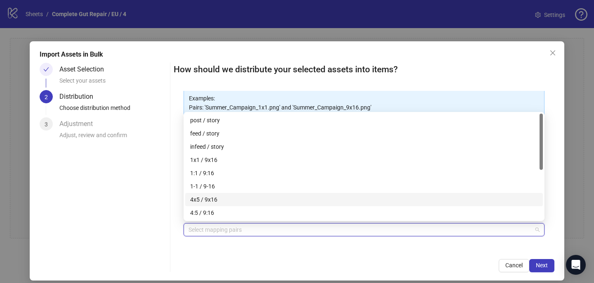
click at [221, 199] on div "4x5 / 9x16" at bounding box center [364, 199] width 348 height 9
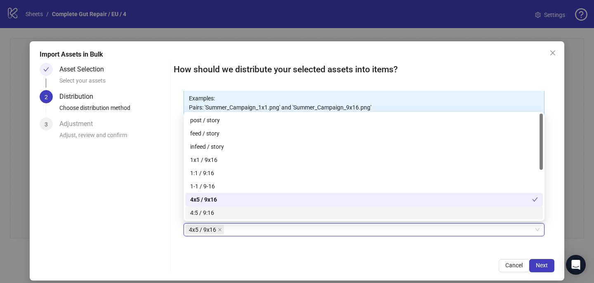
click at [357, 267] on div "Cancel Next" at bounding box center [364, 265] width 381 height 13
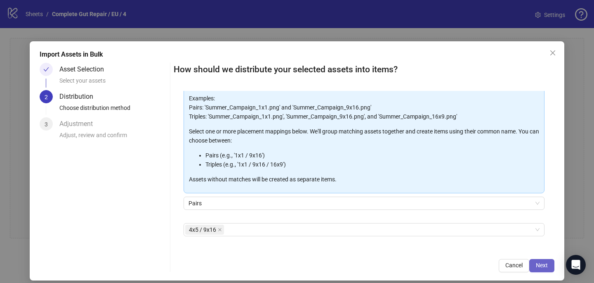
click at [543, 264] on span "Next" at bounding box center [542, 264] width 12 height 7
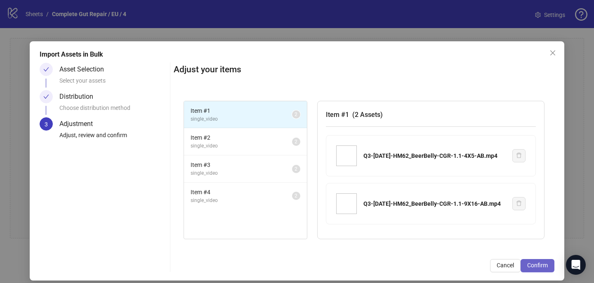
click at [535, 260] on button "Confirm" at bounding box center [537, 265] width 34 height 13
